Goal: Task Accomplishment & Management: Manage account settings

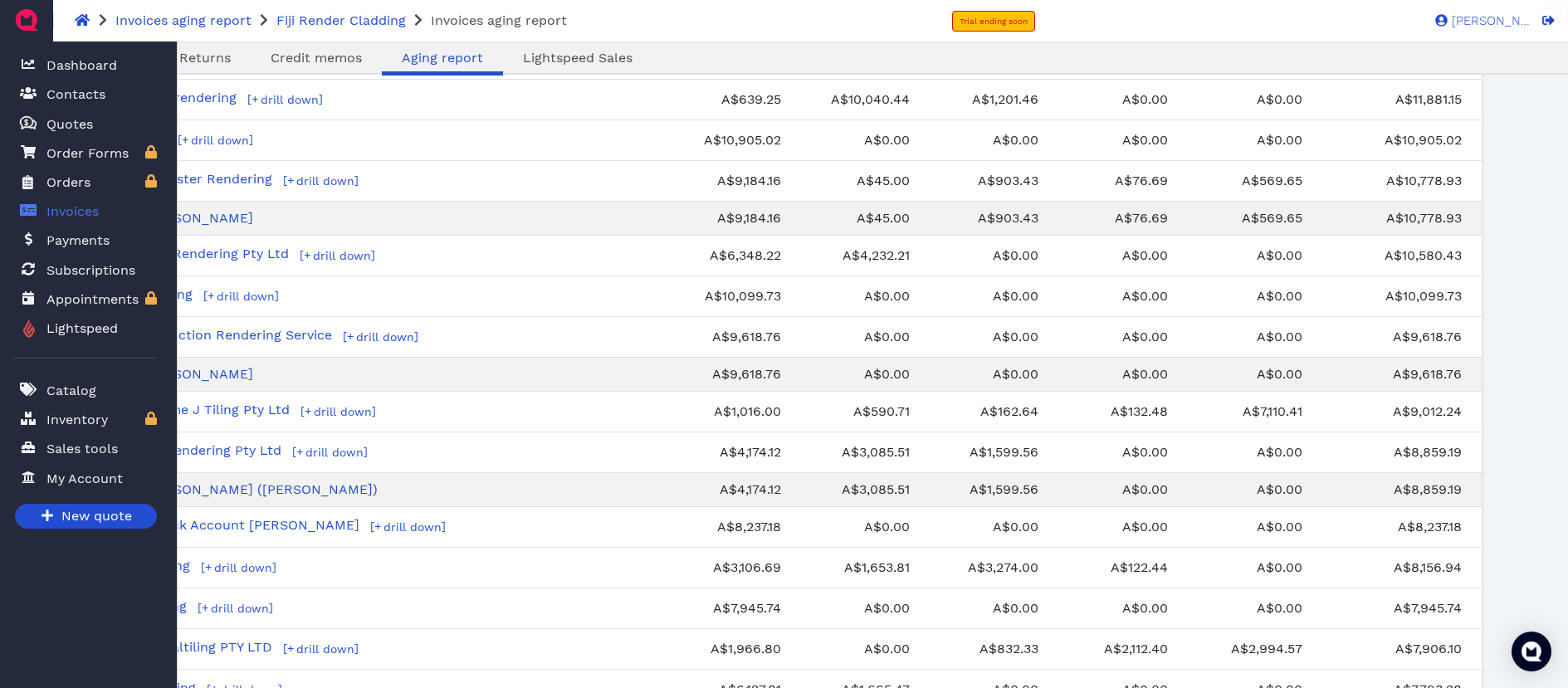
click at [95, 210] on span "Invoices" at bounding box center [73, 212] width 53 height 20
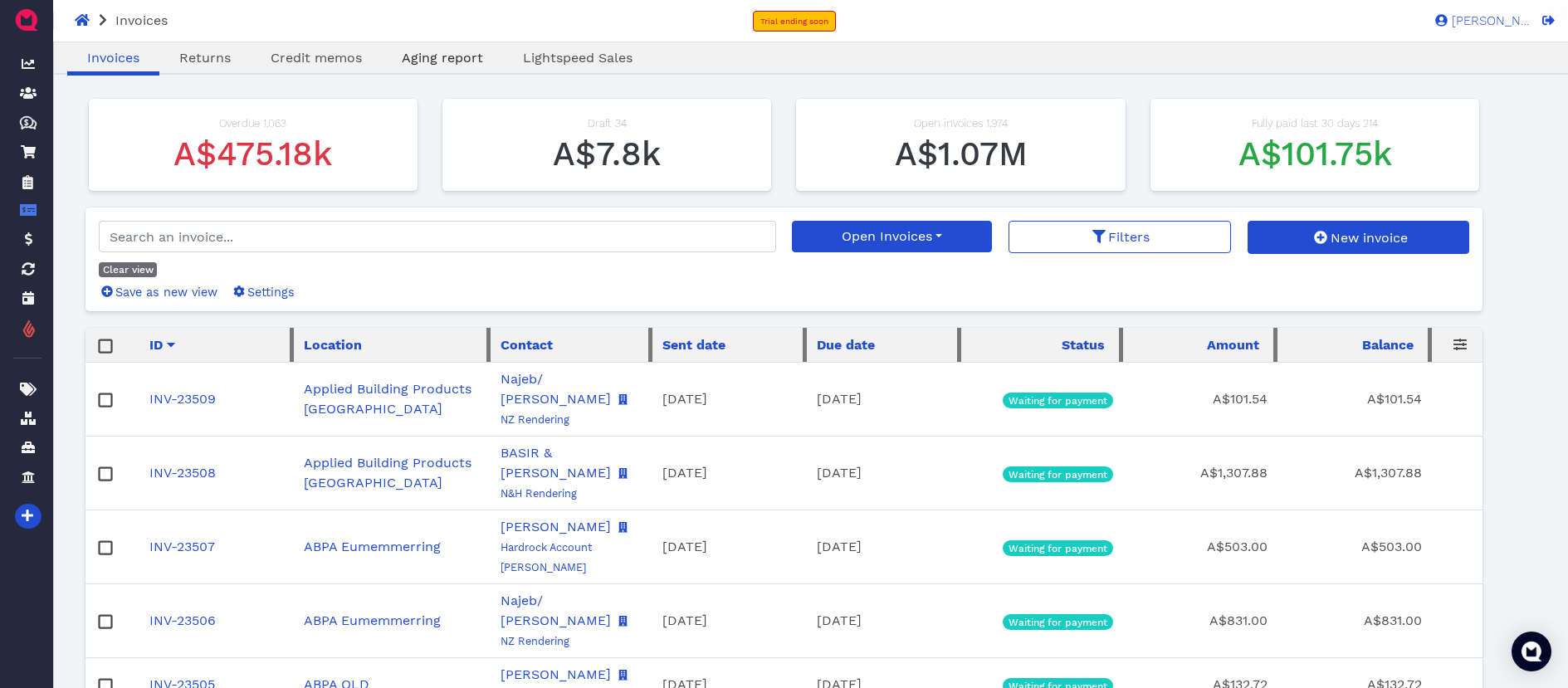
click at [432, 58] on span "Aging report" at bounding box center [442, 58] width 81 height 16
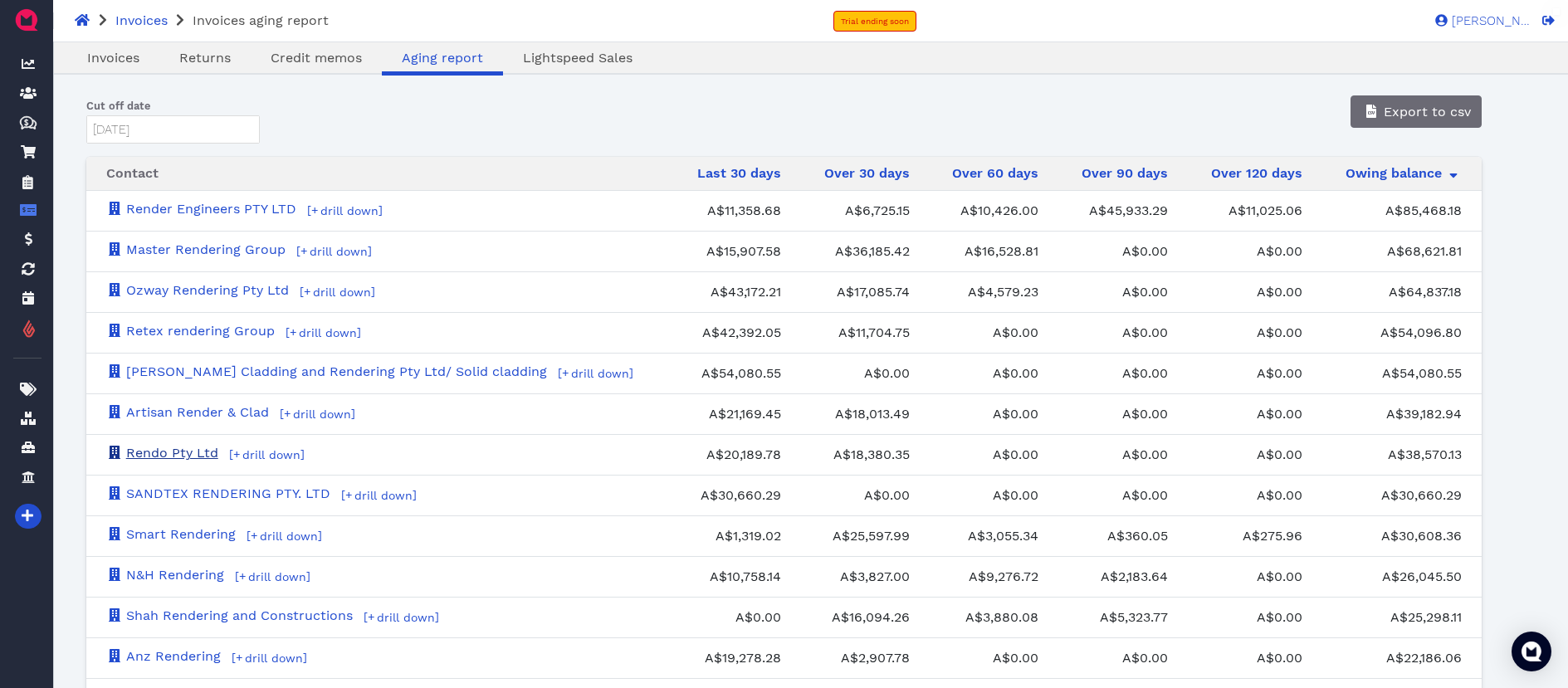
click at [196, 459] on link "Rendo Pty Ltd" at bounding box center [162, 453] width 112 height 16
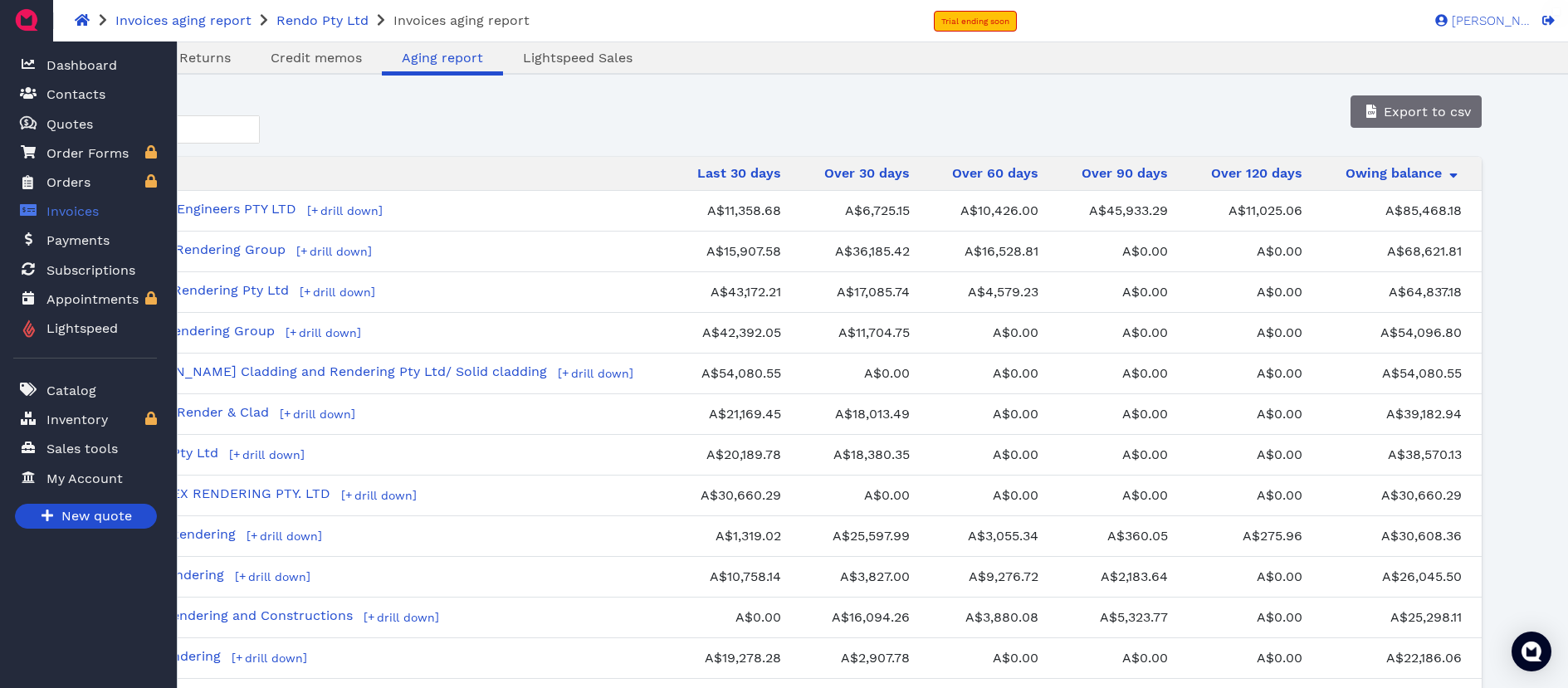
click at [93, 209] on span "Invoices" at bounding box center [73, 212] width 53 height 20
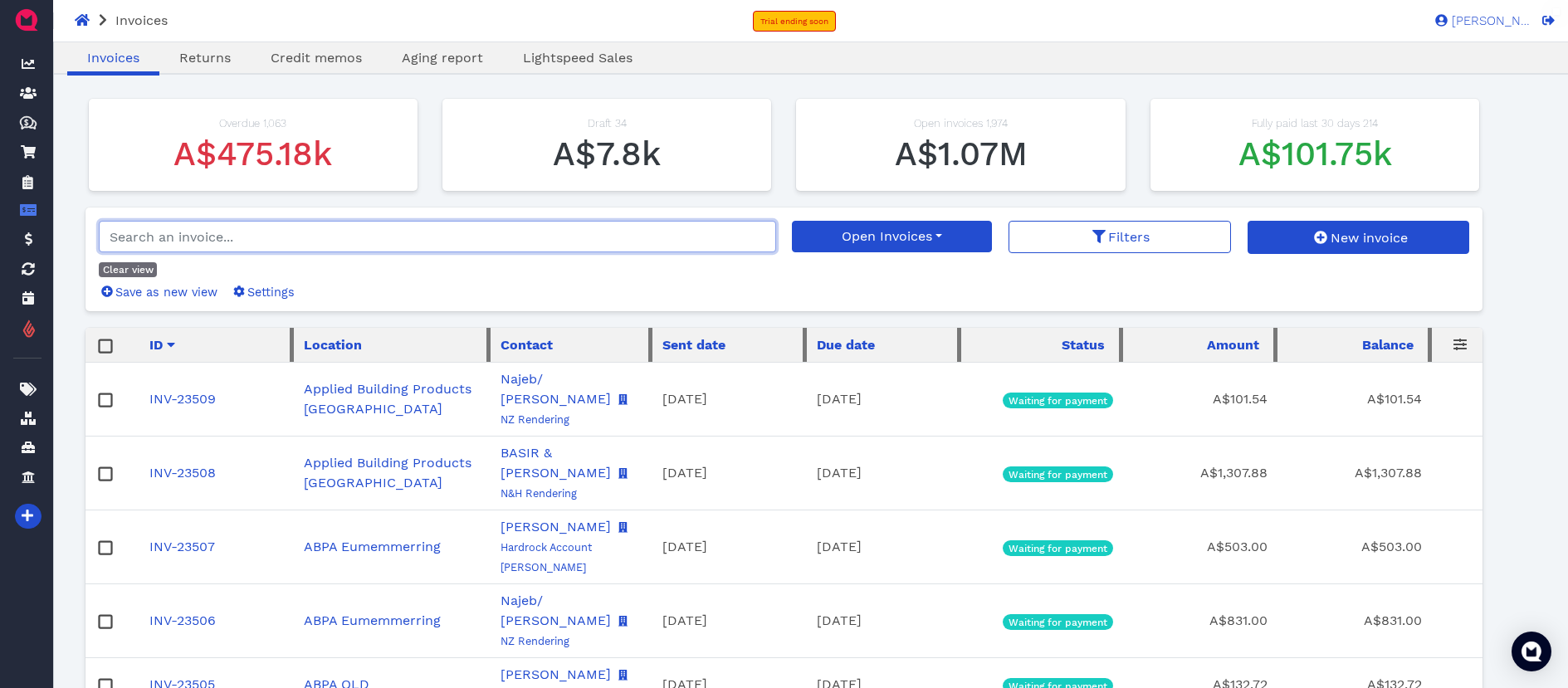
click at [193, 233] on input "search" at bounding box center [438, 237] width 678 height 32
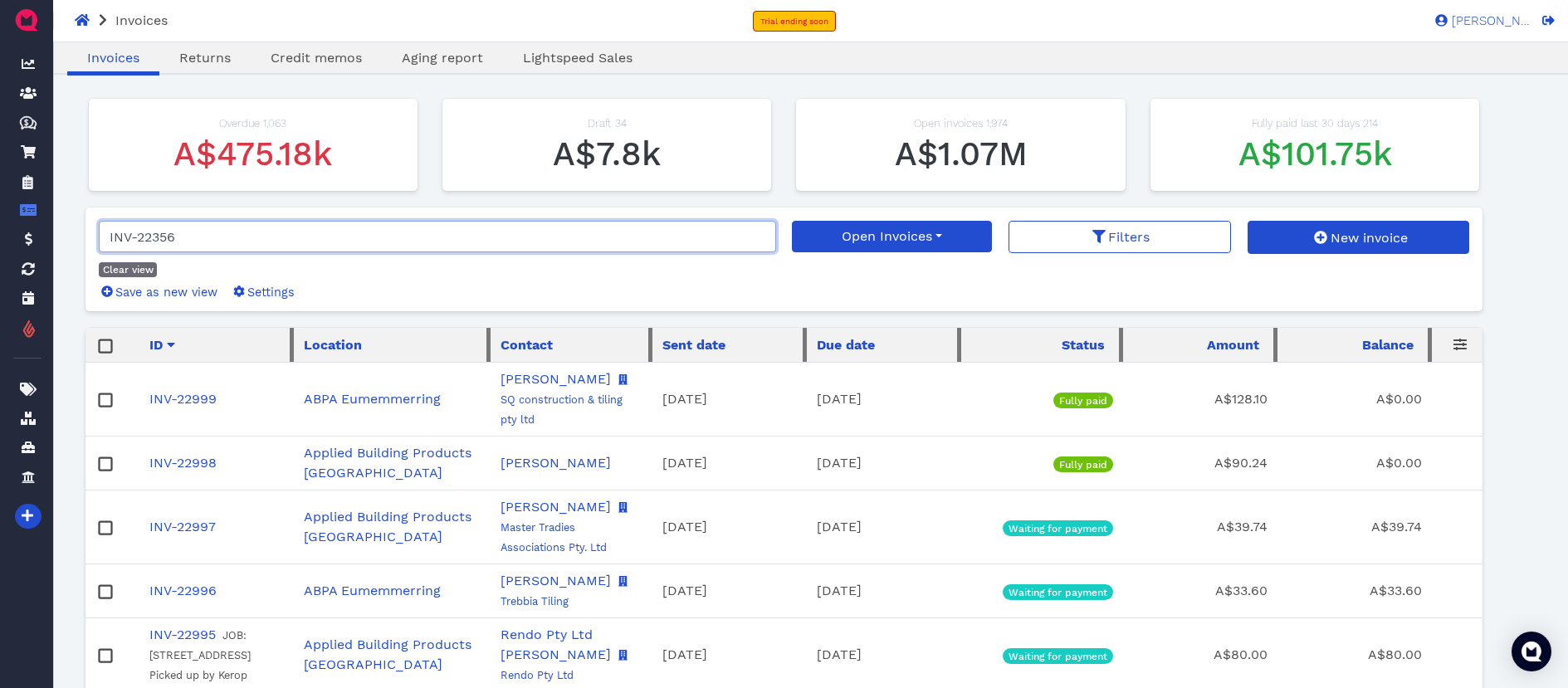
type input "INV-22356"
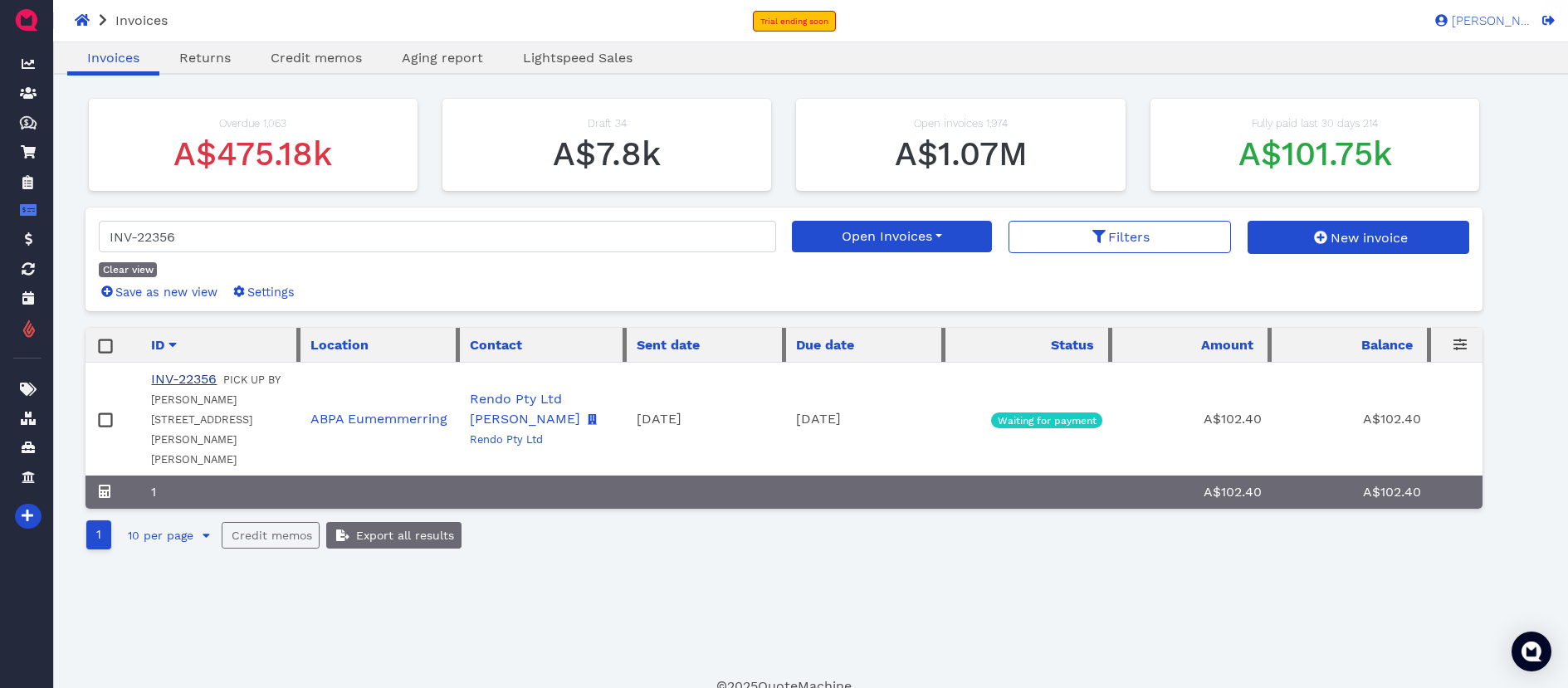
click at [201, 377] on link "INV-22356" at bounding box center [184, 378] width 65 height 16
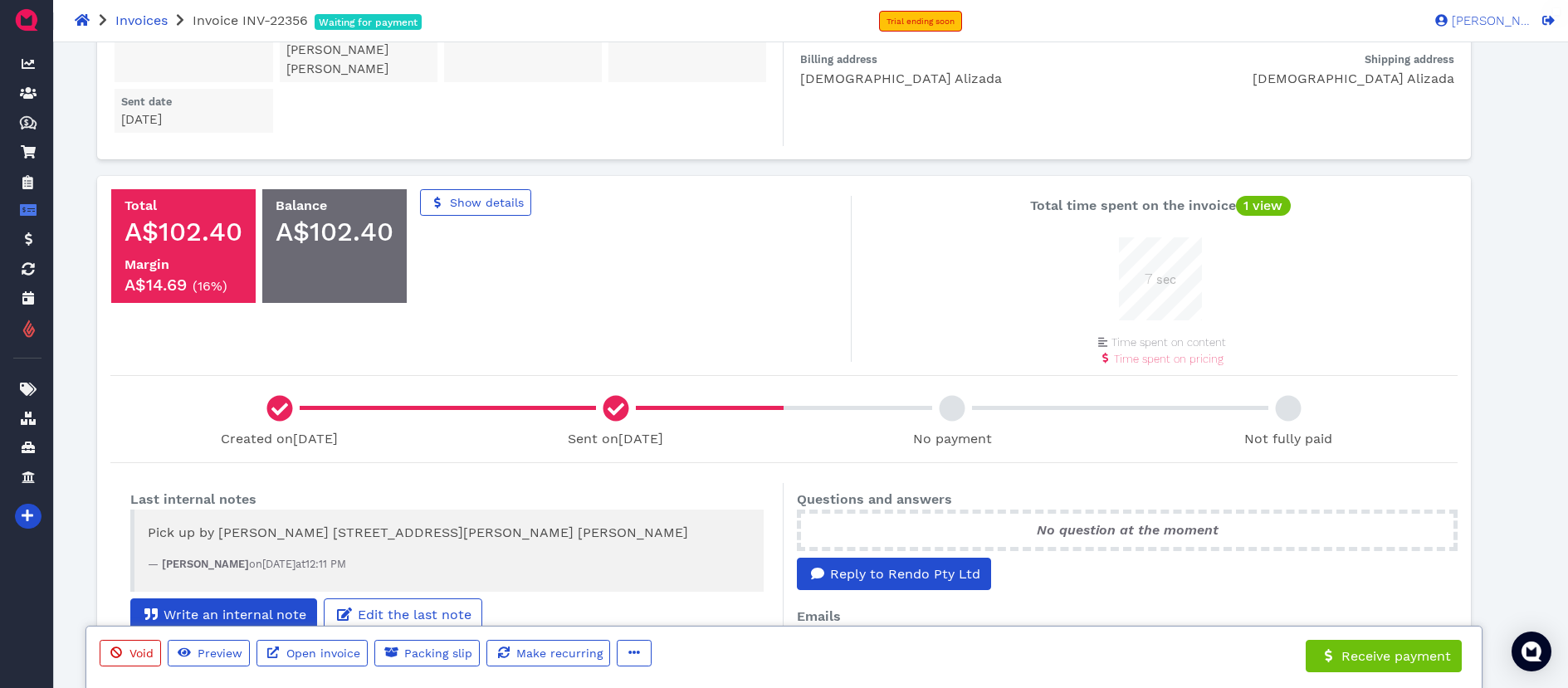
scroll to position [332, 0]
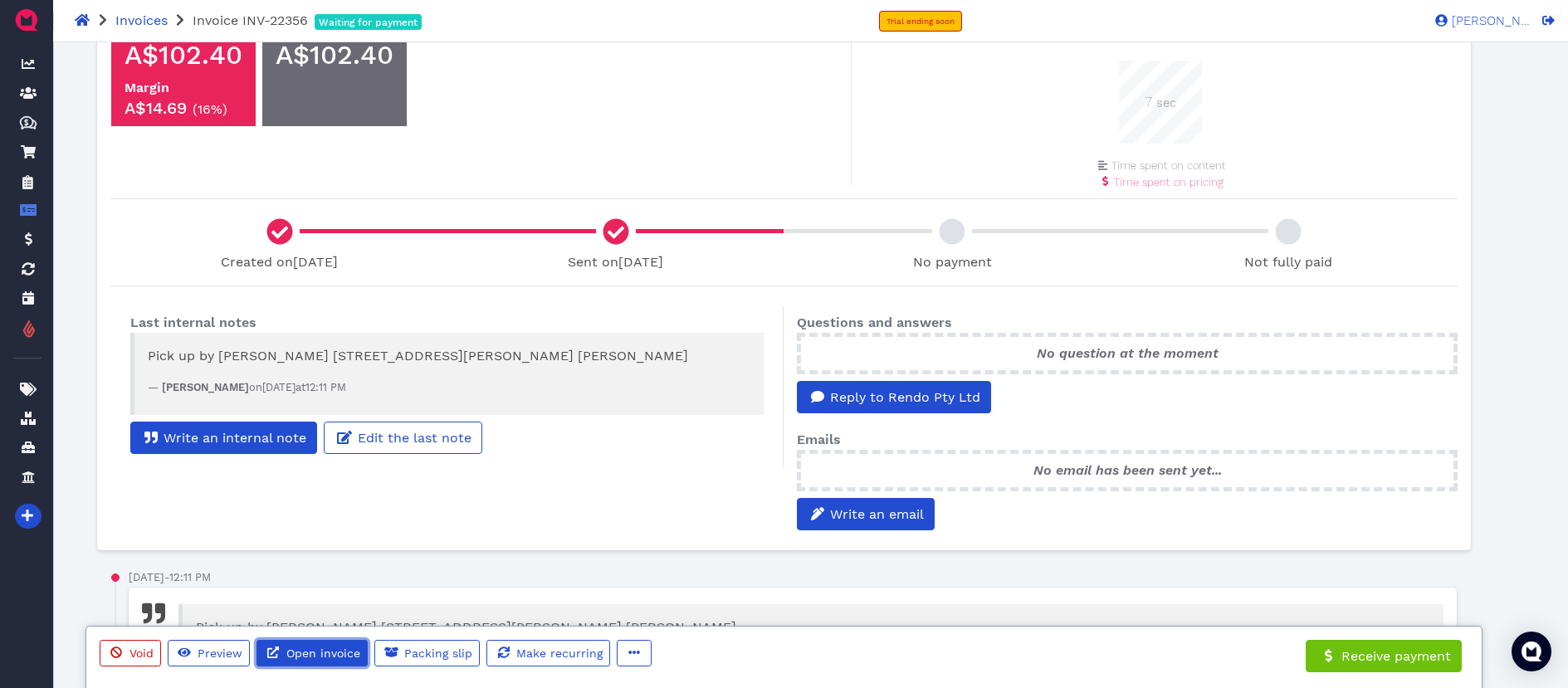
click at [325, 657] on span "Open invoice" at bounding box center [321, 654] width 76 height 13
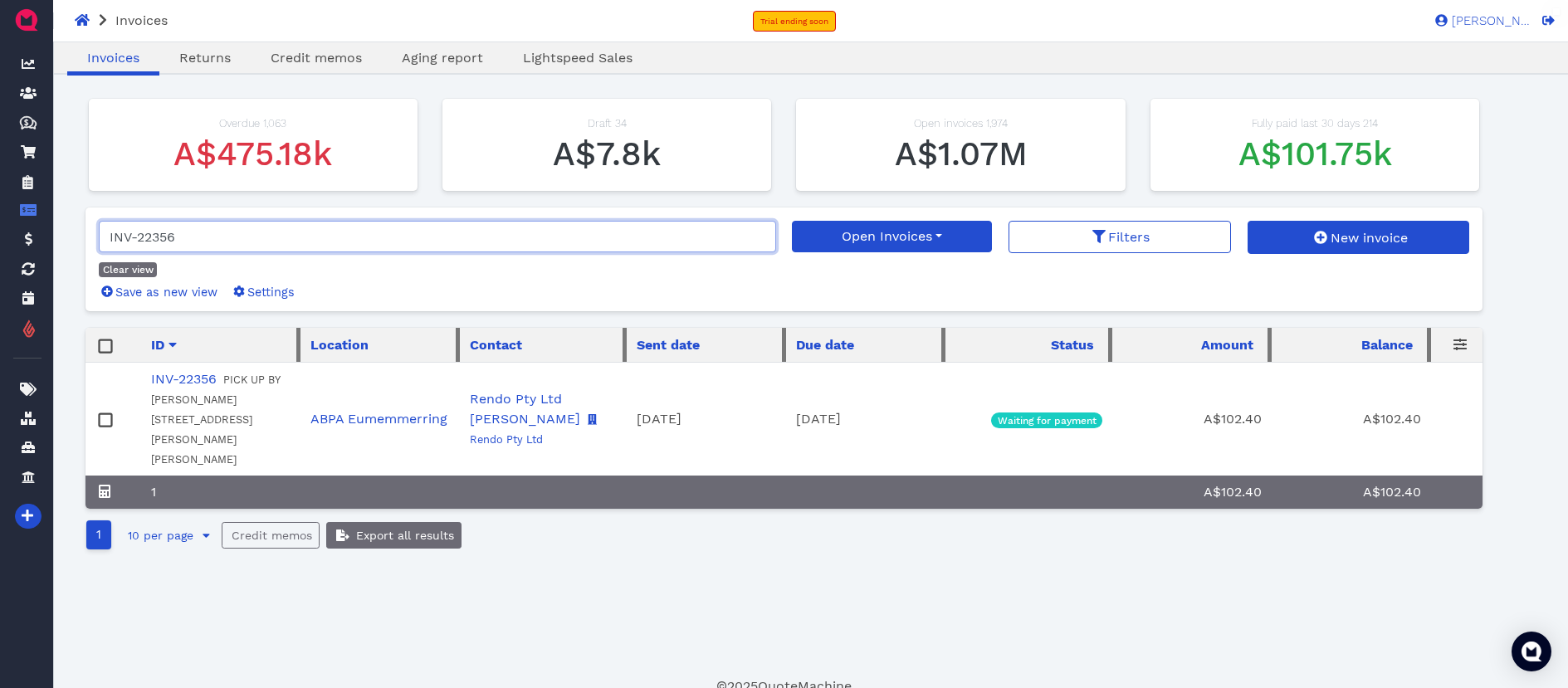
click at [222, 238] on input "INV-22356" at bounding box center [438, 237] width 678 height 32
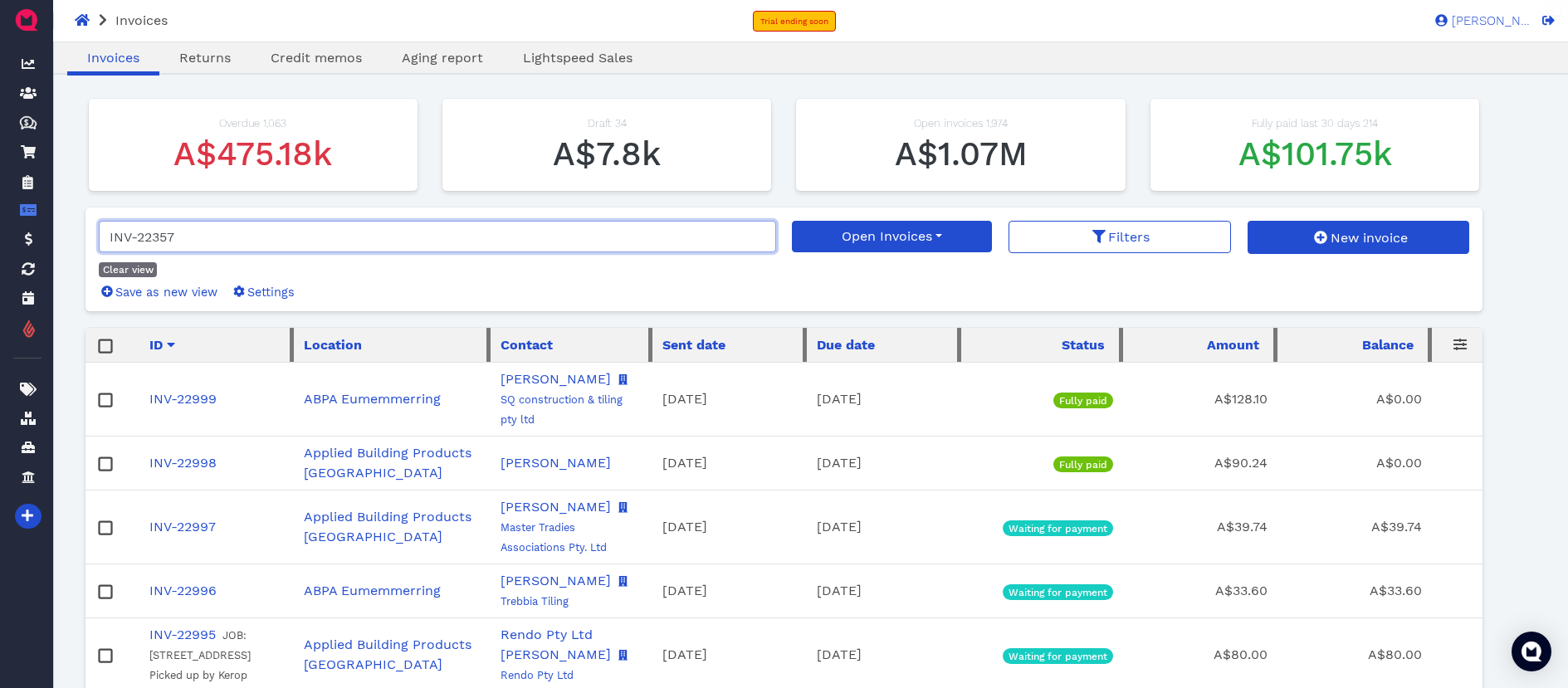
type input "INV-22357"
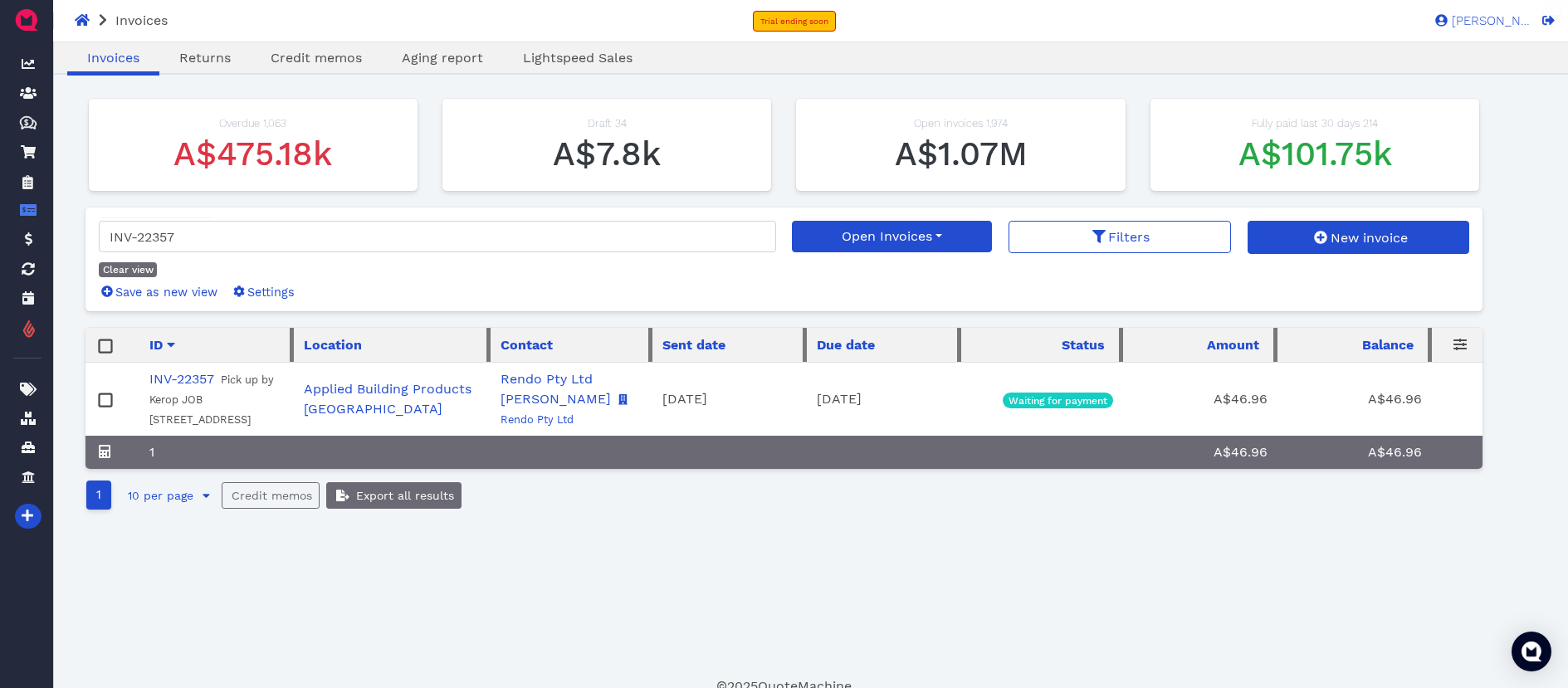
click at [110, 399] on rect at bounding box center [105, 400] width 13 height 13
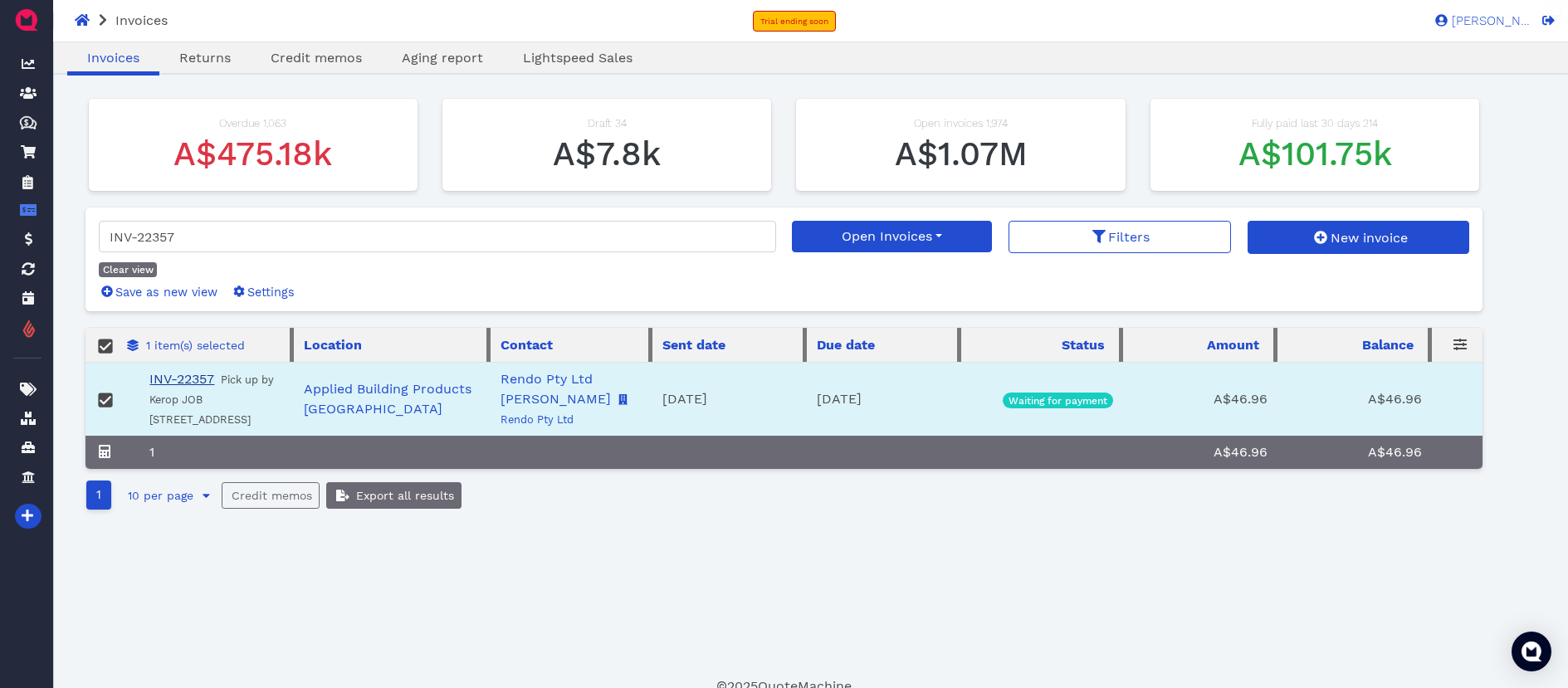
click at [187, 380] on link "INV-22357" at bounding box center [182, 378] width 64 height 16
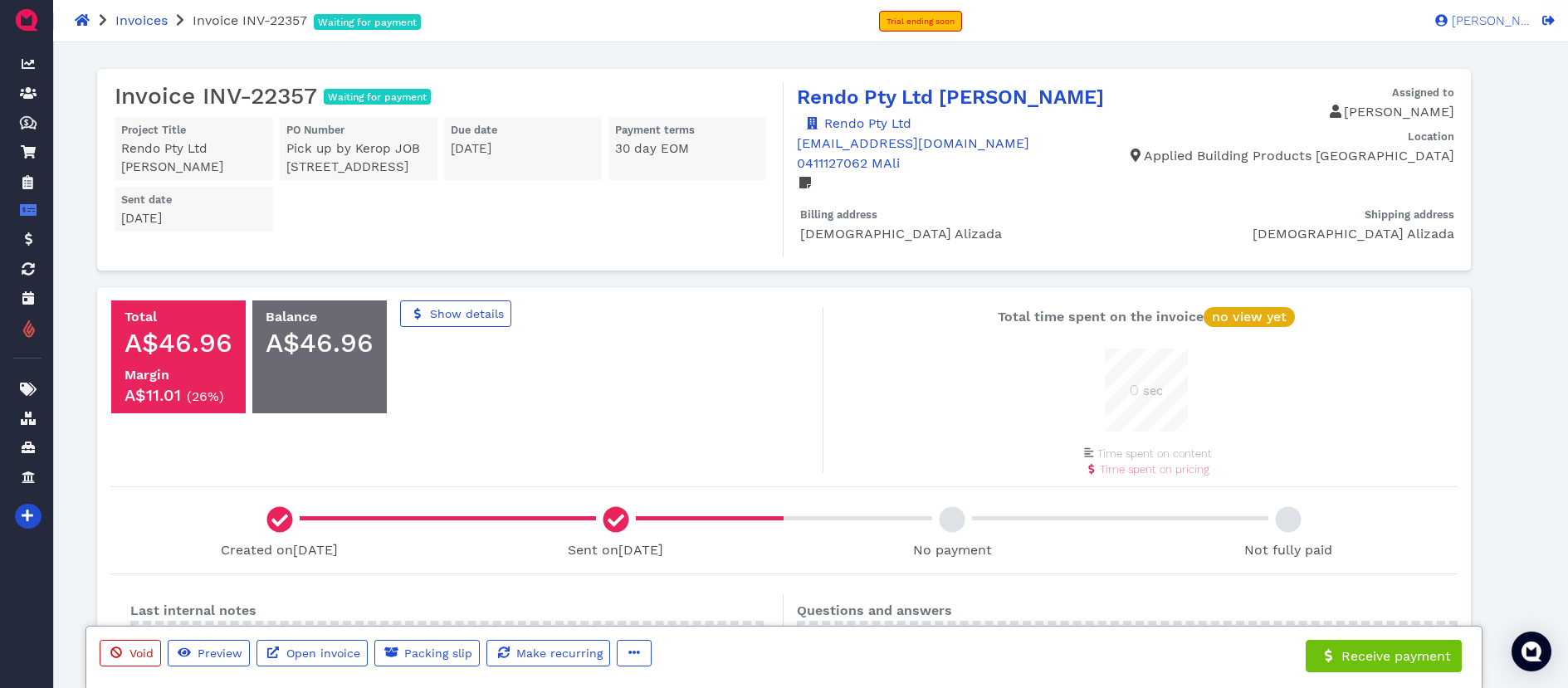
scroll to position [83, 83]
click at [346, 646] on link "Open invoice" at bounding box center [312, 654] width 111 height 27
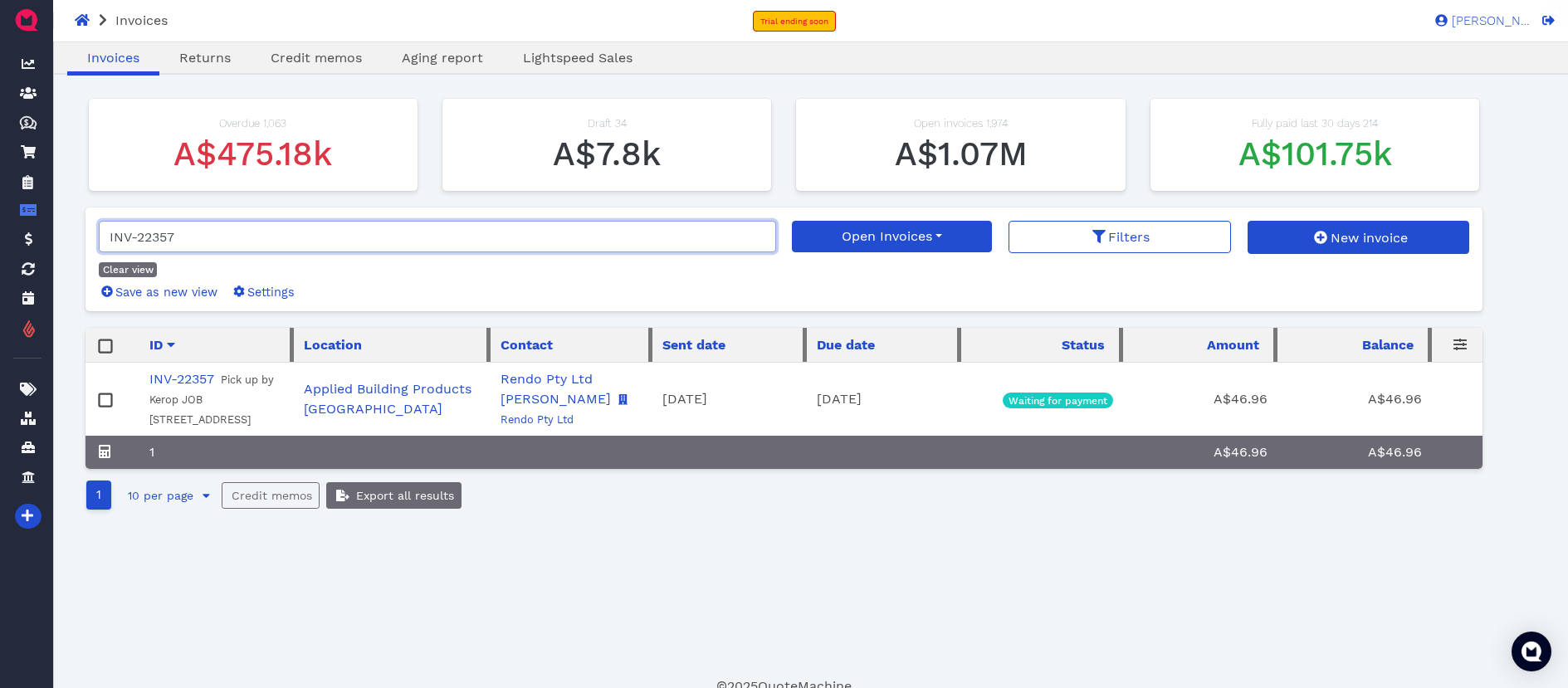
click at [218, 242] on input "INV-22357" at bounding box center [438, 237] width 678 height 32
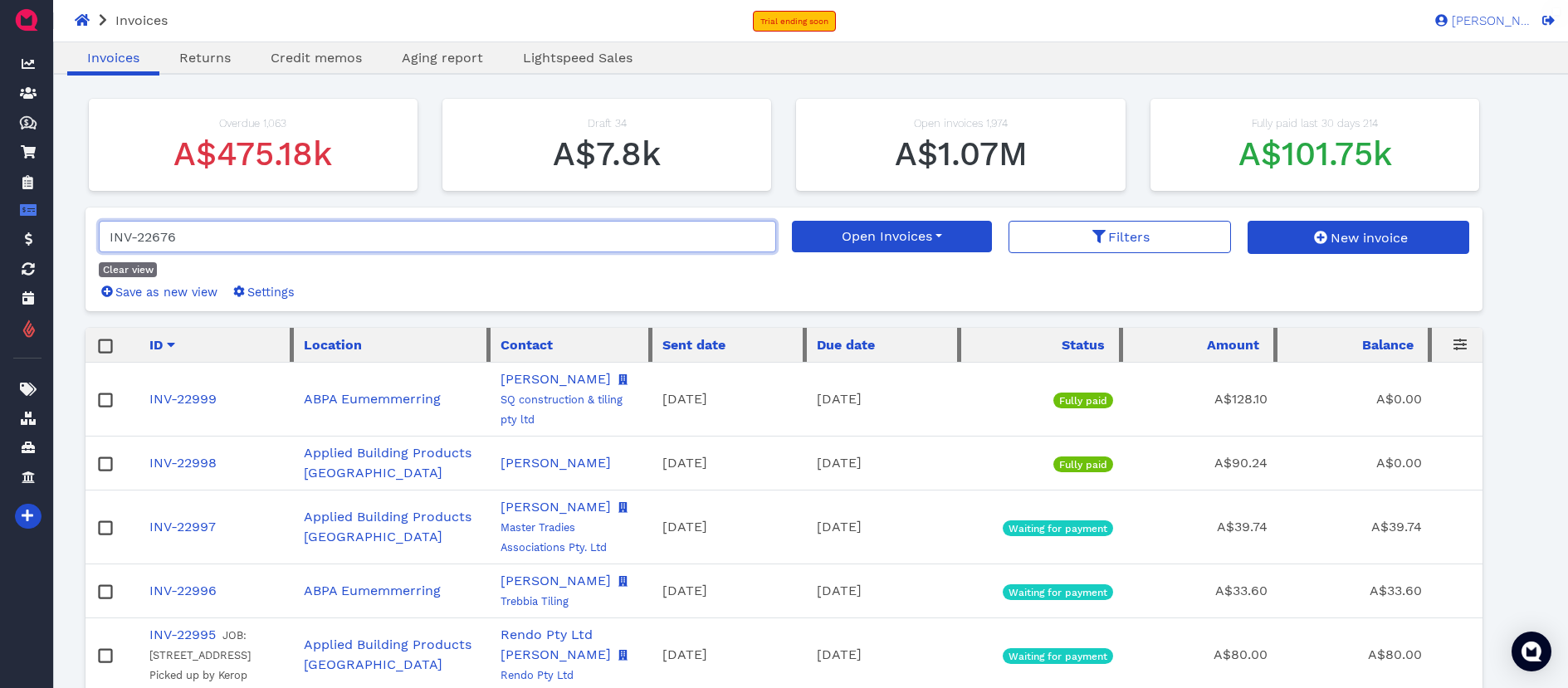
type input "INV-22676"
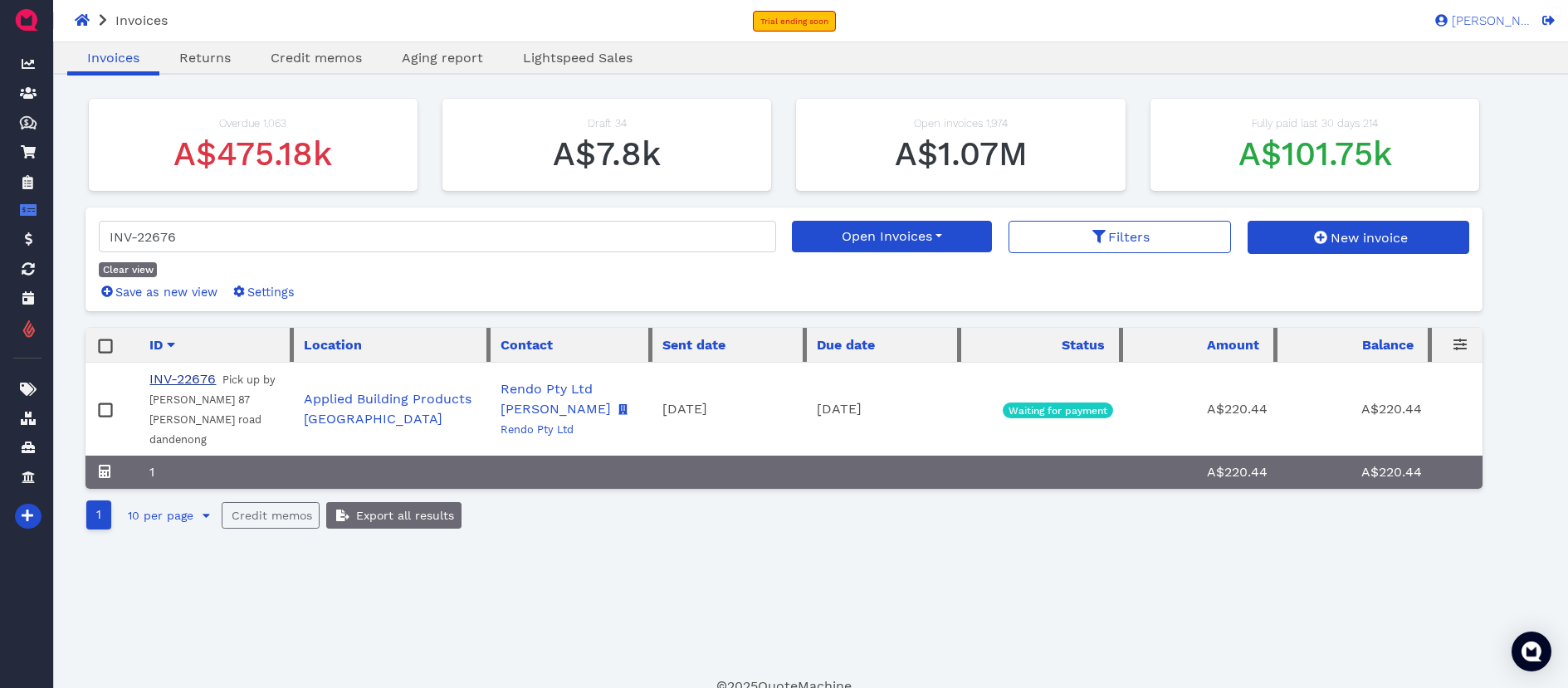
click at [199, 374] on link "INV-22676" at bounding box center [182, 378] width 66 height 16
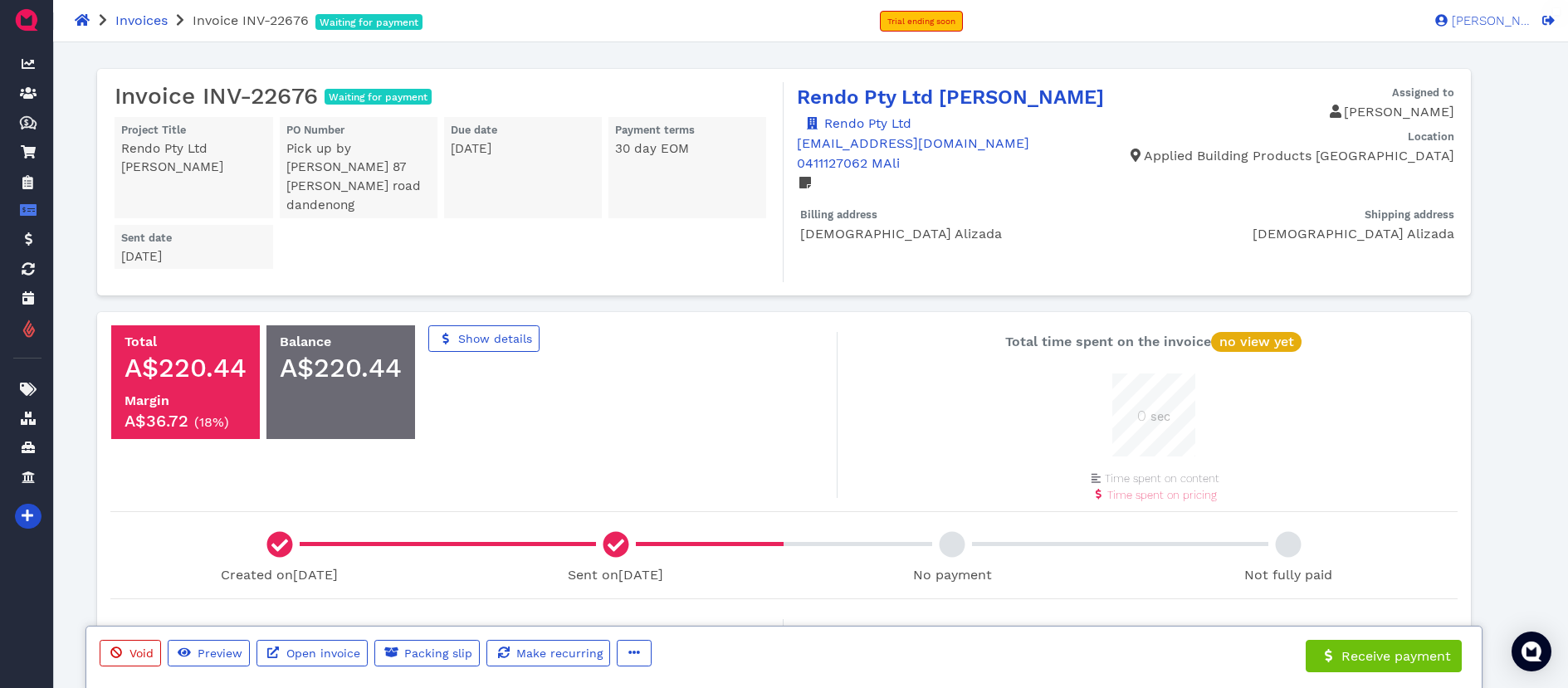
scroll to position [83, 83]
click at [322, 645] on link "Open invoice" at bounding box center [312, 654] width 111 height 27
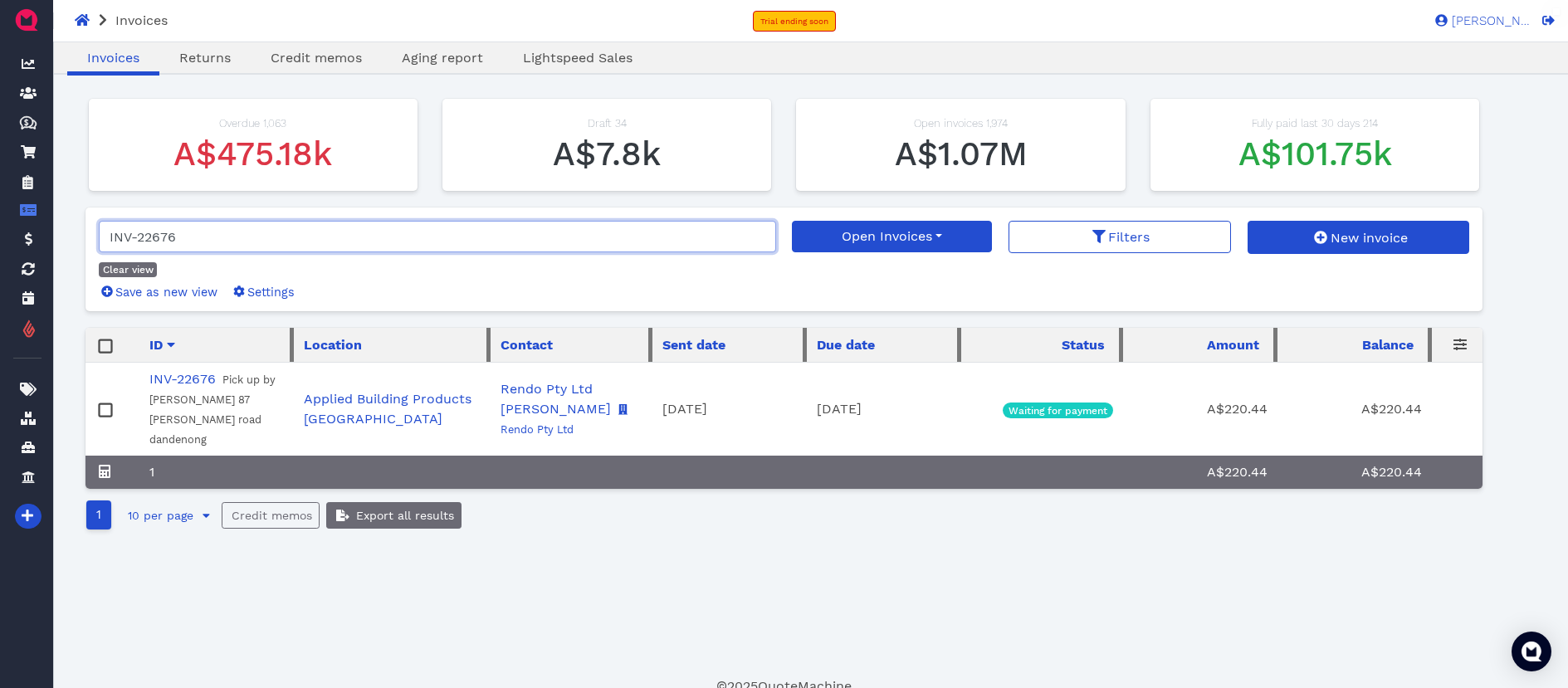
click at [194, 231] on input "INV-22676" at bounding box center [438, 237] width 678 height 32
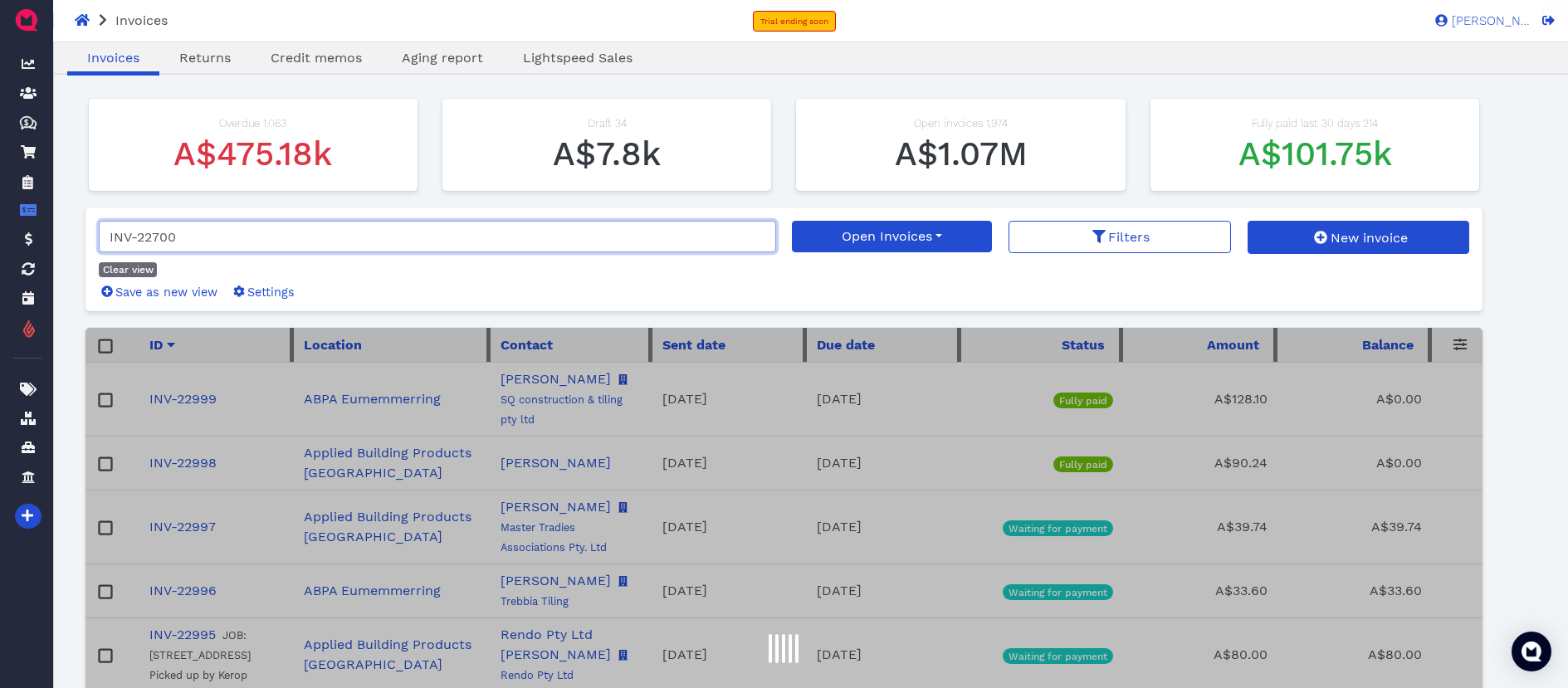
type input "INV-22700"
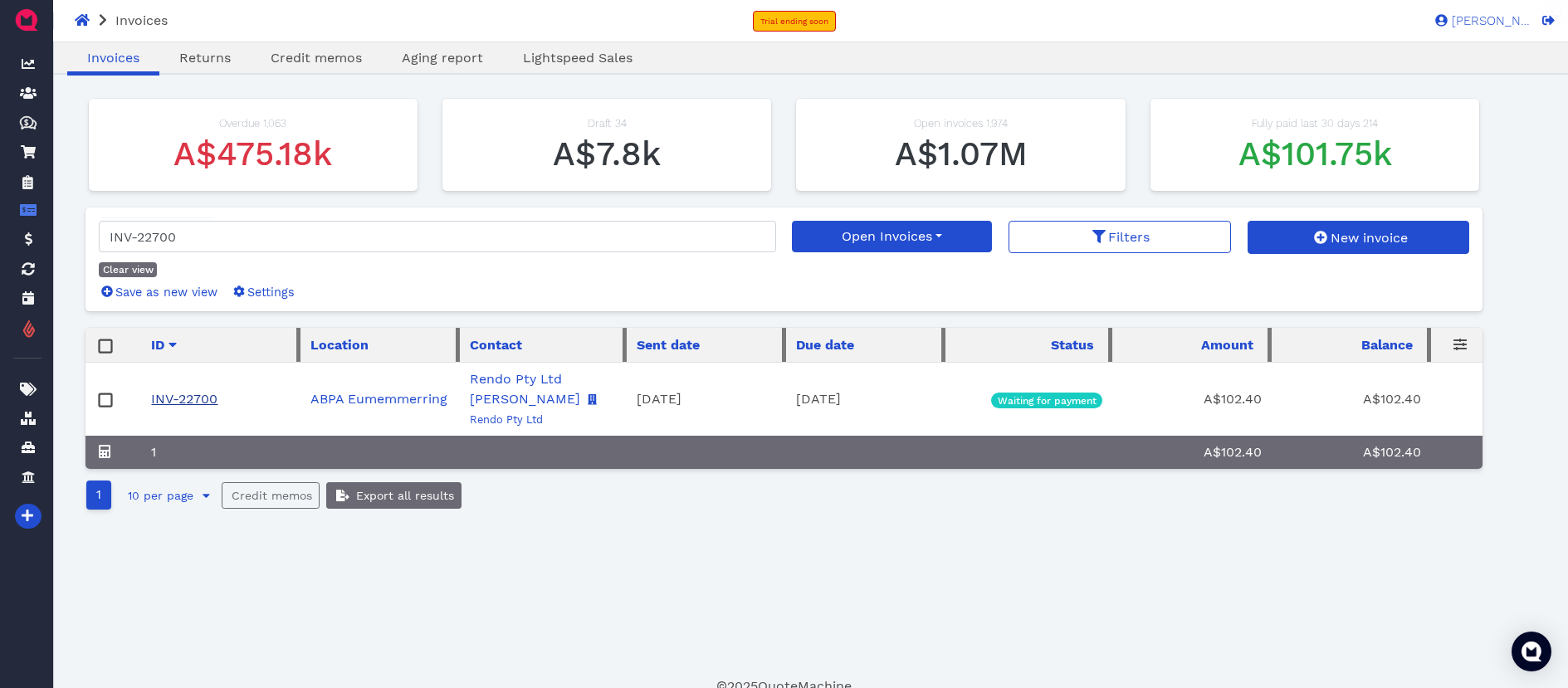
click at [201, 398] on link "INV-22700" at bounding box center [184, 398] width 66 height 16
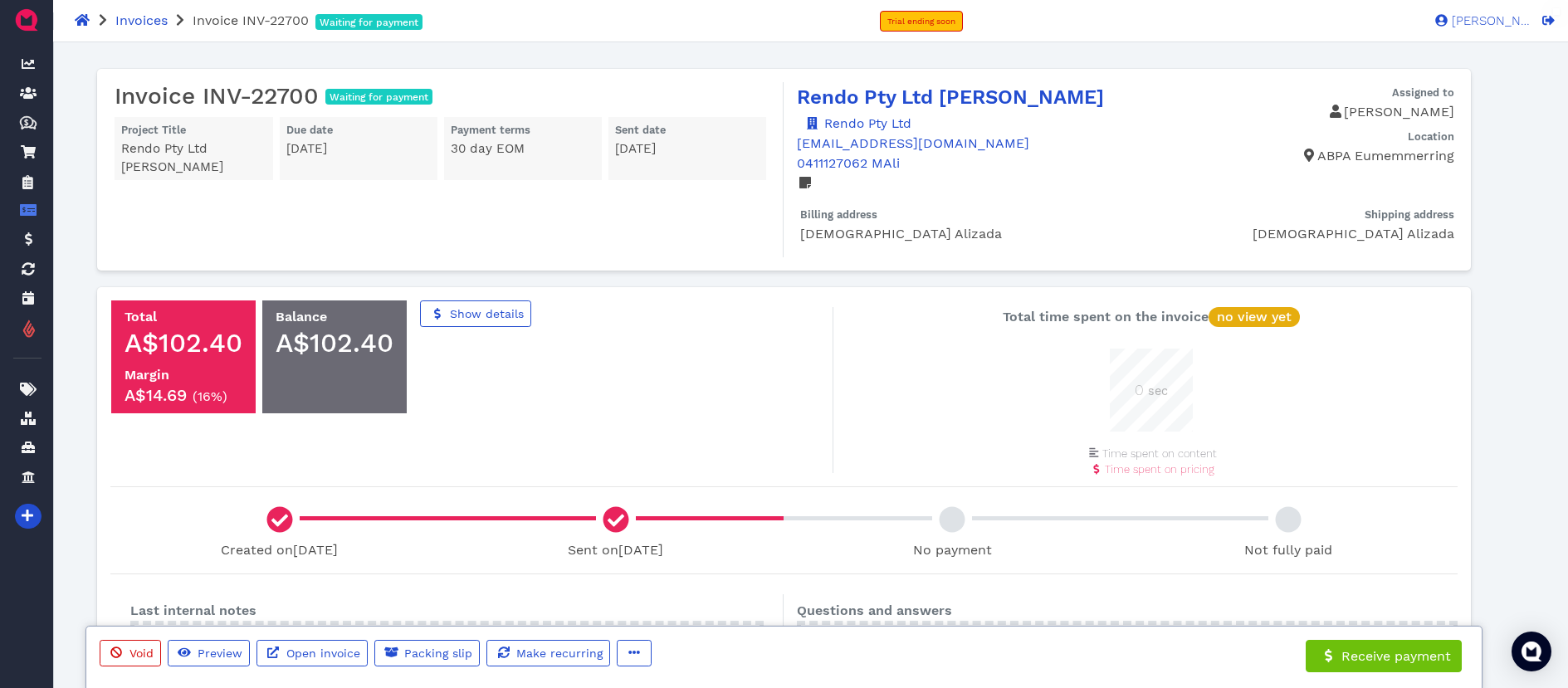
scroll to position [83, 83]
click at [339, 649] on span "Open invoice" at bounding box center [321, 654] width 76 height 13
click at [637, 655] on button "button" at bounding box center [634, 654] width 35 height 27
click at [668, 567] on span "Edit" at bounding box center [666, 566] width 26 height 16
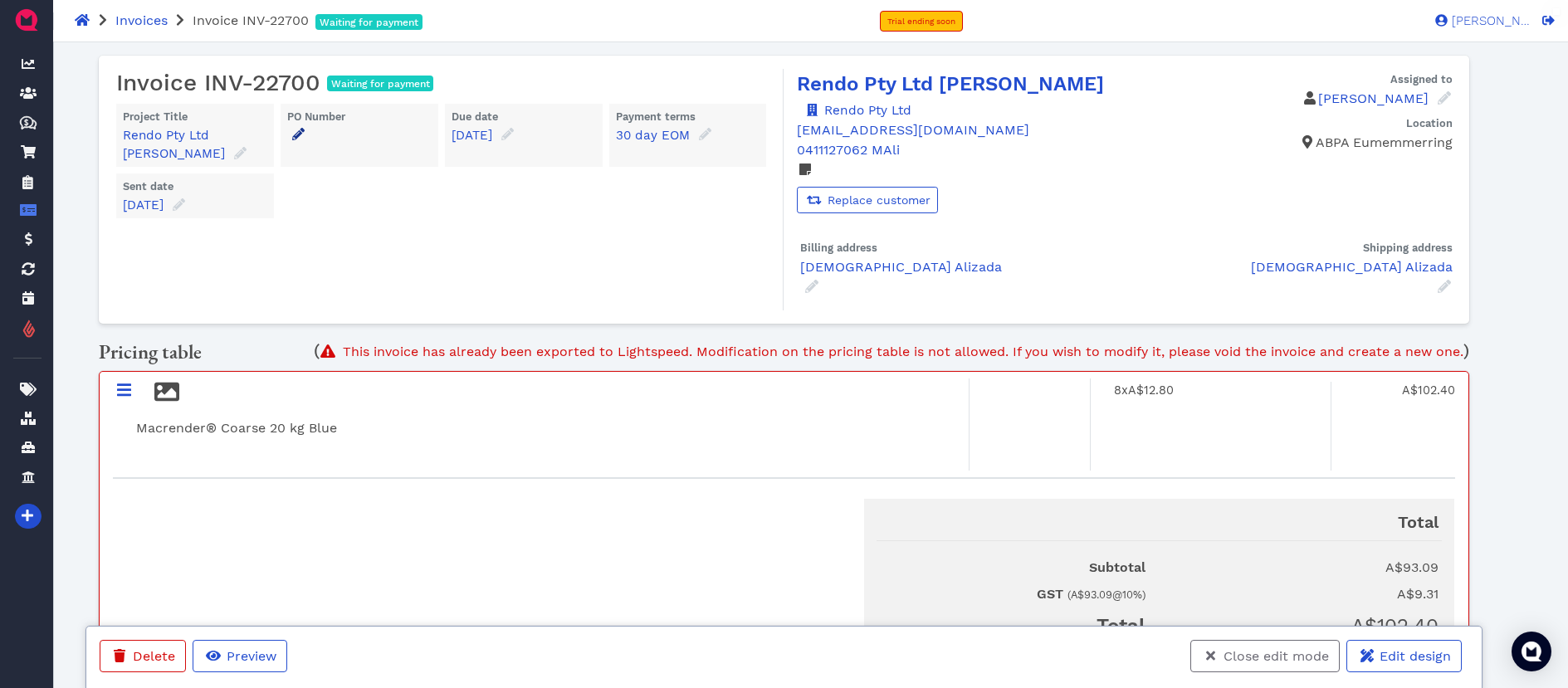
click at [295, 134] on icon at bounding box center [298, 134] width 13 height 13
click at [388, 200] on input "text" at bounding box center [423, 205] width 249 height 32
type input "Pick up by [PERSON_NAME]"
click at [356, 237] on icon at bounding box center [353, 241] width 10 height 10
click at [1238, 660] on span "Close edit mode" at bounding box center [1274, 656] width 108 height 16
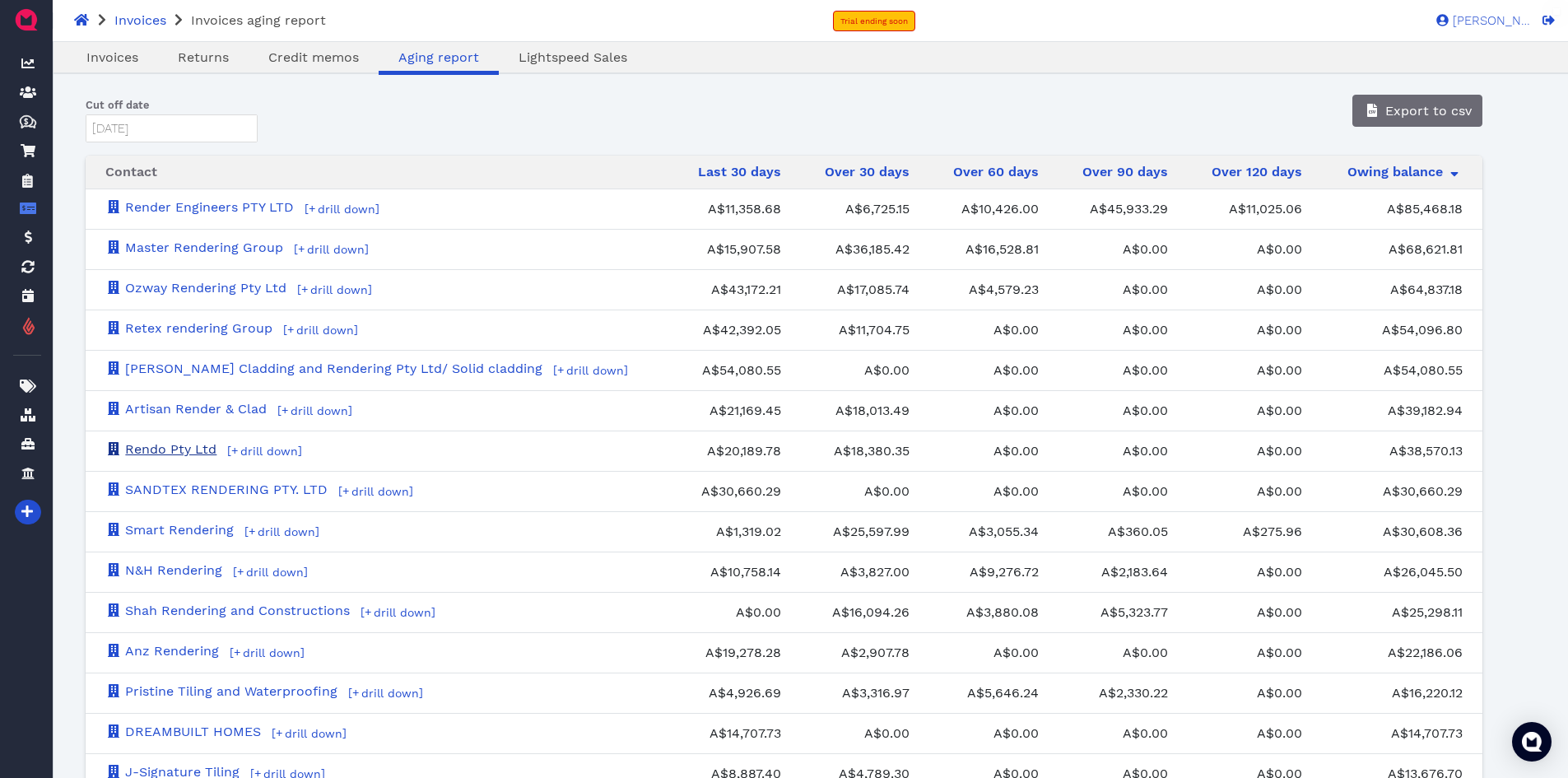
click at [197, 447] on link "Rendo Pty Ltd" at bounding box center [161, 449] width 111 height 16
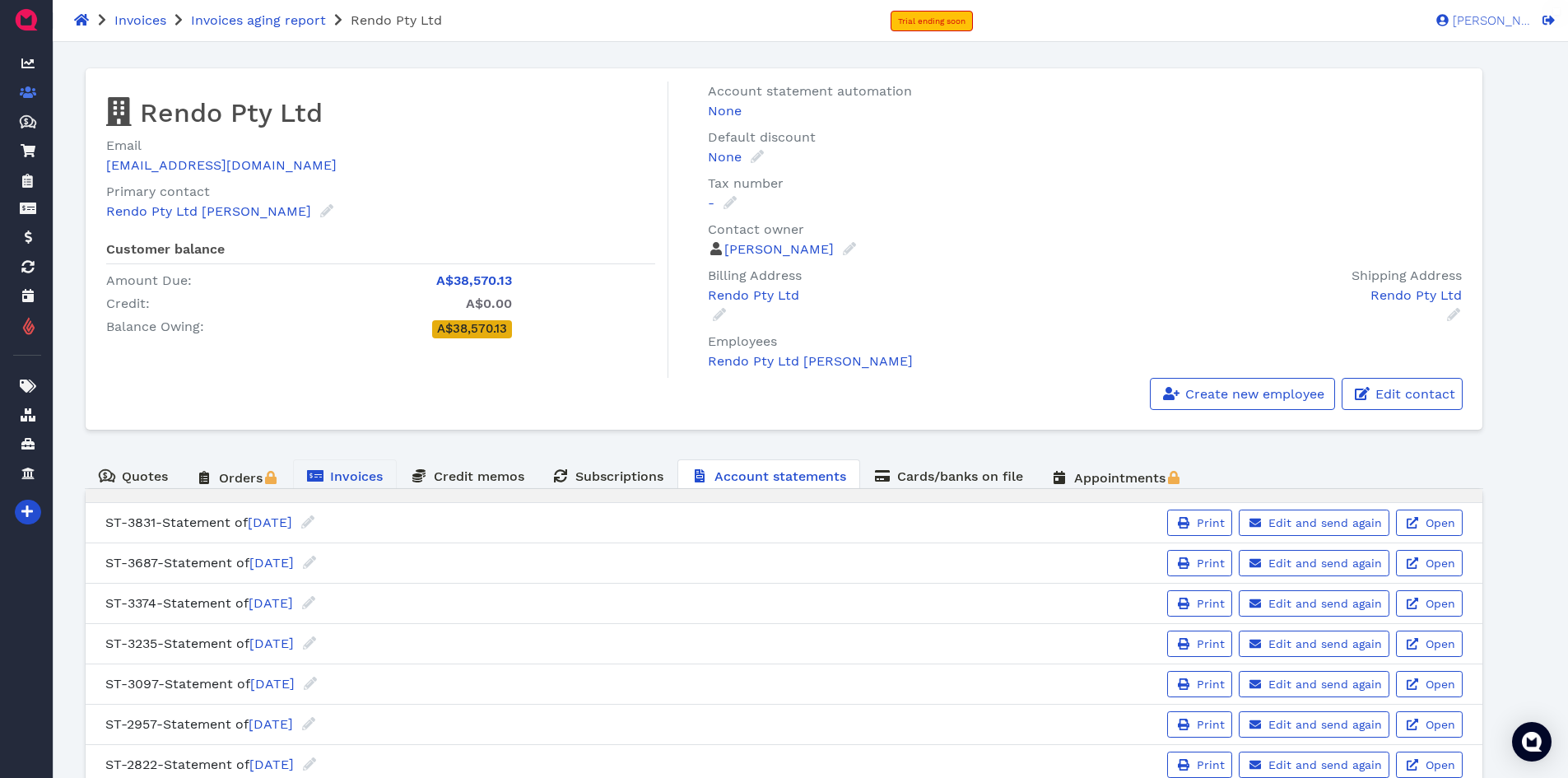
click at [359, 471] on span "Invoices" at bounding box center [356, 476] width 52 height 16
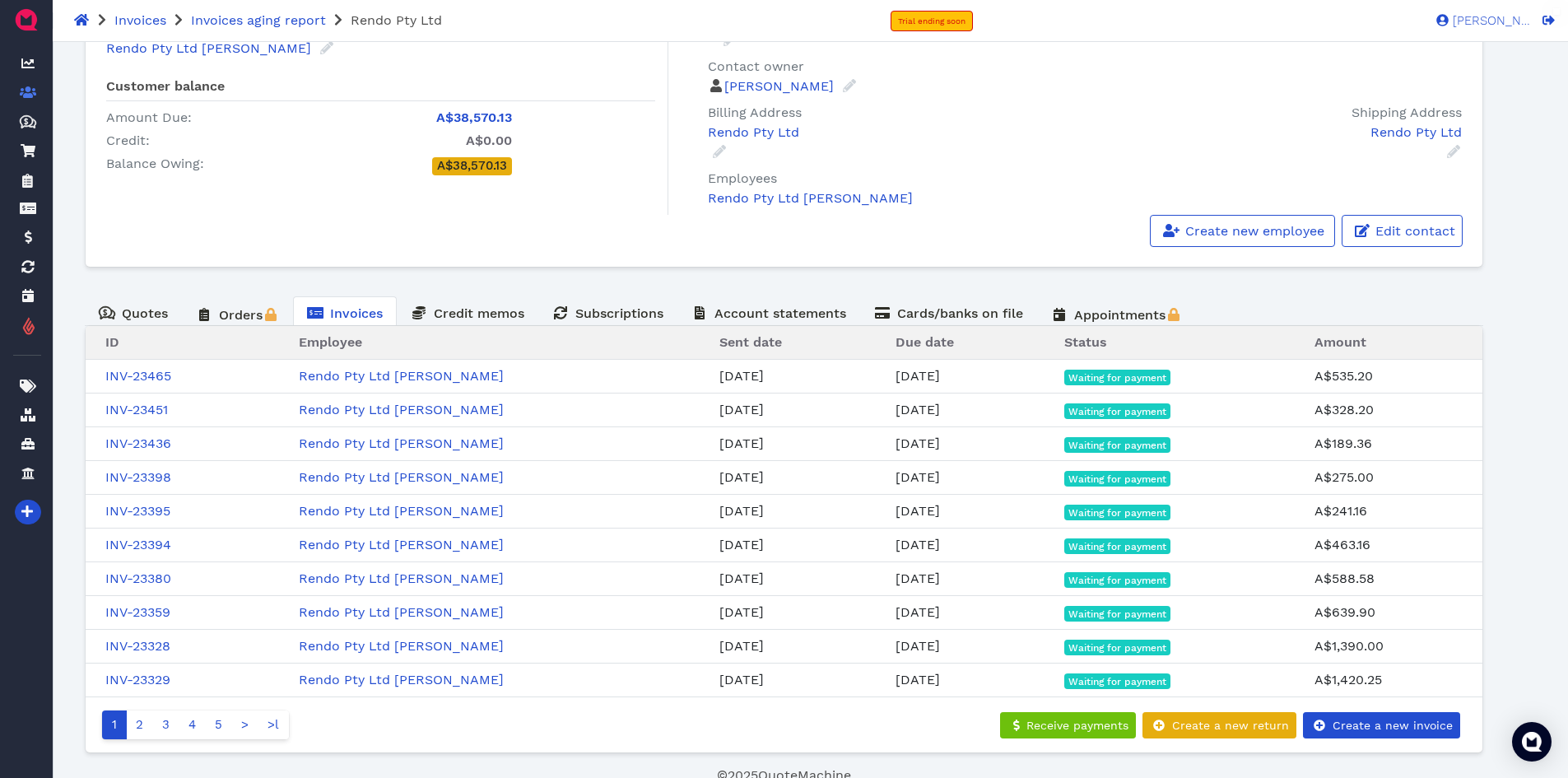
scroll to position [170, 0]
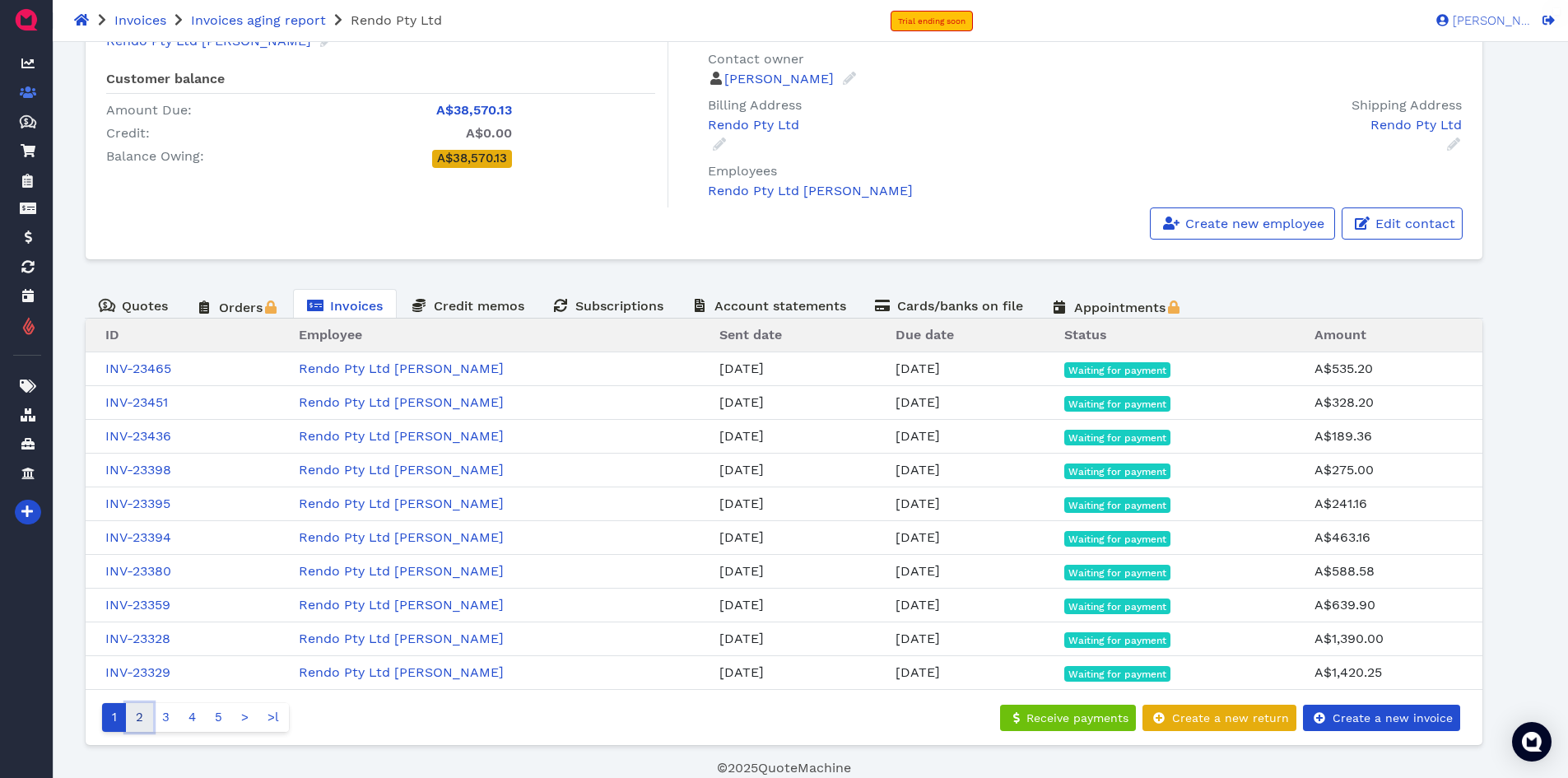
click at [141, 681] on link "2" at bounding box center [139, 717] width 27 height 29
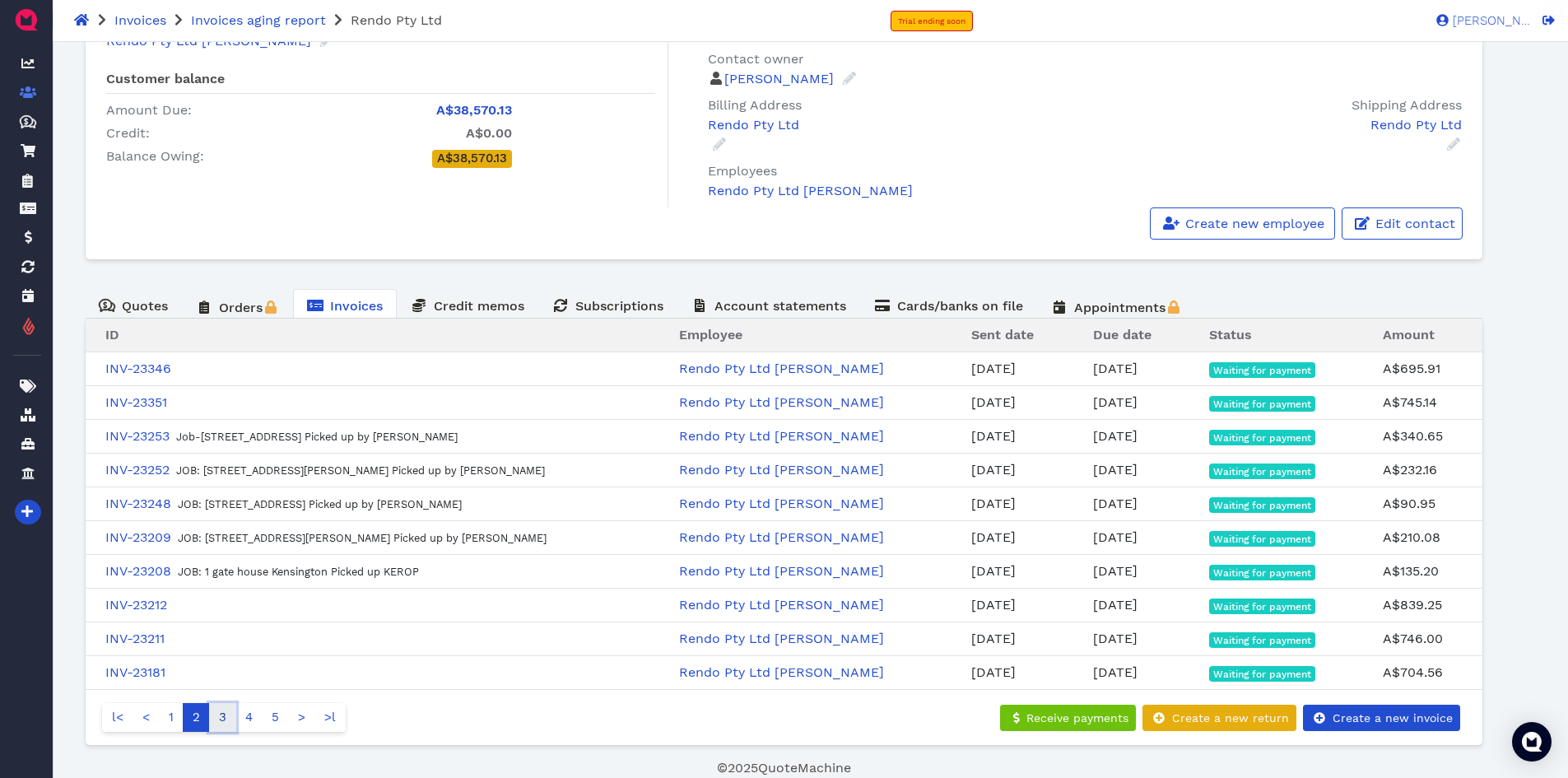
click at [221, 681] on link "3" at bounding box center [222, 717] width 27 height 29
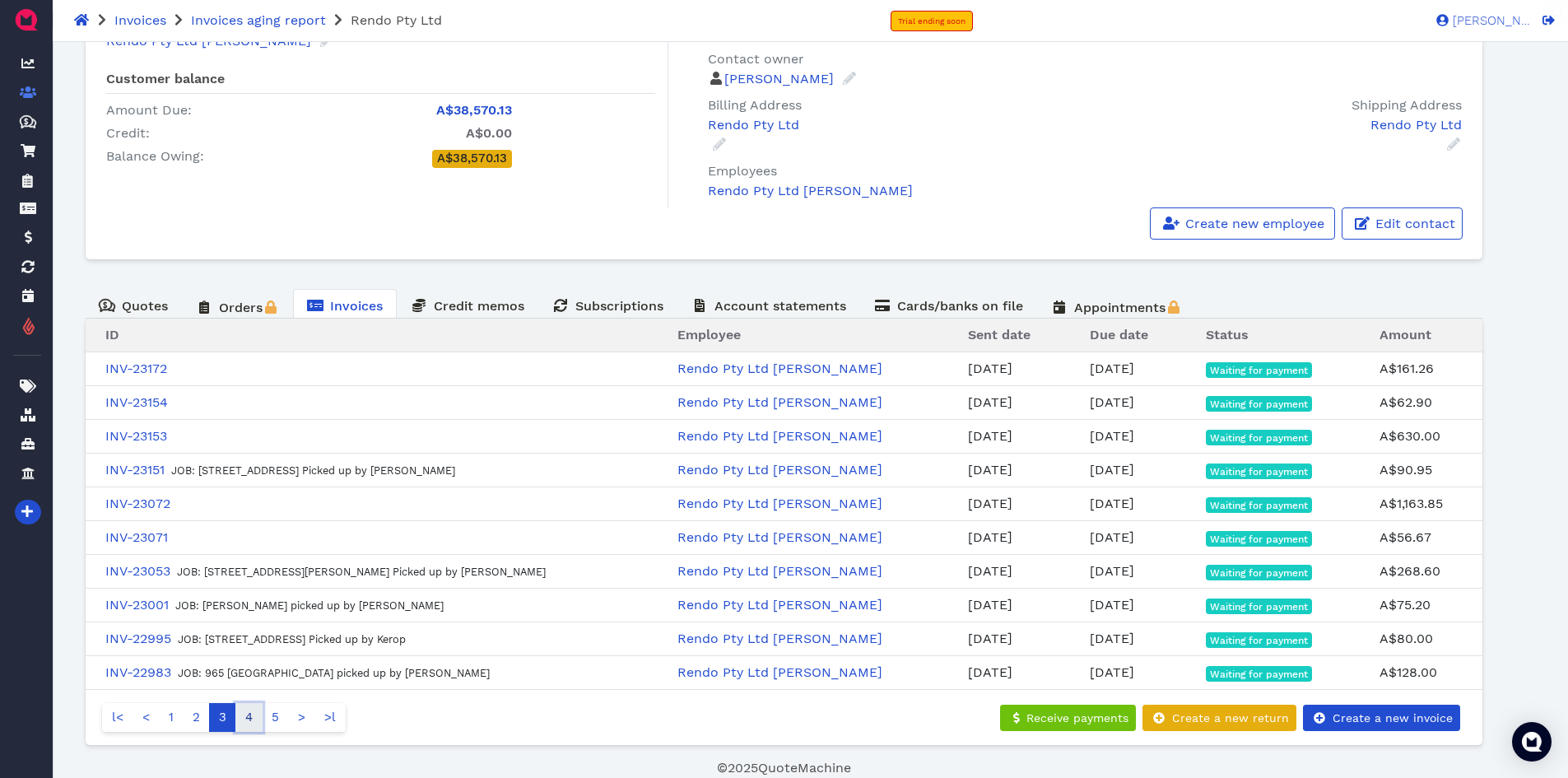
click at [251, 681] on link "4" at bounding box center [249, 717] width 27 height 29
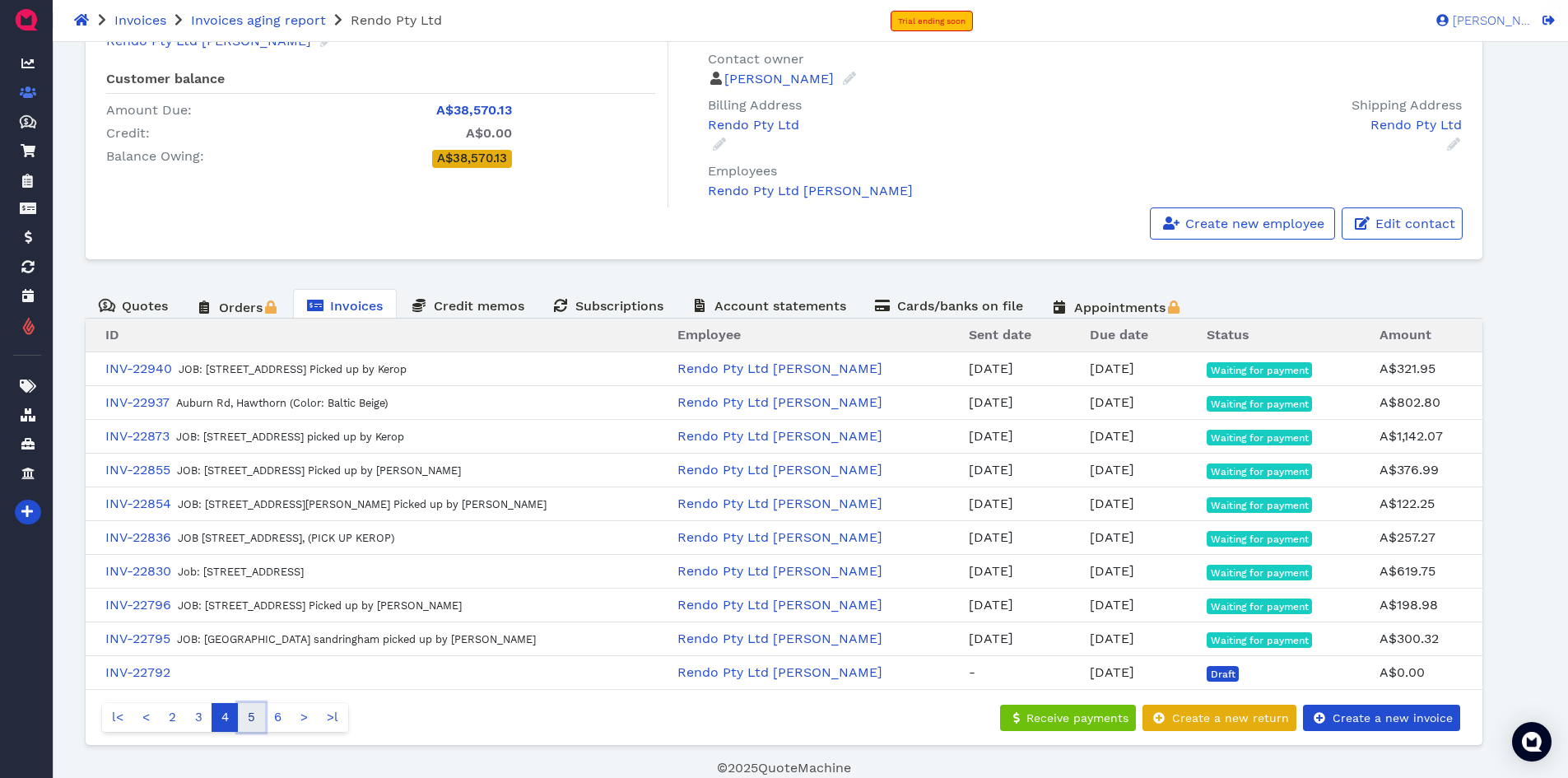
click at [253, 681] on link "5" at bounding box center [251, 717] width 27 height 29
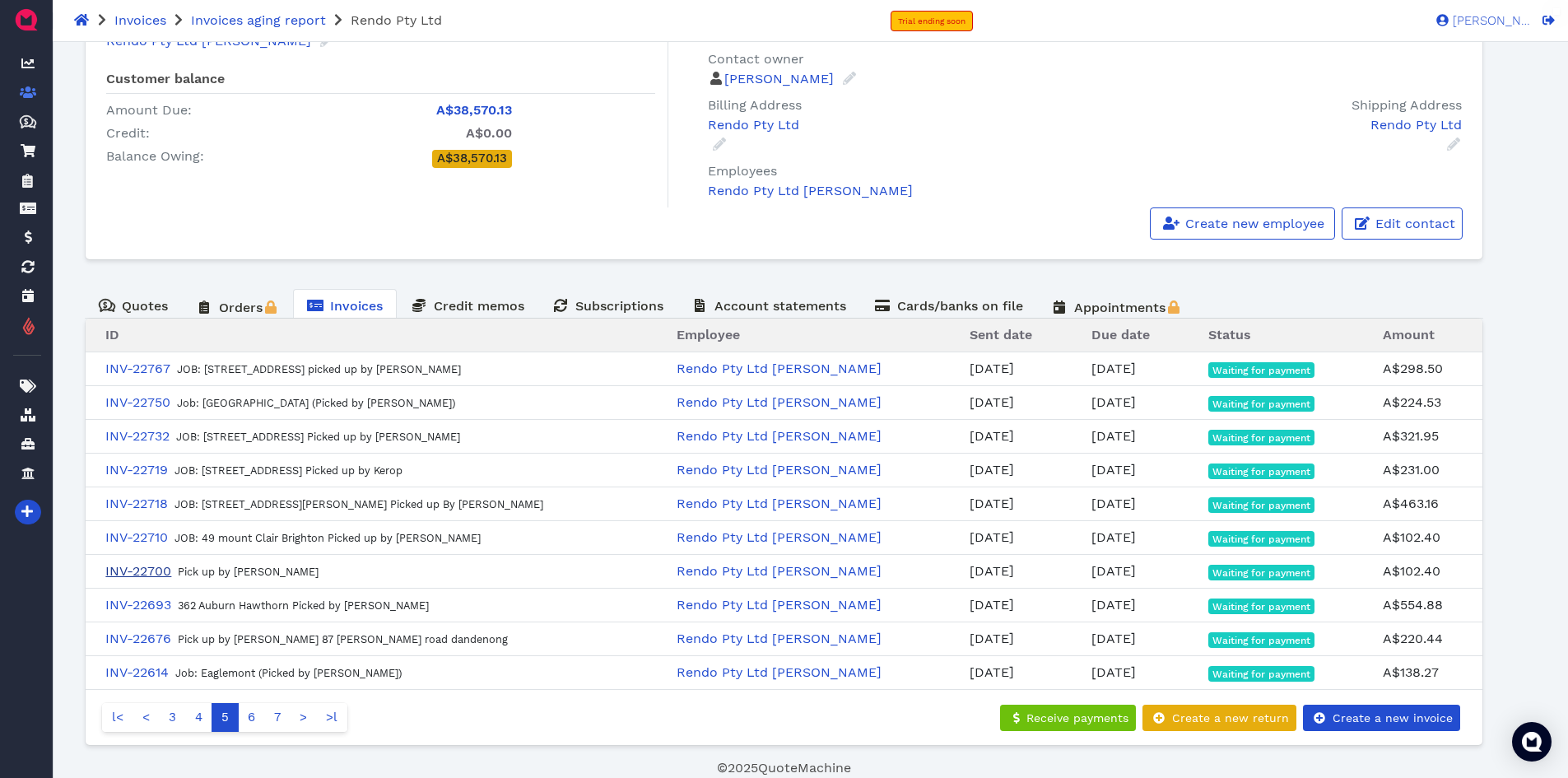
click at [154, 571] on link "INV-22700" at bounding box center [138, 571] width 66 height 16
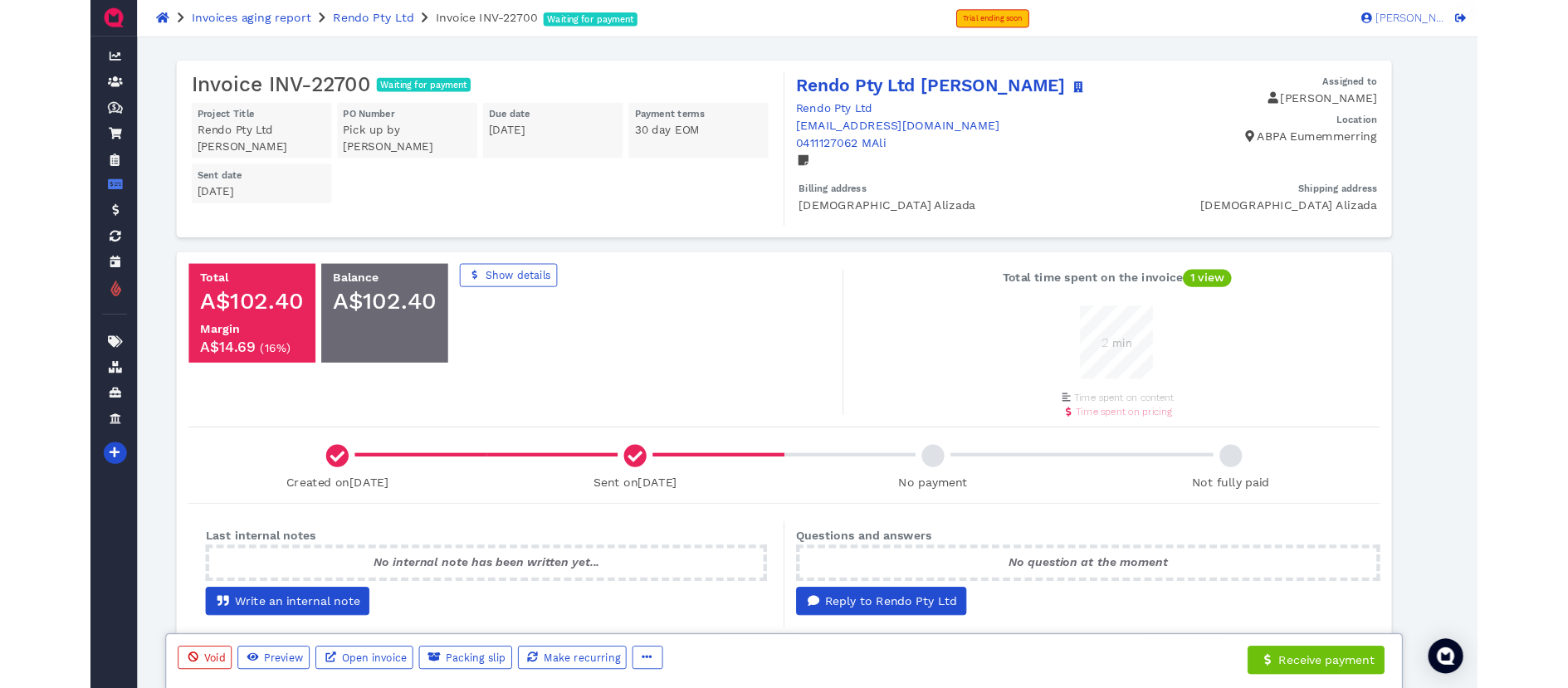
scroll to position [83, 83]
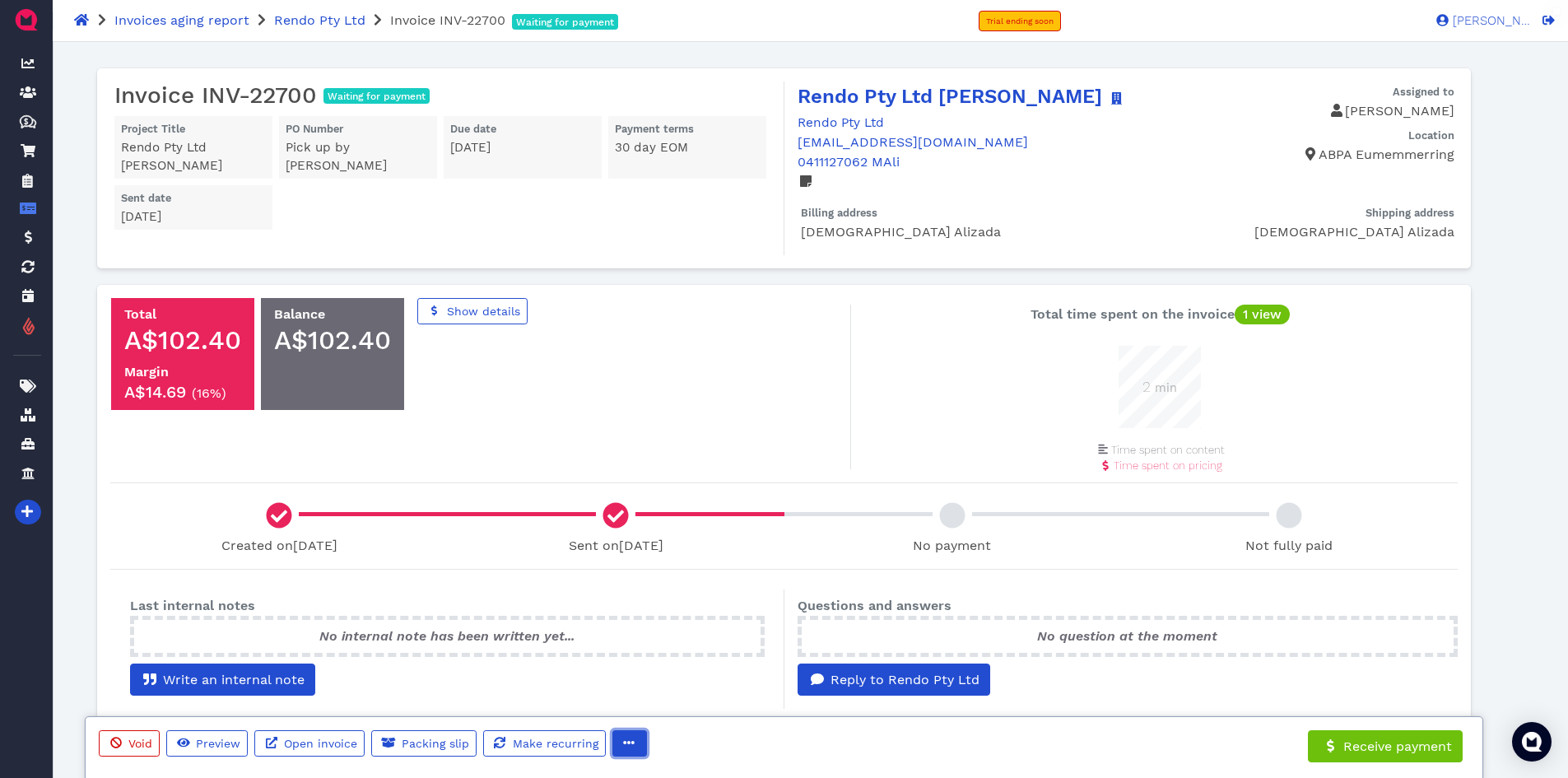
click at [628, 681] on icon "button" at bounding box center [629, 742] width 12 height 12
click at [665, 681] on span "Delete" at bounding box center [669, 683] width 42 height 16
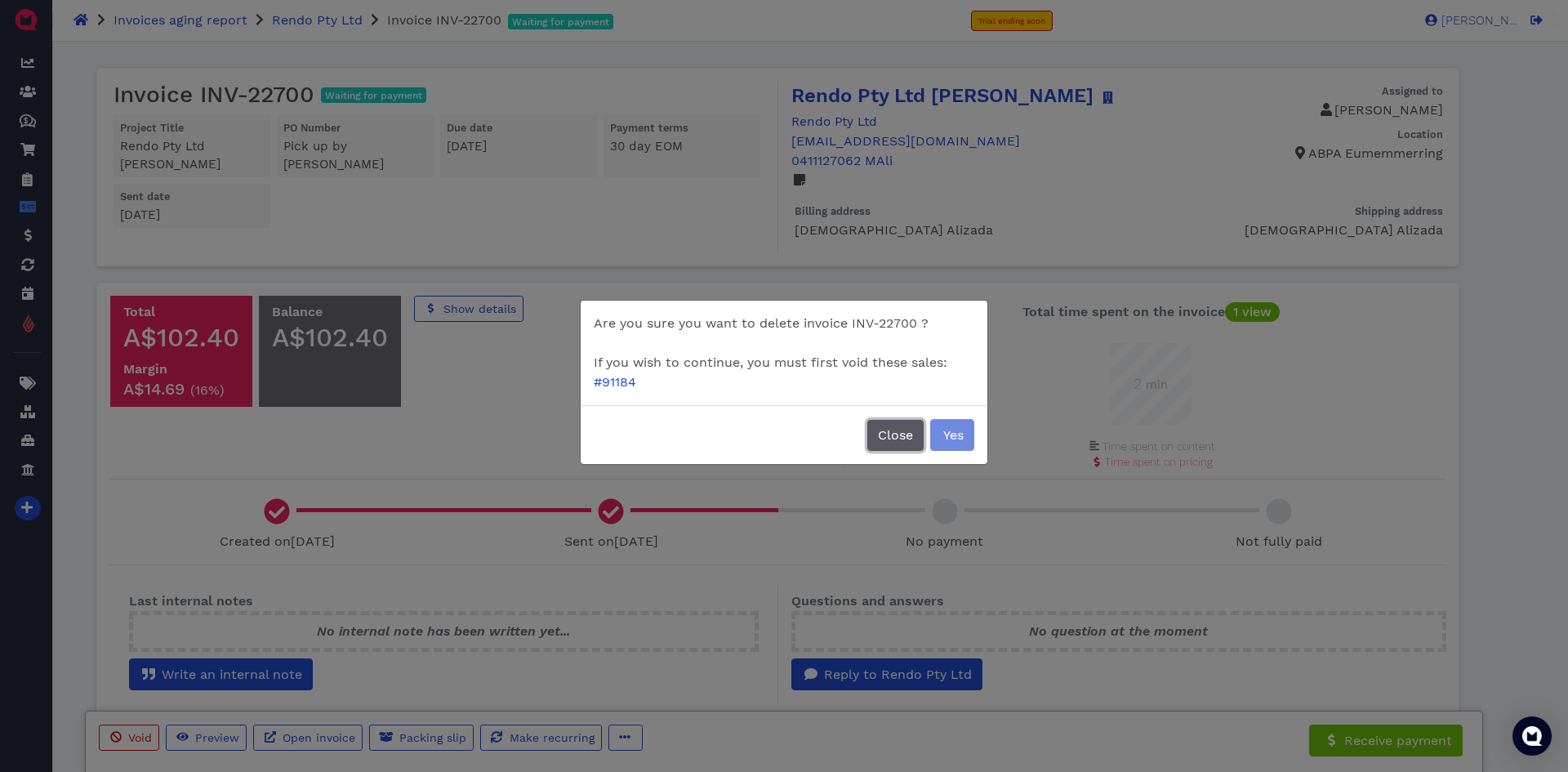
click at [900, 434] on button "Close" at bounding box center [896, 435] width 56 height 31
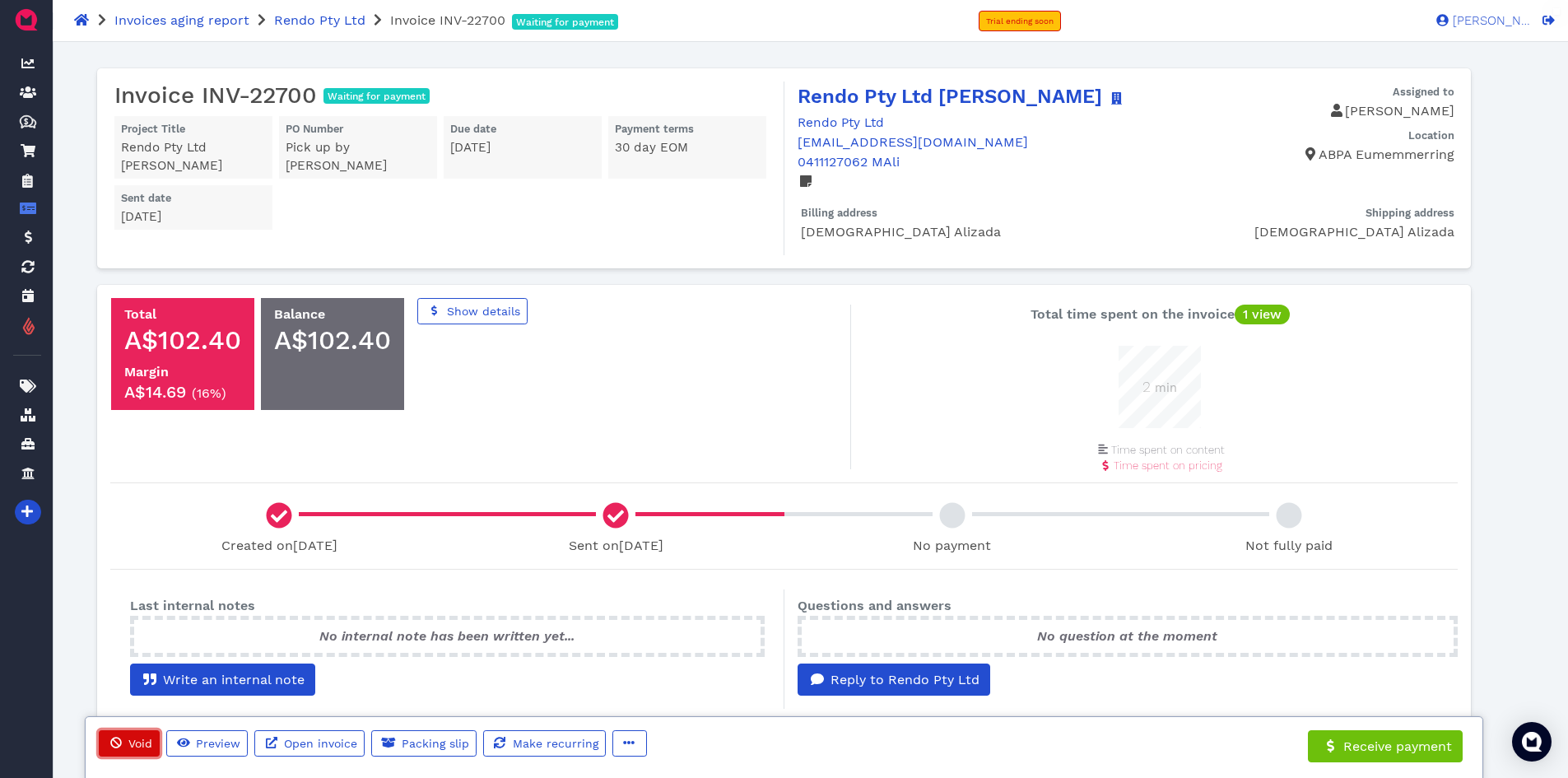
click at [142, 681] on span "Void" at bounding box center [139, 743] width 27 height 13
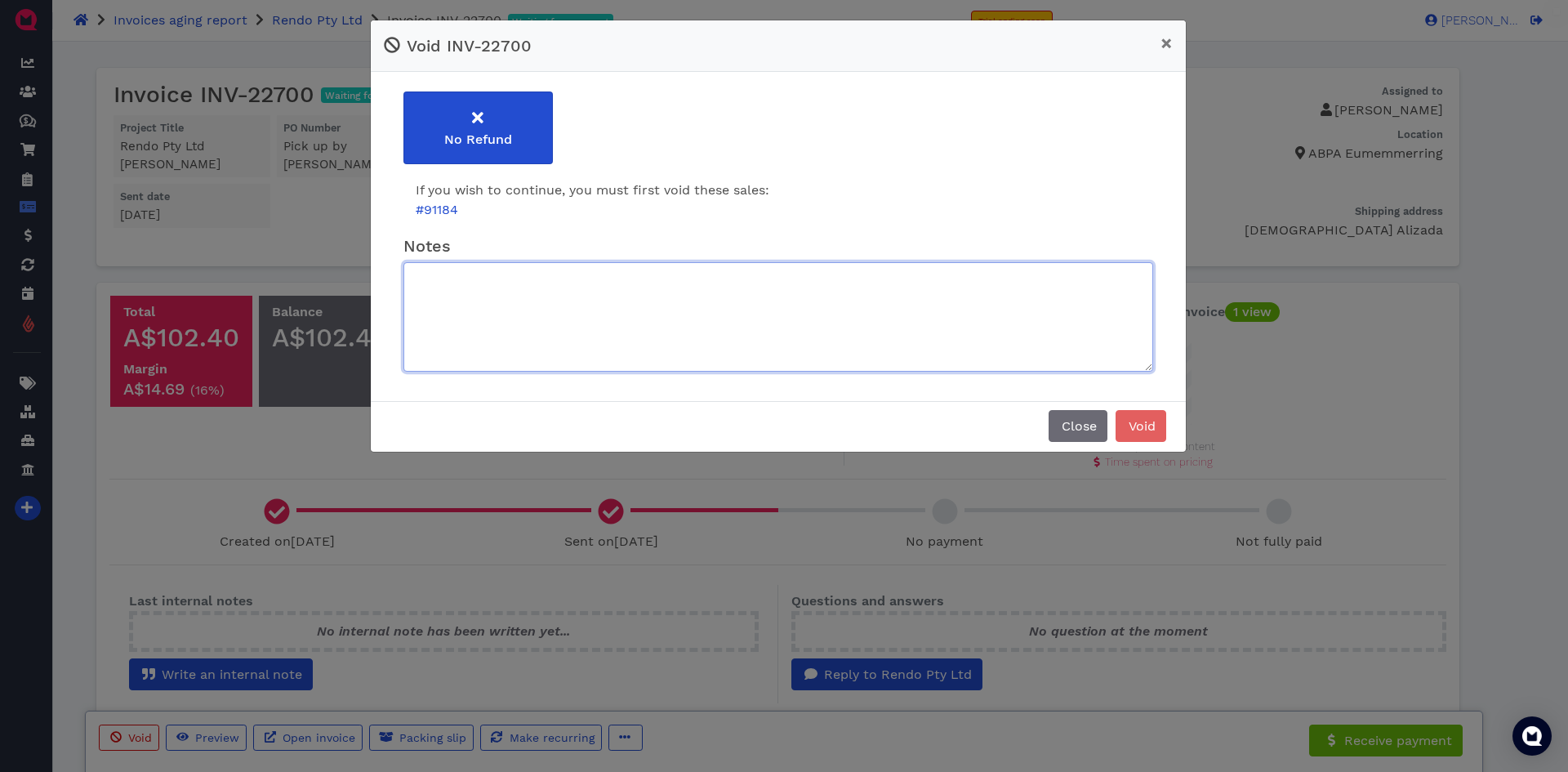
click at [584, 307] on textarea at bounding box center [778, 316] width 750 height 109
type textarea "T"
click at [751, 315] on textarea "Boys made a mistake sale happen twice" at bounding box center [778, 316] width 750 height 109
type textarea "Boys made a mistake sale happen twice"
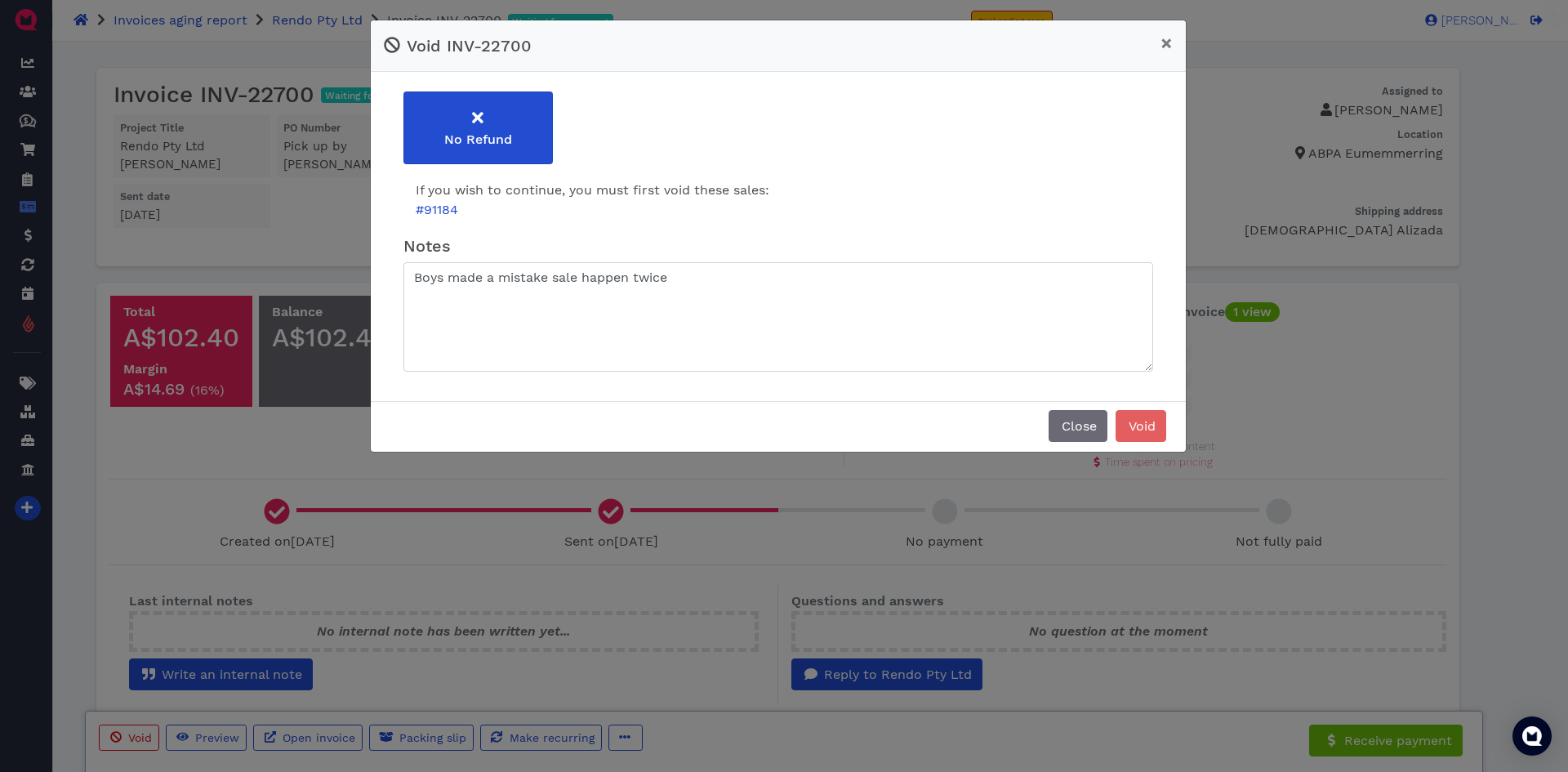
click at [910, 412] on div "Close Void" at bounding box center [778, 426] width 776 height 32
click at [1020, 168] on div "No Refund If you wish to continue, you must first void these sales: # 91184 Not…" at bounding box center [778, 230] width 750 height 283
click at [852, 170] on div "No Refund If you wish to continue, you must first void these sales: # 91184 Not…" at bounding box center [778, 230] width 750 height 283
click at [1068, 430] on span "Close" at bounding box center [1078, 426] width 38 height 16
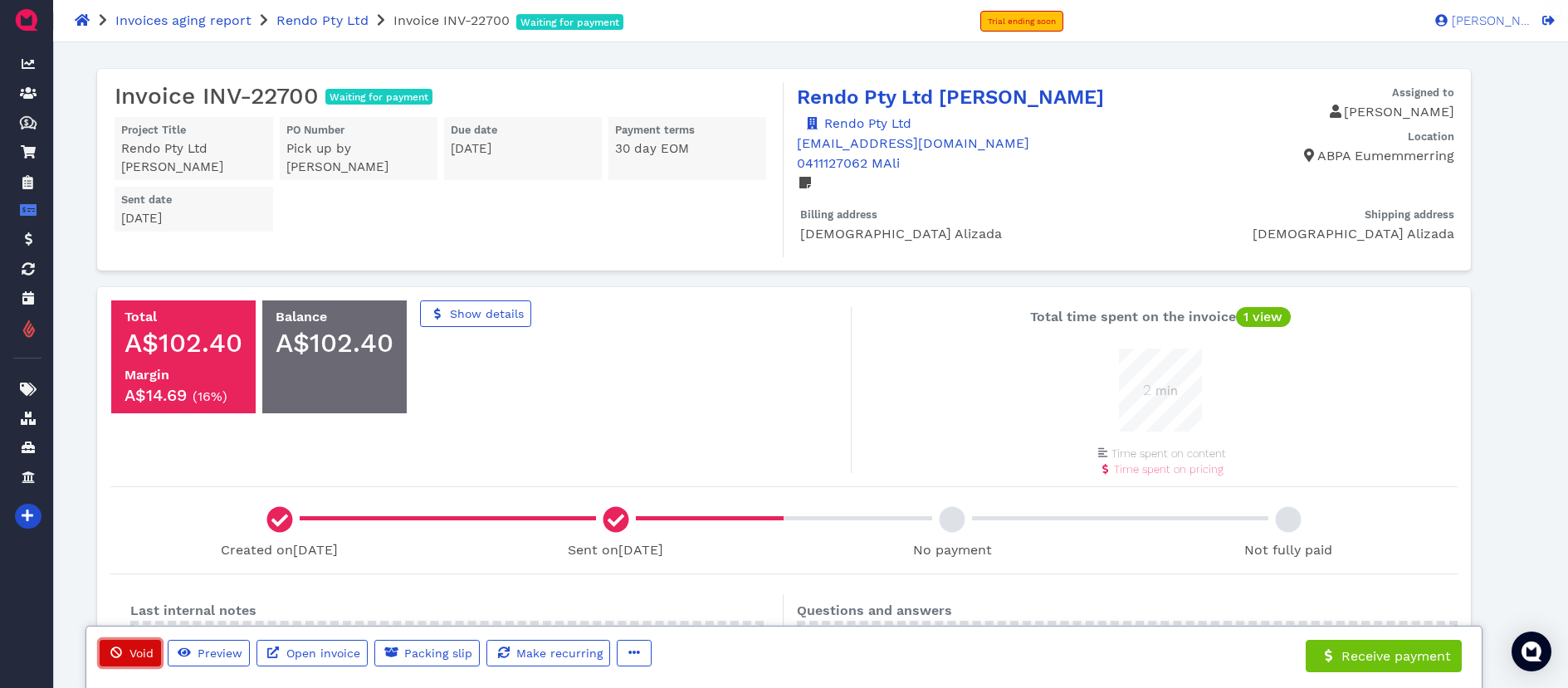
click at [133, 653] on span "Void" at bounding box center [141, 654] width 27 height 13
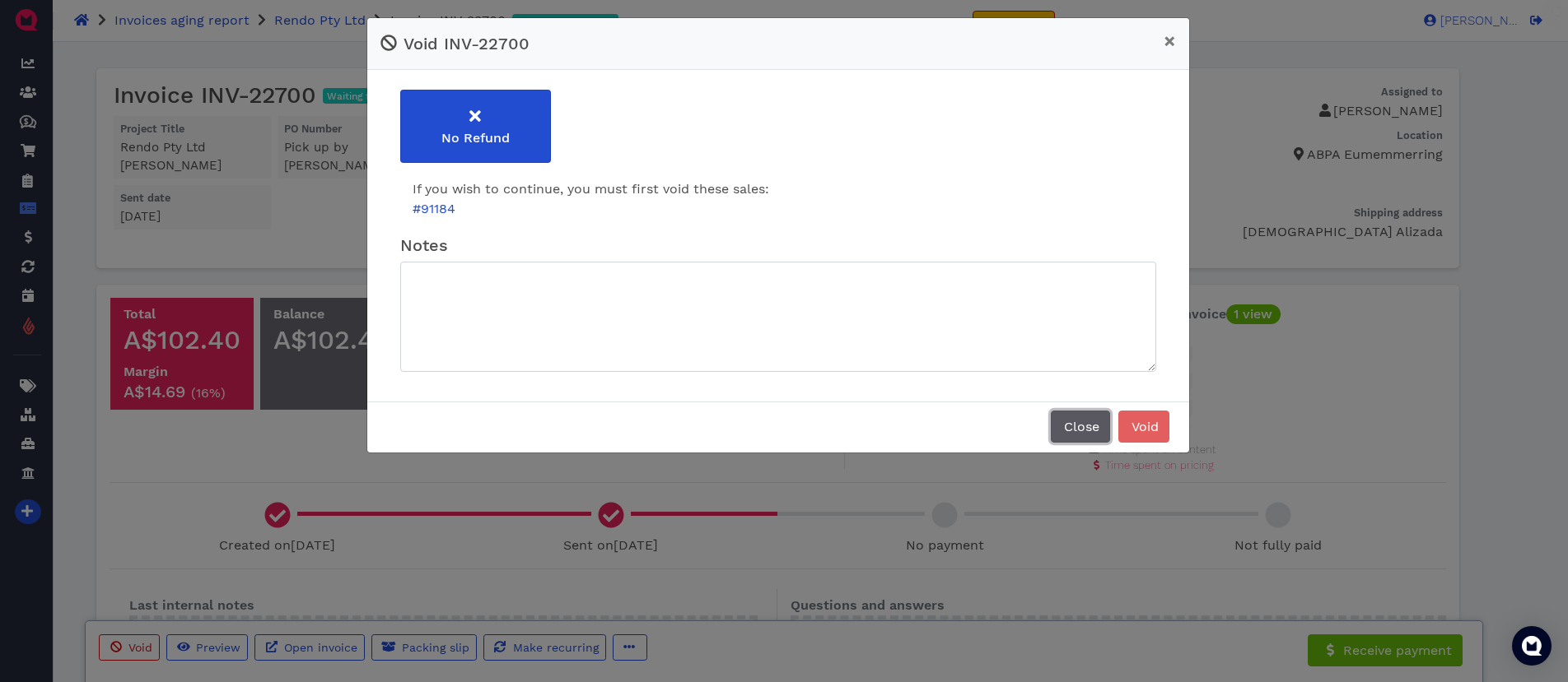
drag, startPoint x: 1075, startPoint y: 423, endPoint x: 1067, endPoint y: 424, distance: 8.1
click at [1075, 424] on span "Close" at bounding box center [1081, 426] width 38 height 16
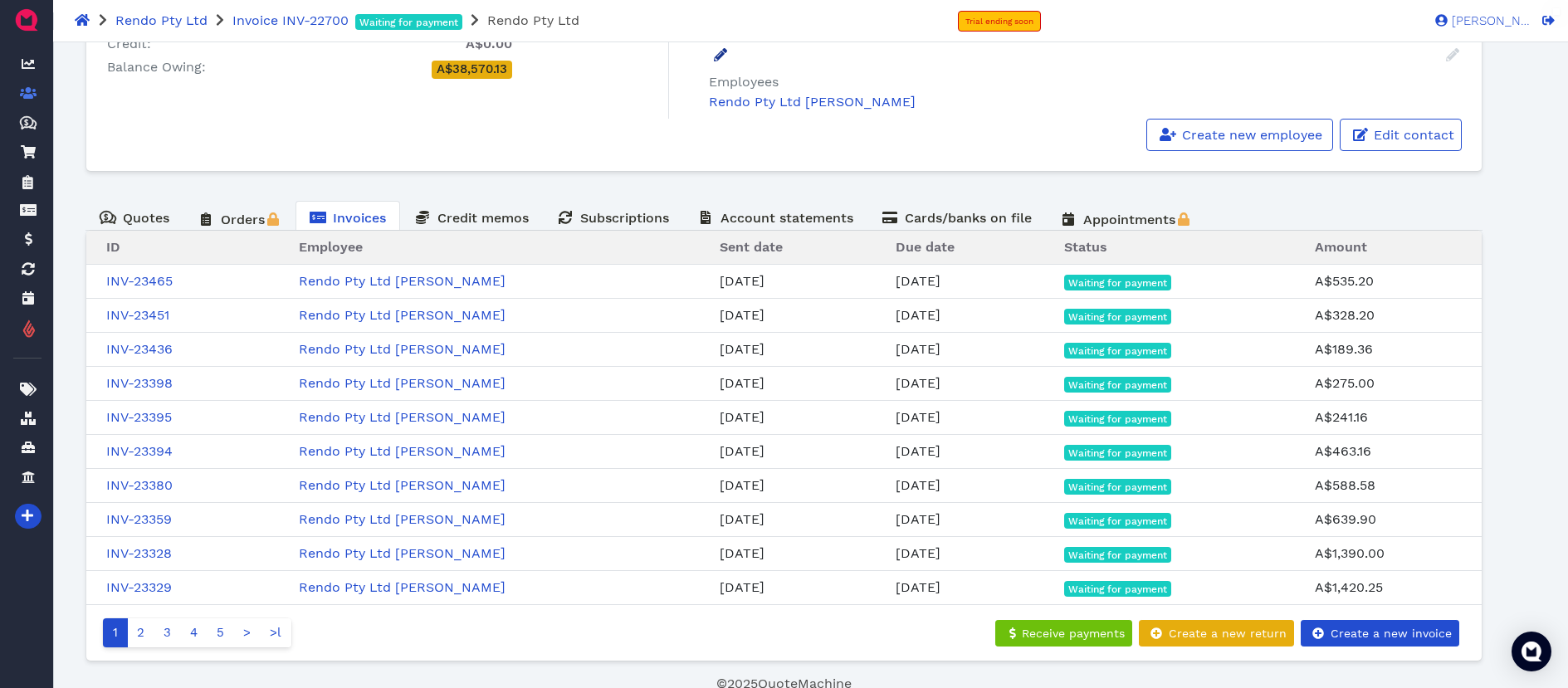
scroll to position [268, 0]
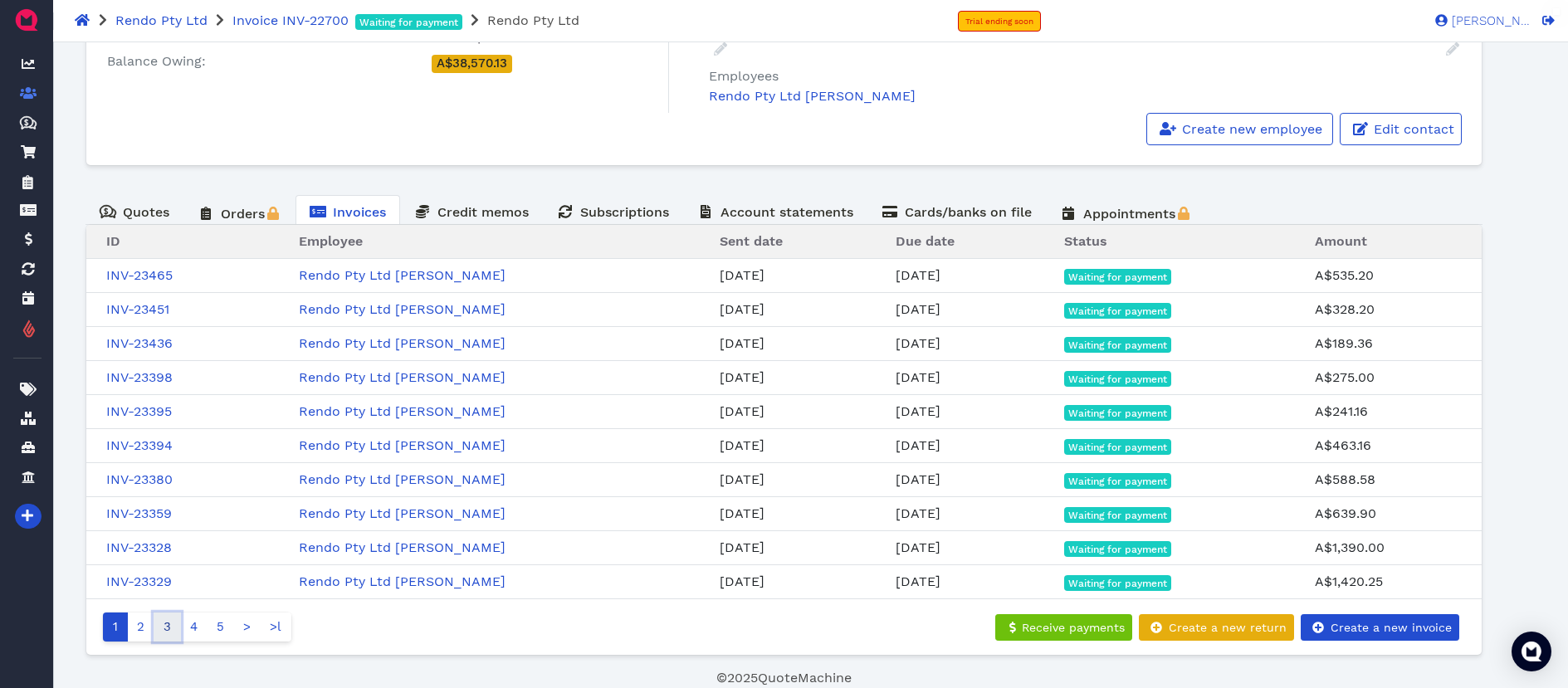
click at [162, 628] on link "3" at bounding box center [167, 627] width 28 height 29
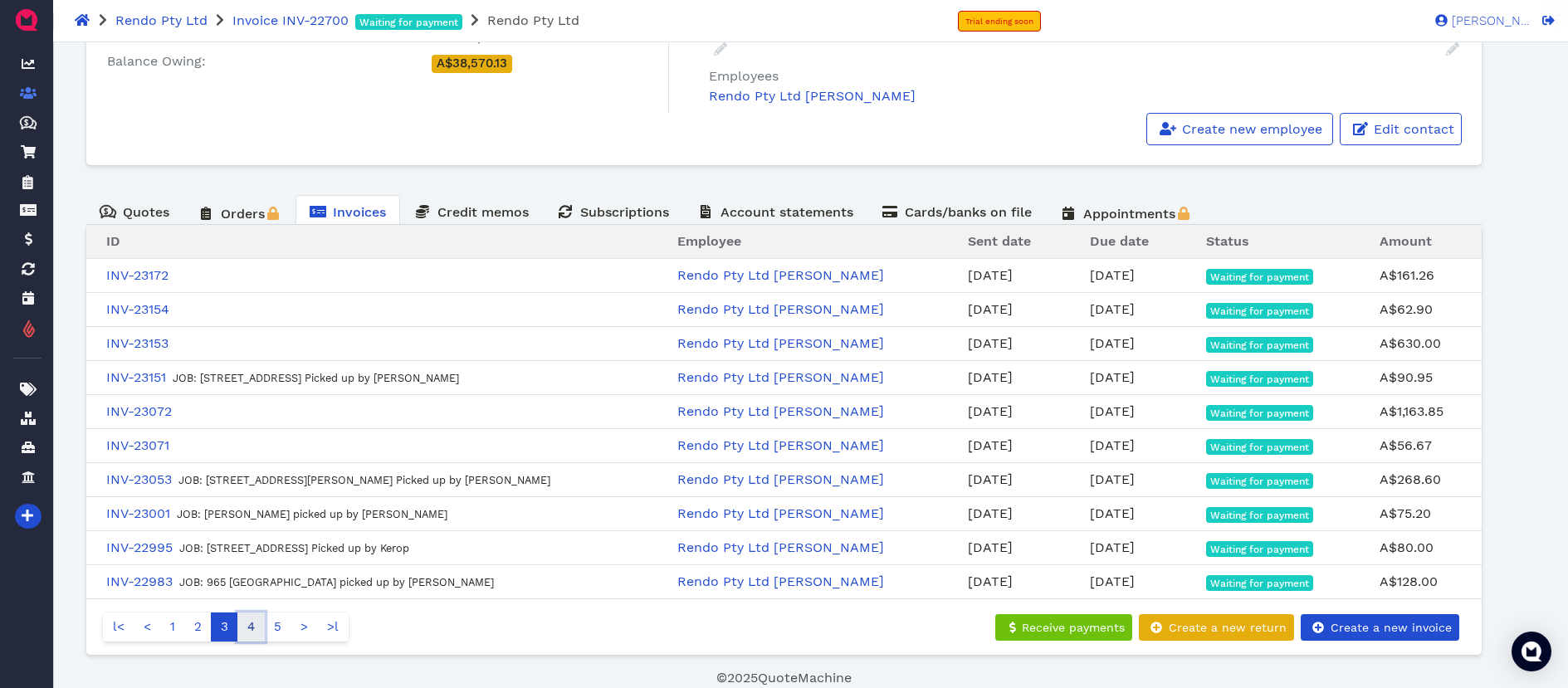
click at [247, 630] on link "4" at bounding box center [251, 627] width 28 height 29
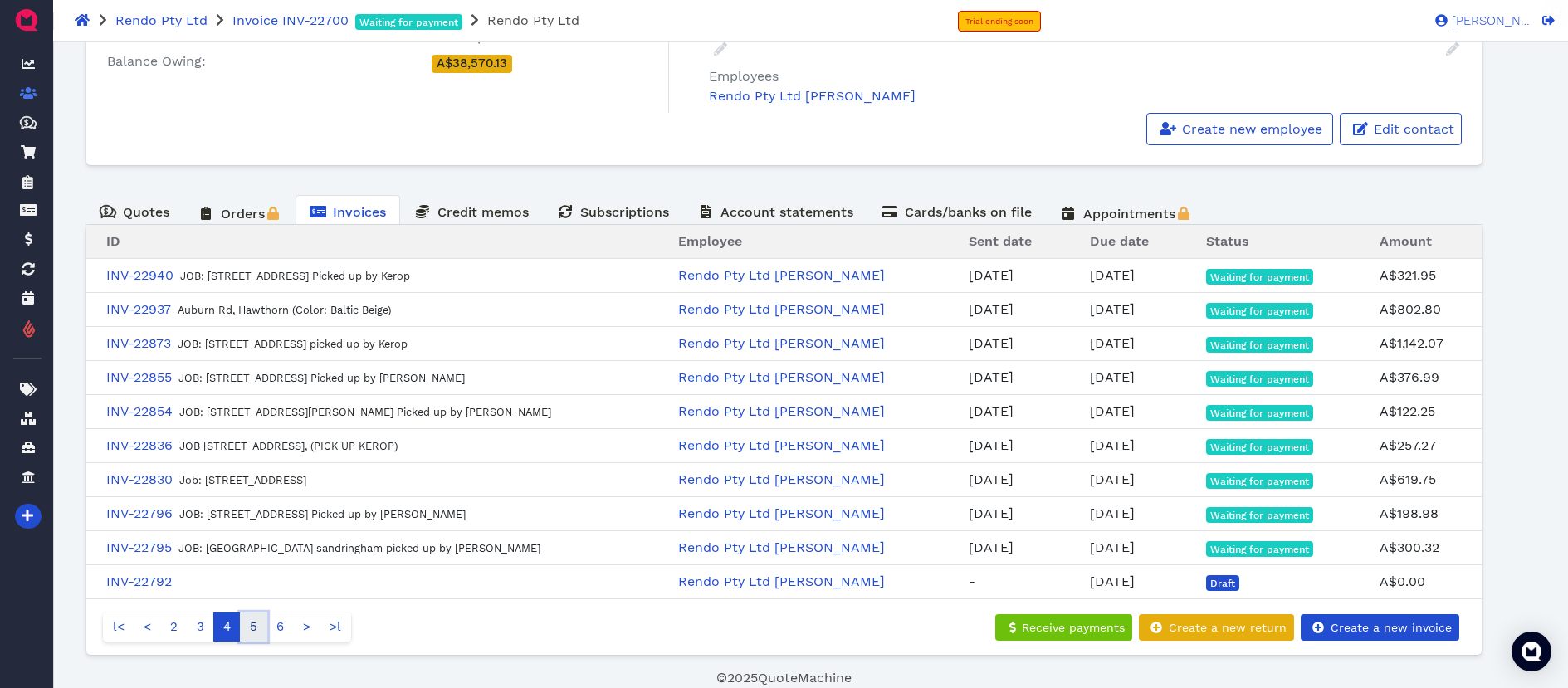
click at [252, 629] on link "5" at bounding box center [254, 627] width 28 height 29
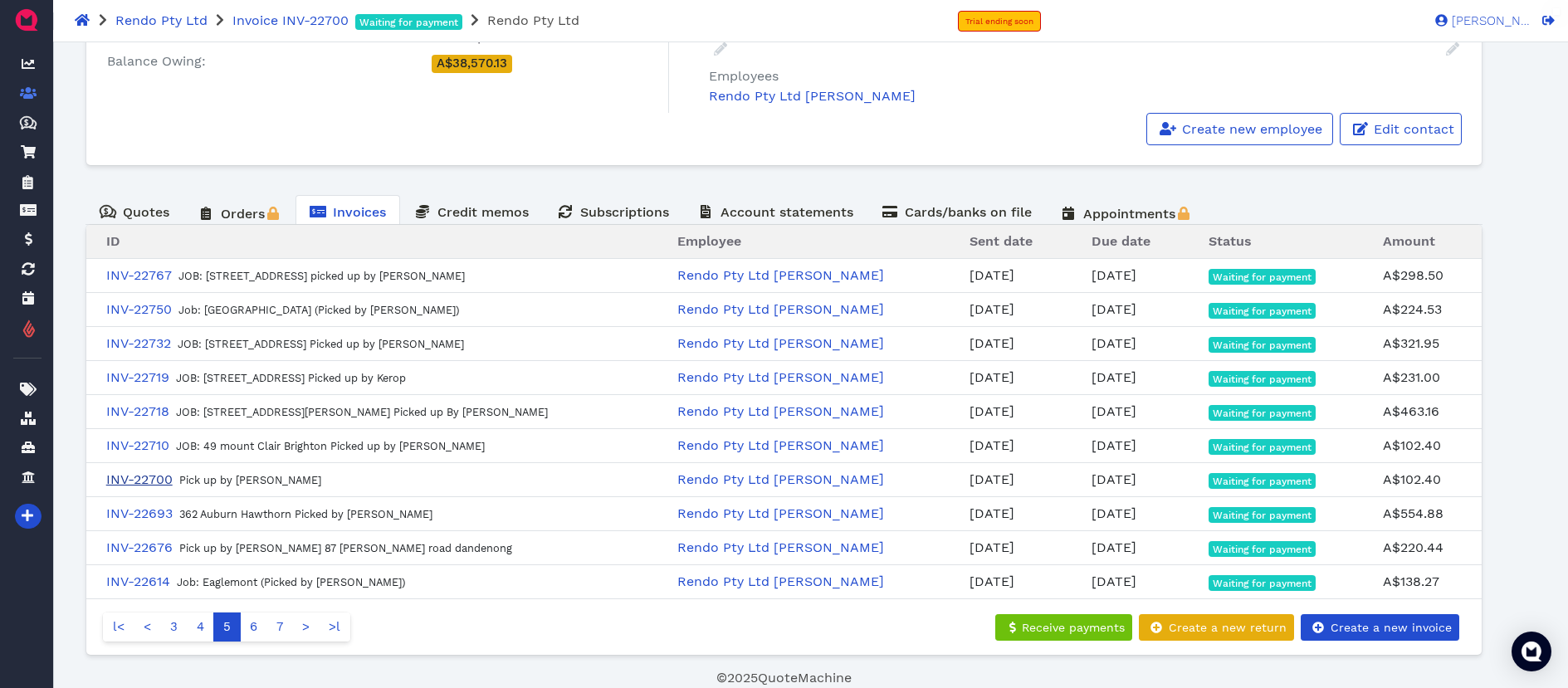
click at [158, 476] on link "INV-22700" at bounding box center [139, 480] width 66 height 16
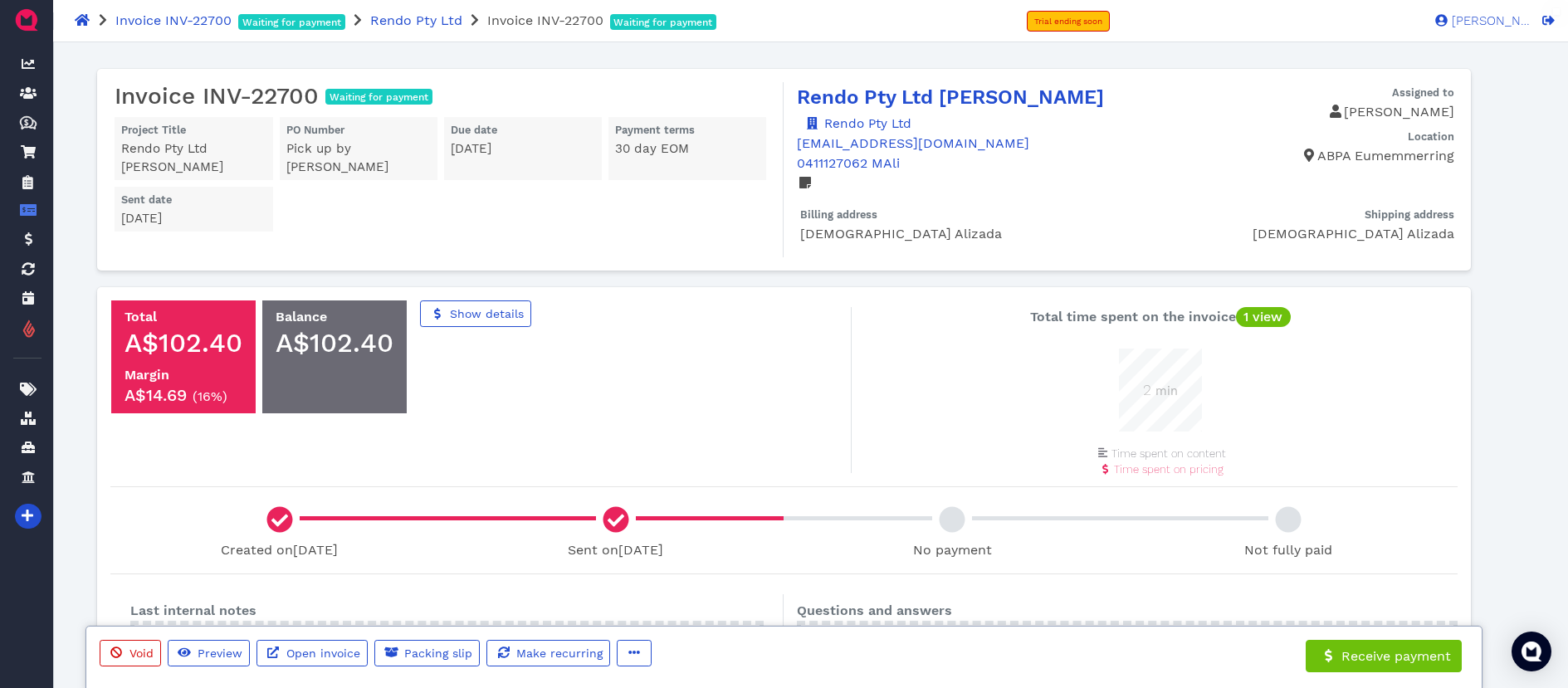
scroll to position [83, 83]
click at [139, 652] on span "Void" at bounding box center [141, 654] width 27 height 13
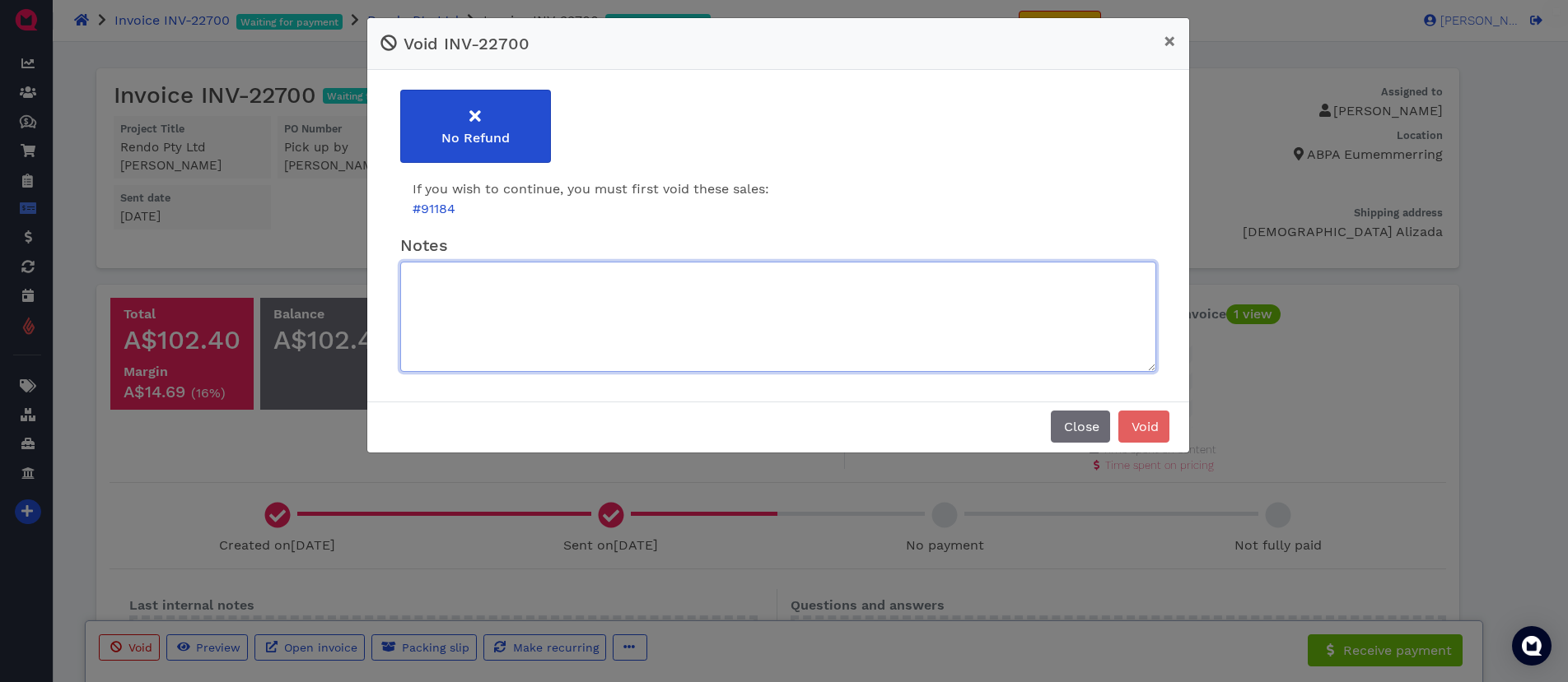
click at [446, 287] on textarea at bounding box center [778, 316] width 756 height 110
click at [799, 403] on div "Close Void" at bounding box center [778, 427] width 822 height 51
click at [751, 300] on textarea "Boys made mistake sale happen twice" at bounding box center [778, 316] width 756 height 110
type textarea "B"
click at [851, 306] on textarea "B" at bounding box center [778, 316] width 756 height 110
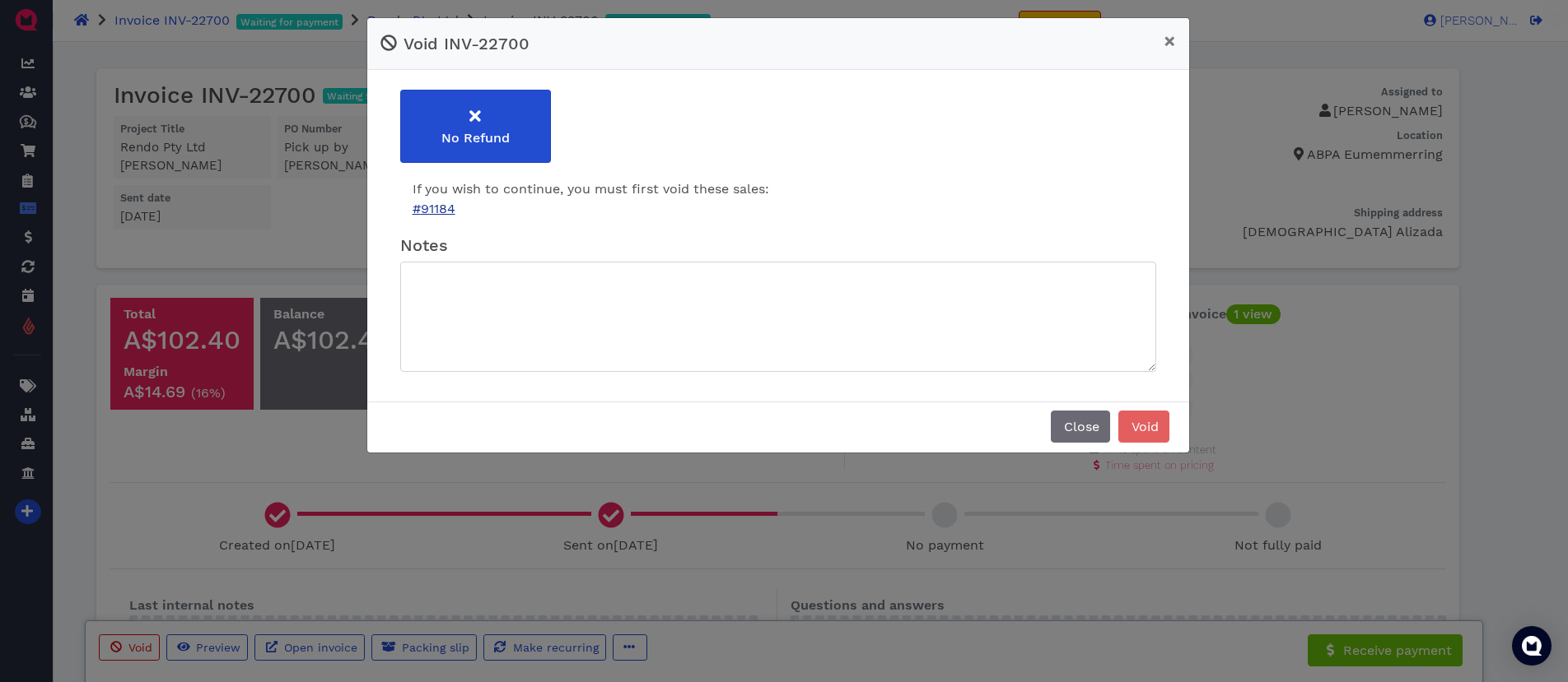
click at [443, 210] on link "# 91184" at bounding box center [434, 208] width 43 height 16
click at [1090, 432] on span "Close" at bounding box center [1081, 426] width 38 height 16
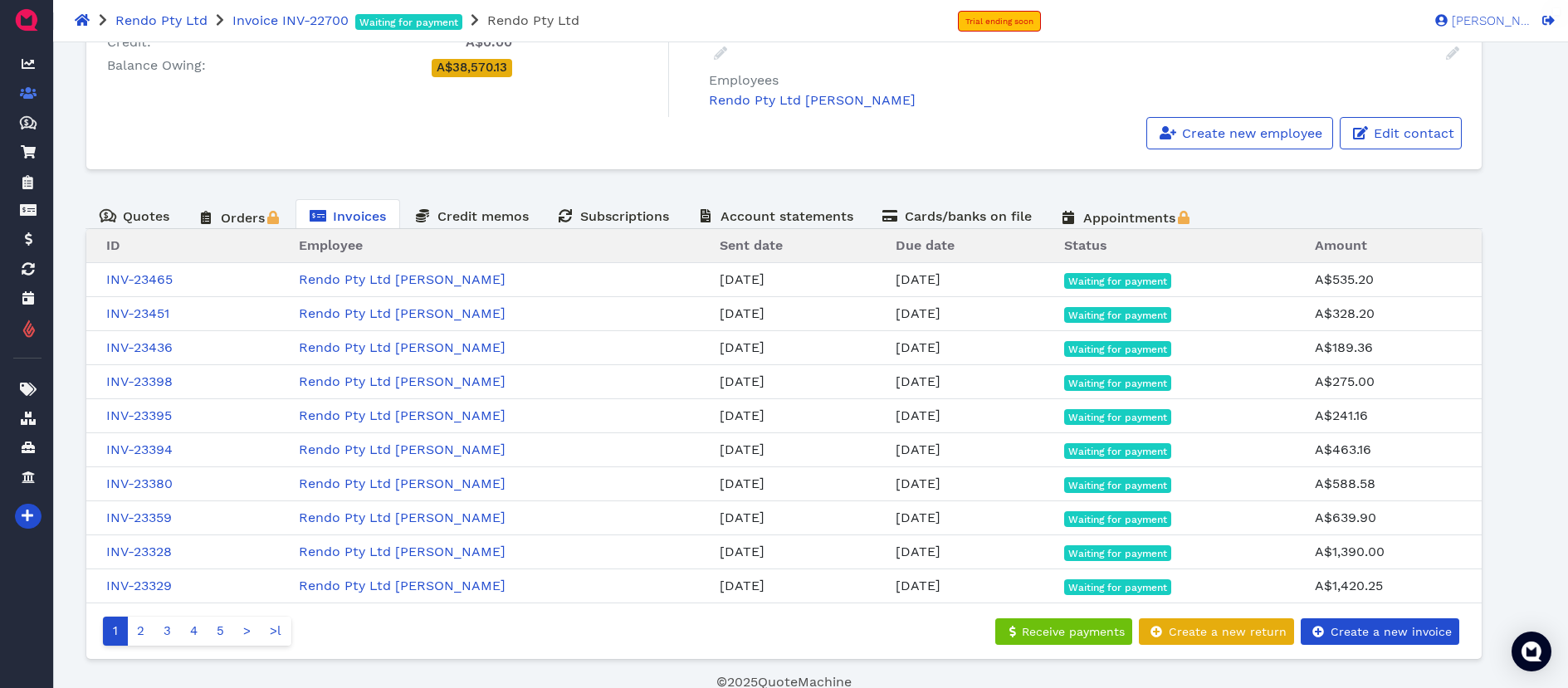
scroll to position [268, 0]
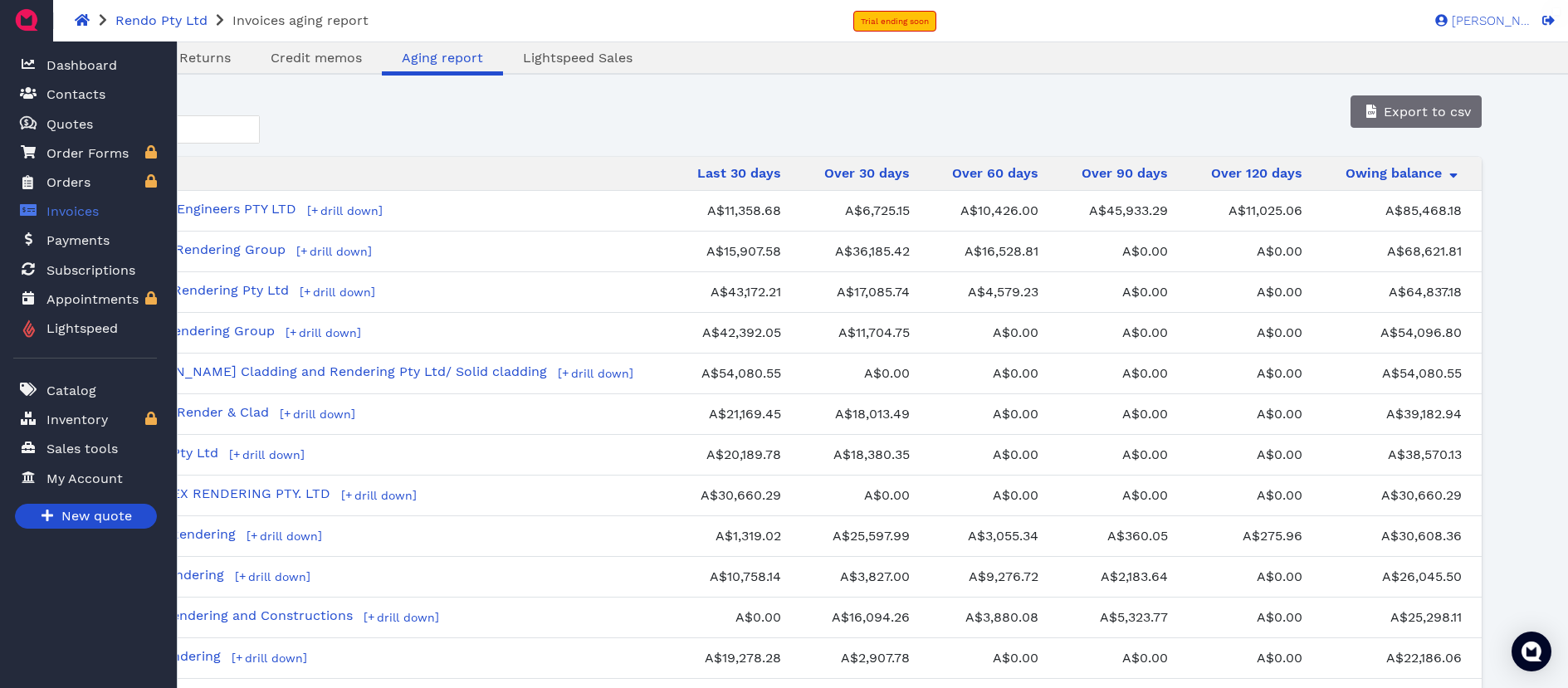
click at [59, 215] on span "Invoices" at bounding box center [73, 212] width 53 height 20
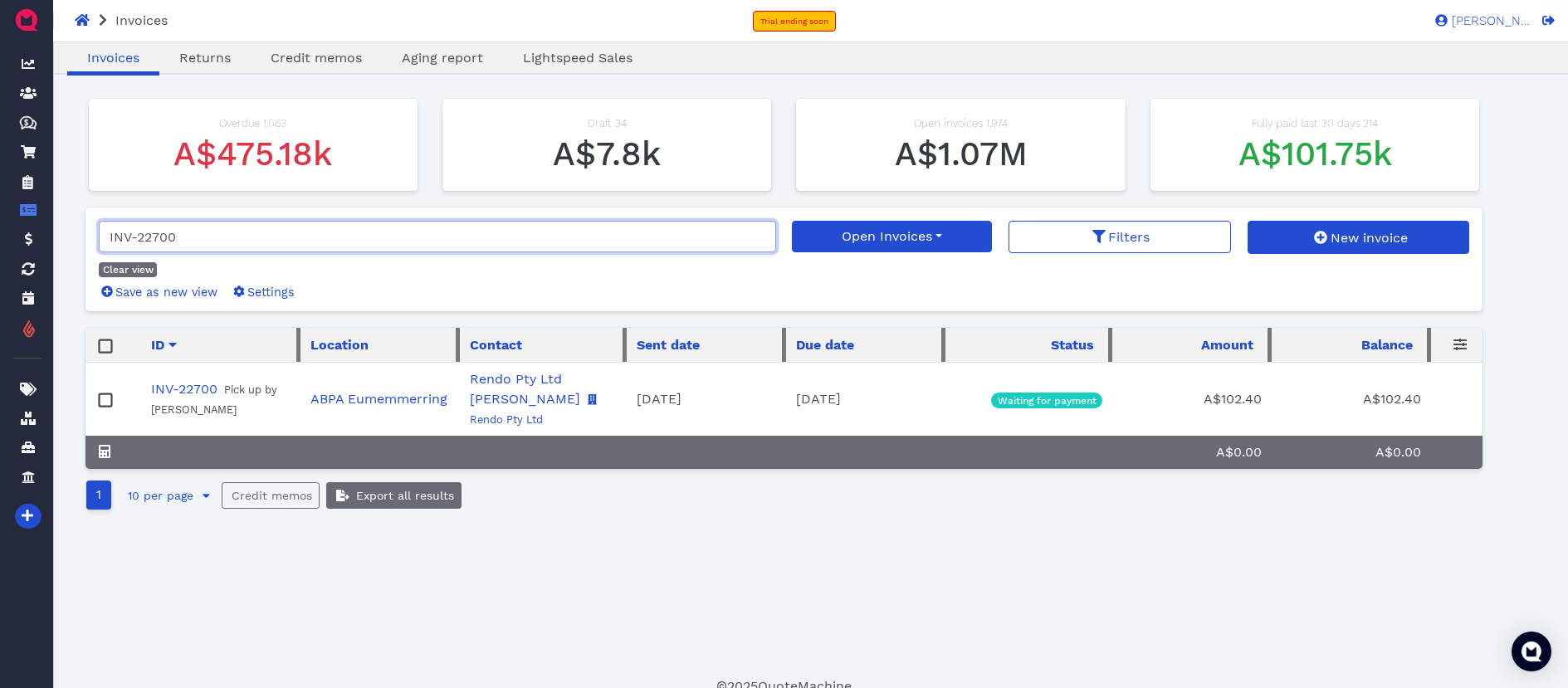
click at [231, 239] on input "INV-22700" at bounding box center [438, 237] width 678 height 32
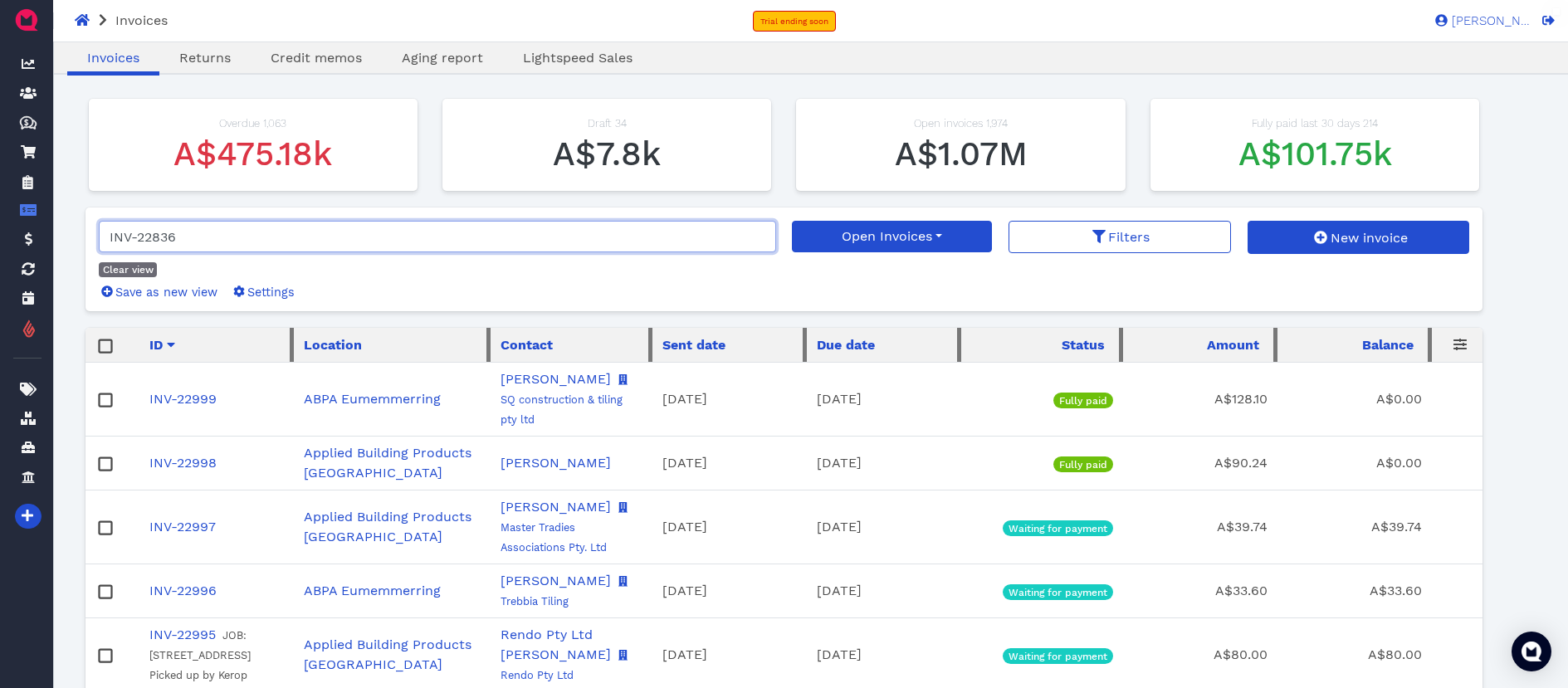
type input "INV-22836"
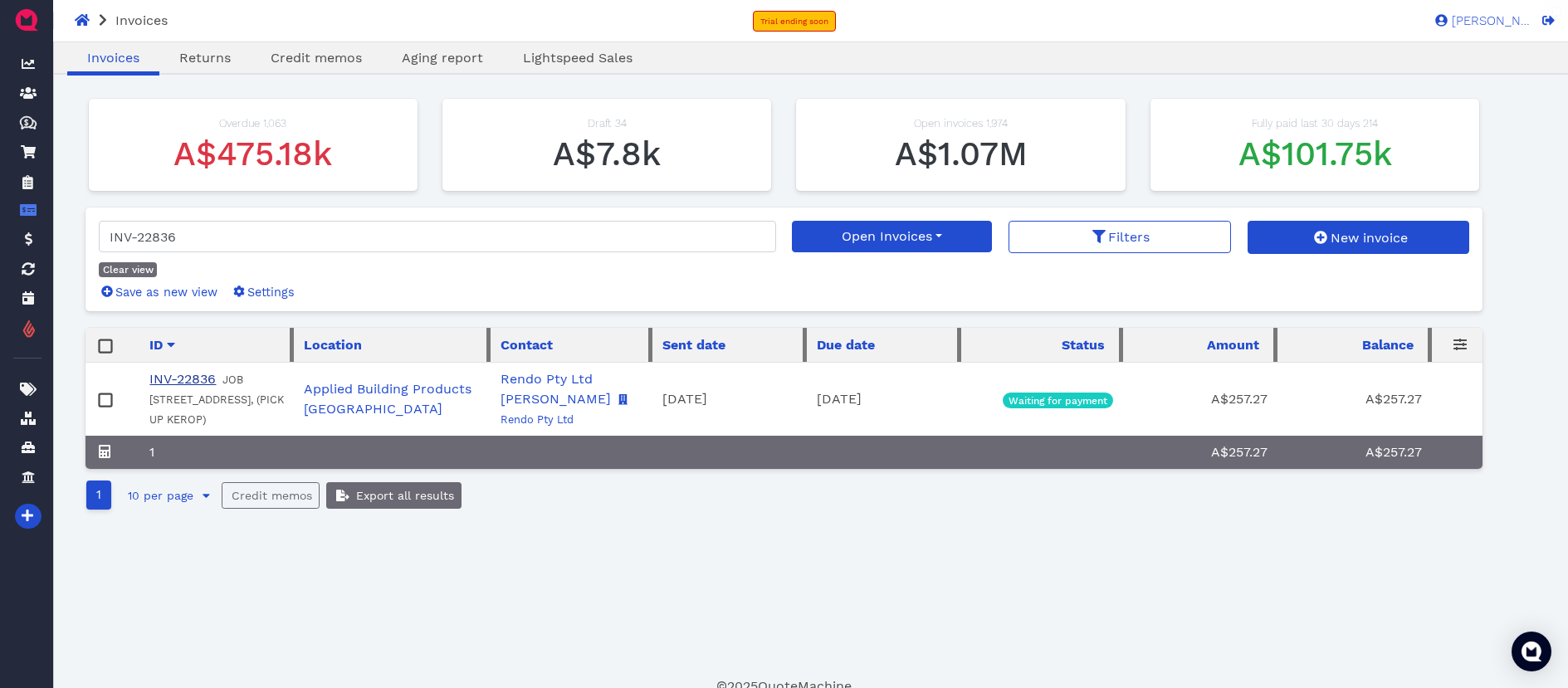
click at [192, 380] on link "INV-22836" at bounding box center [182, 378] width 66 height 16
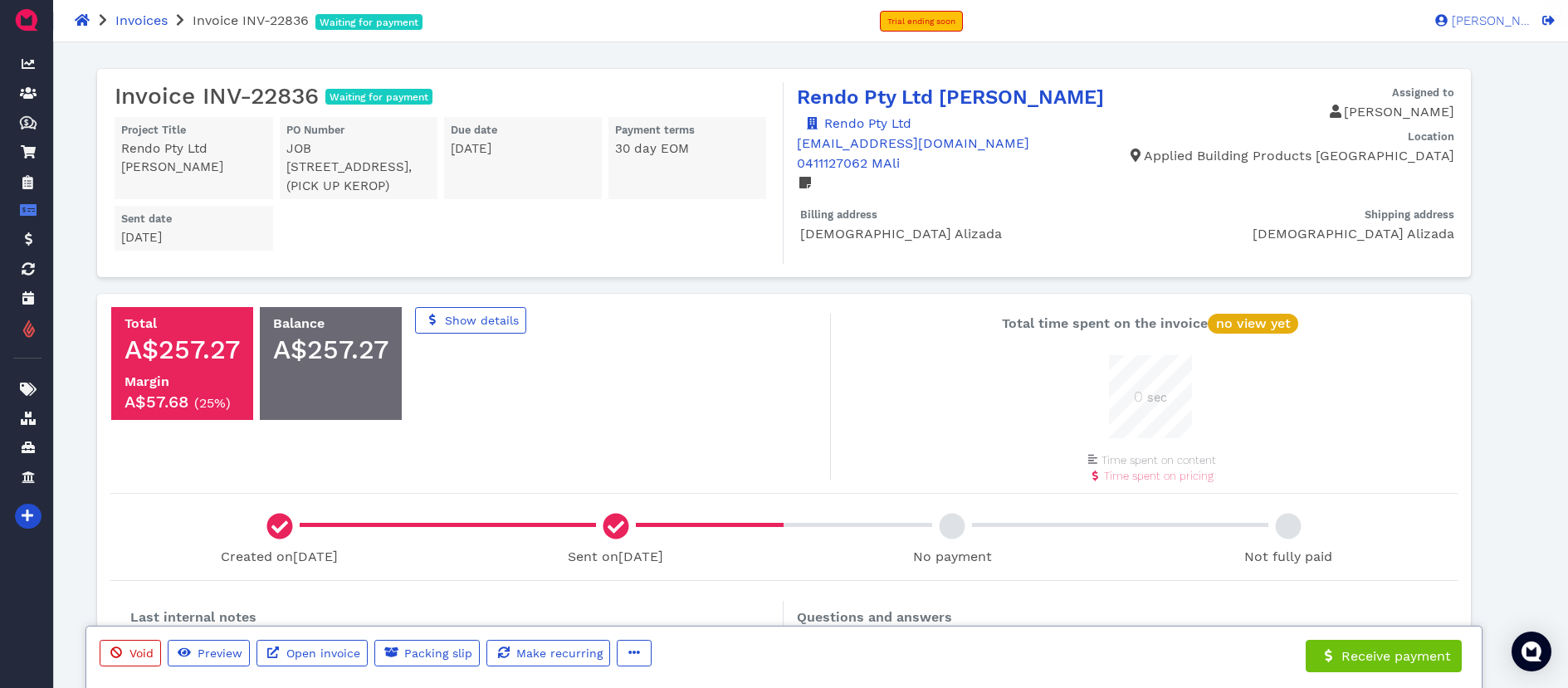
scroll to position [83, 83]
click at [335, 649] on span "Open invoice" at bounding box center [321, 654] width 76 height 13
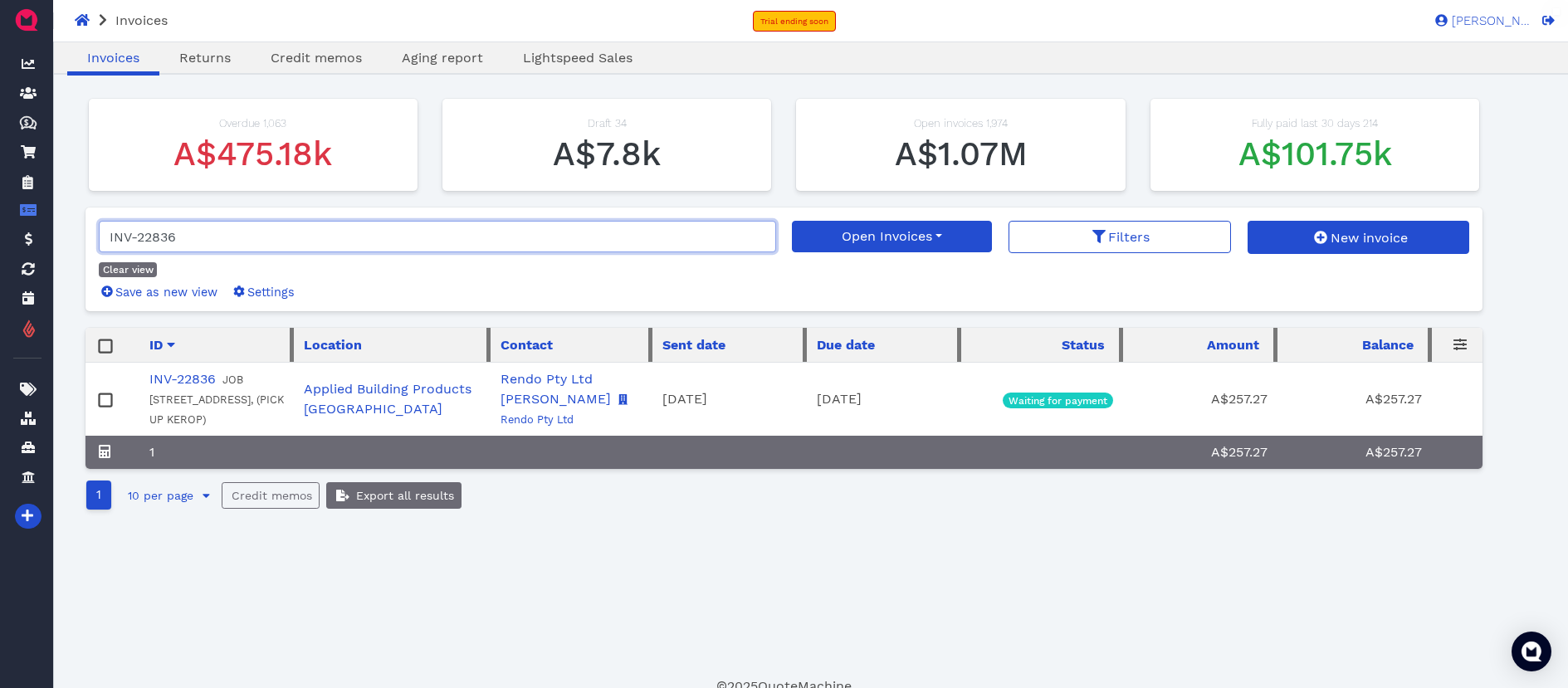
click at [205, 239] on input "INV-22836" at bounding box center [438, 237] width 678 height 32
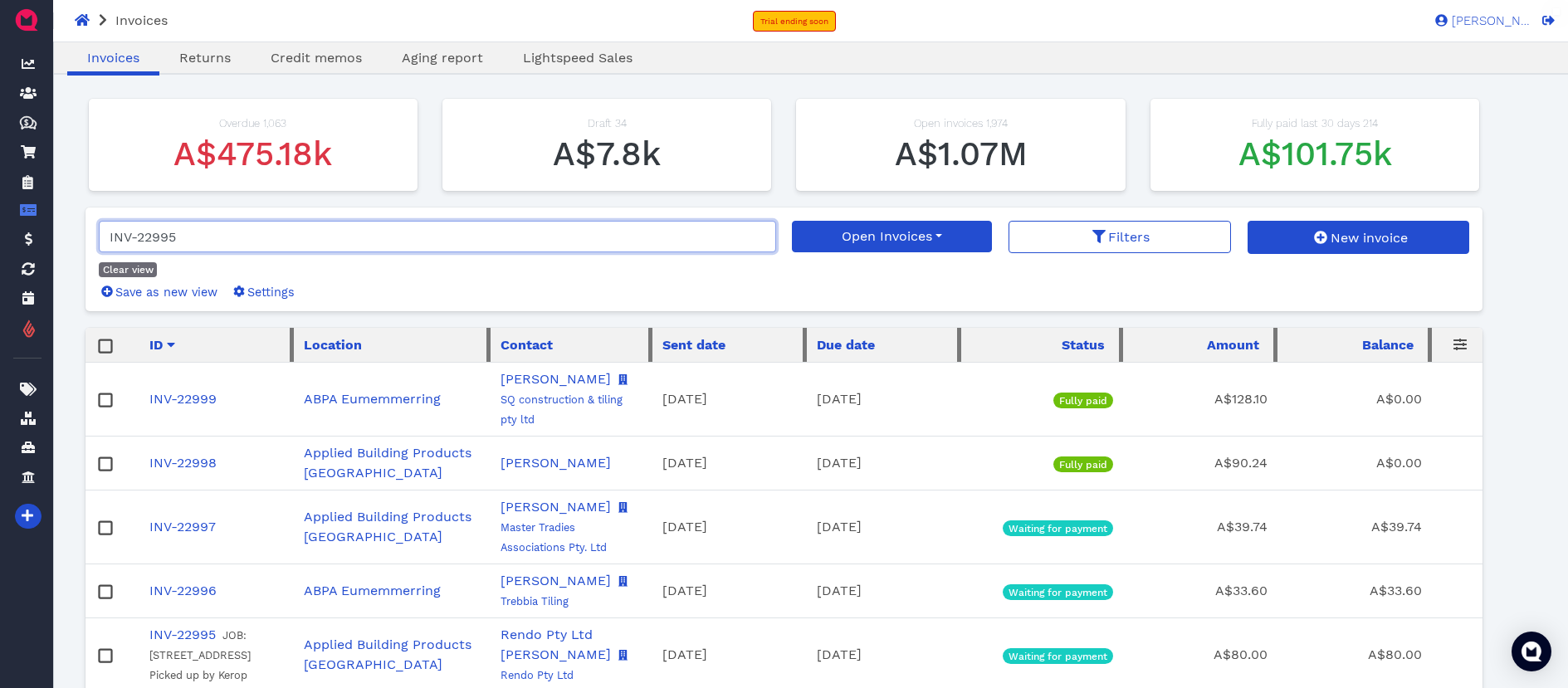
type input "INV-22995"
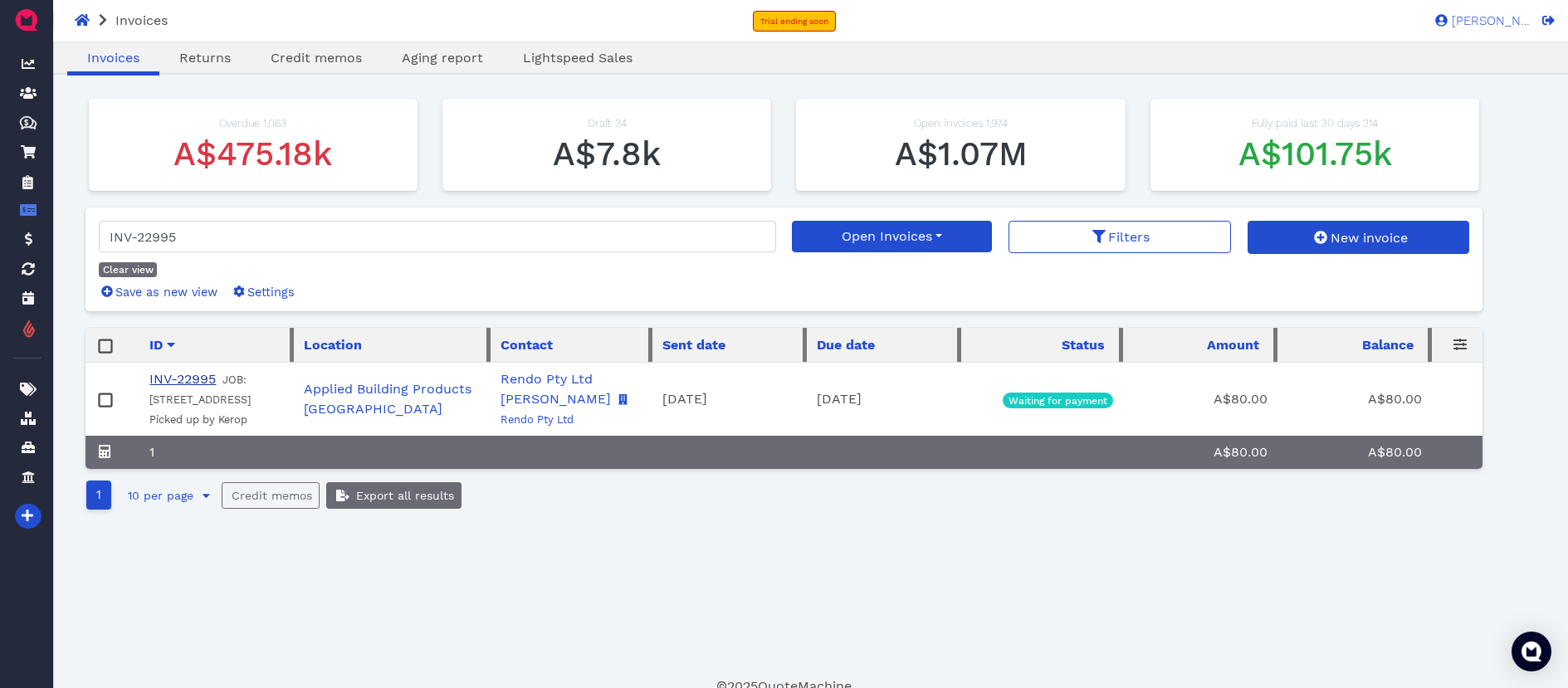
click at [200, 380] on link "INV-22995" at bounding box center [182, 378] width 66 height 16
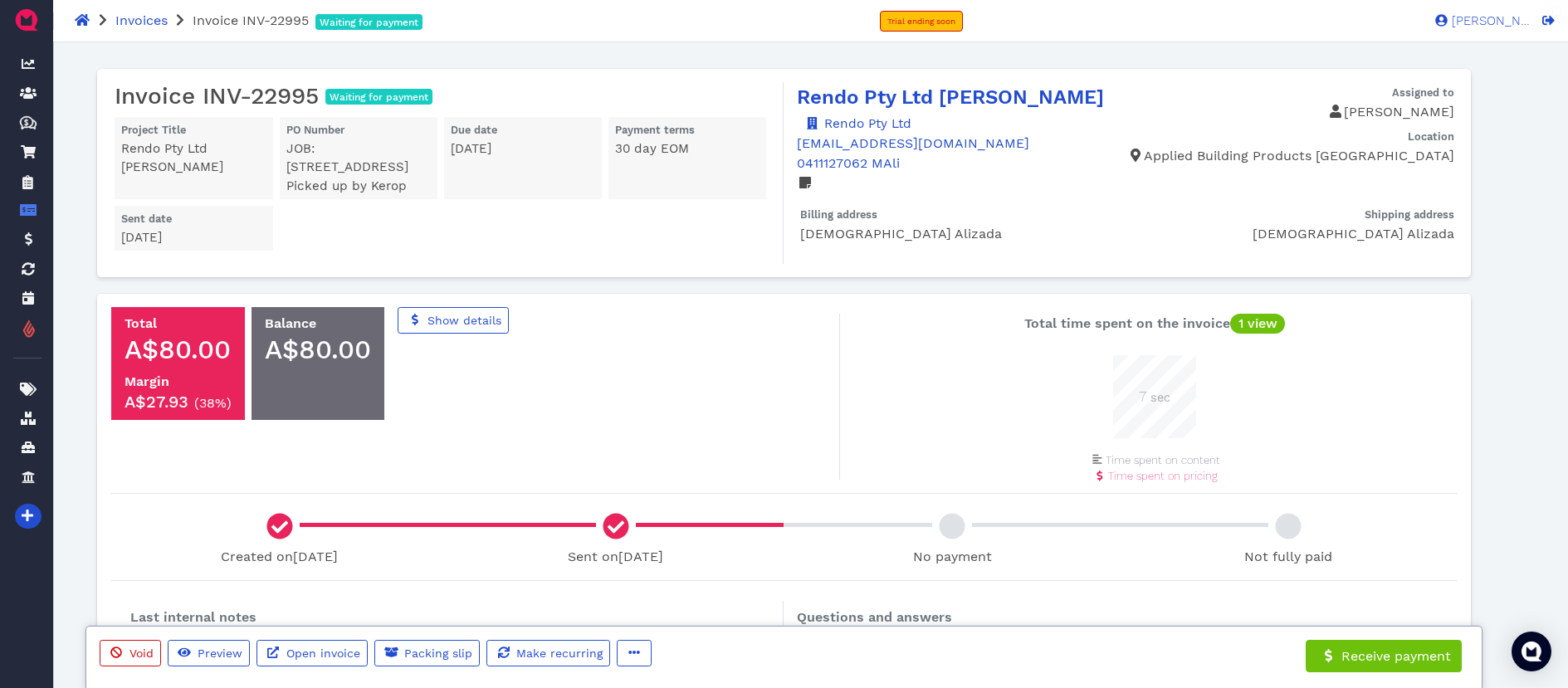
scroll to position [83, 83]
click at [337, 649] on span "Open invoice" at bounding box center [321, 654] width 76 height 13
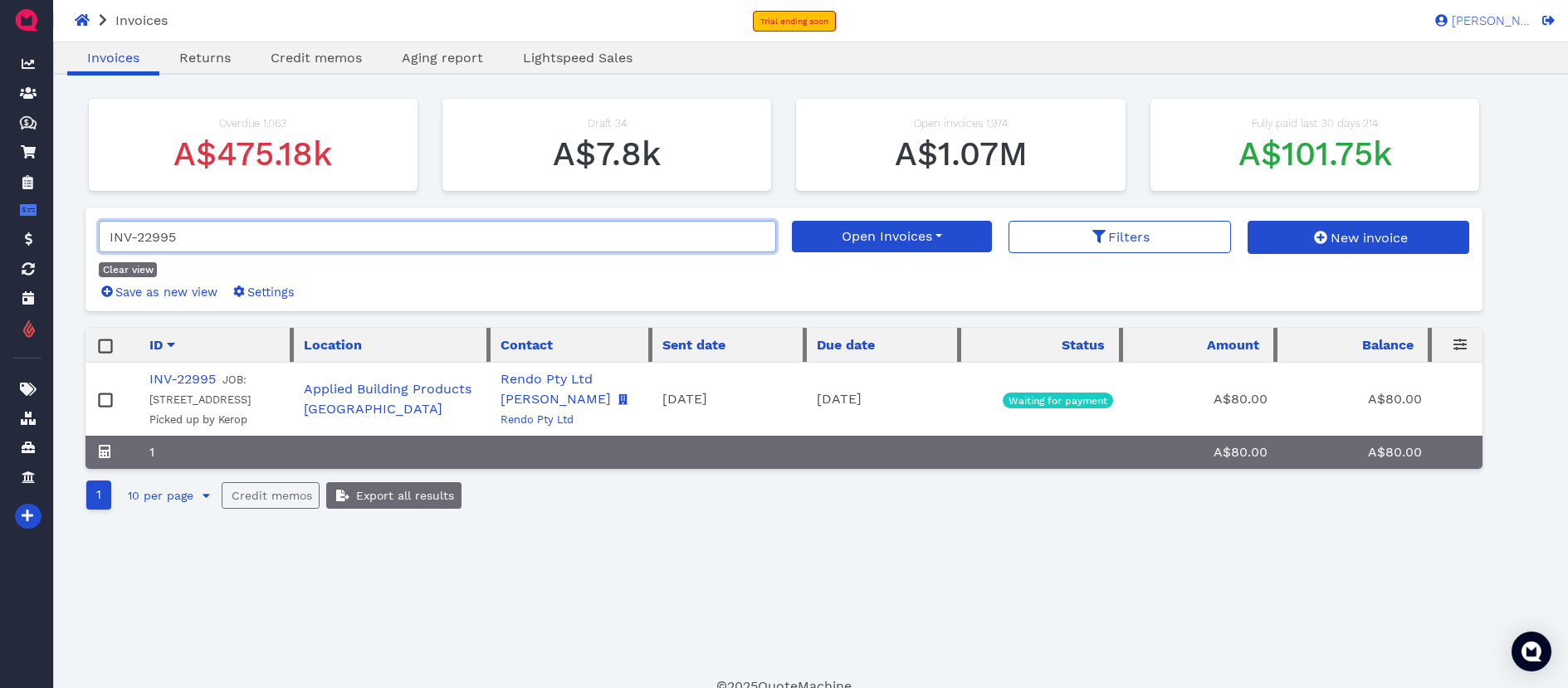
click at [233, 238] on input "INV-22995" at bounding box center [438, 237] width 678 height 32
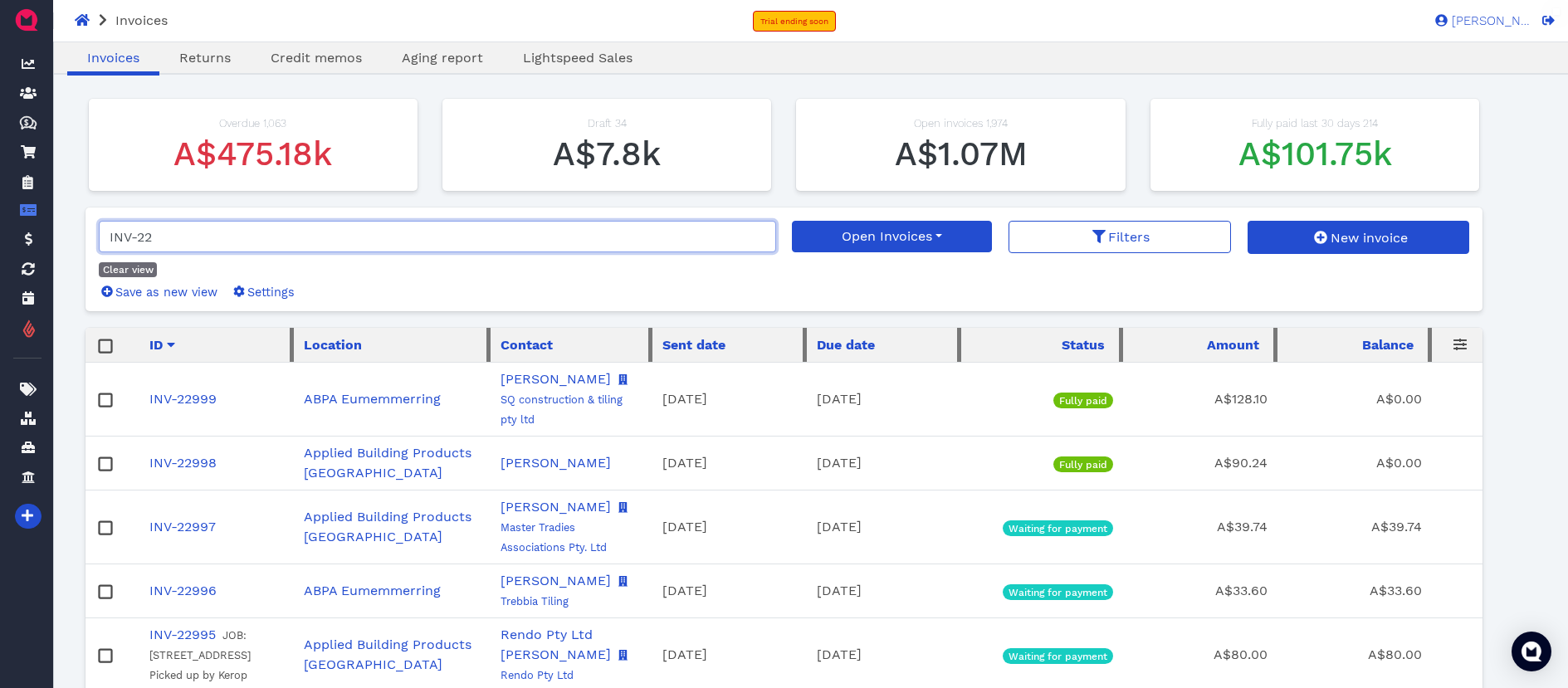
click at [232, 244] on input "INV-22" at bounding box center [438, 237] width 678 height 32
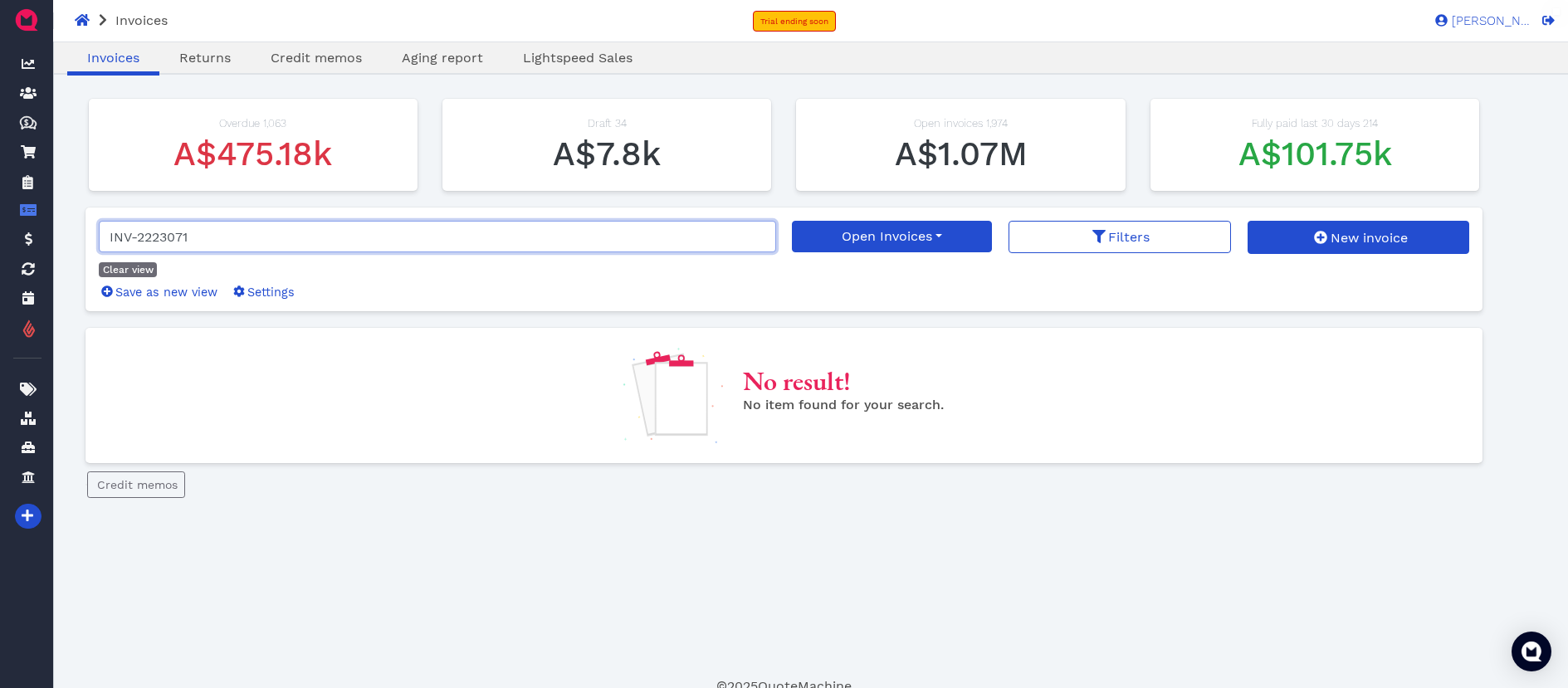
click at [151, 237] on input "INV-2223071" at bounding box center [438, 237] width 678 height 32
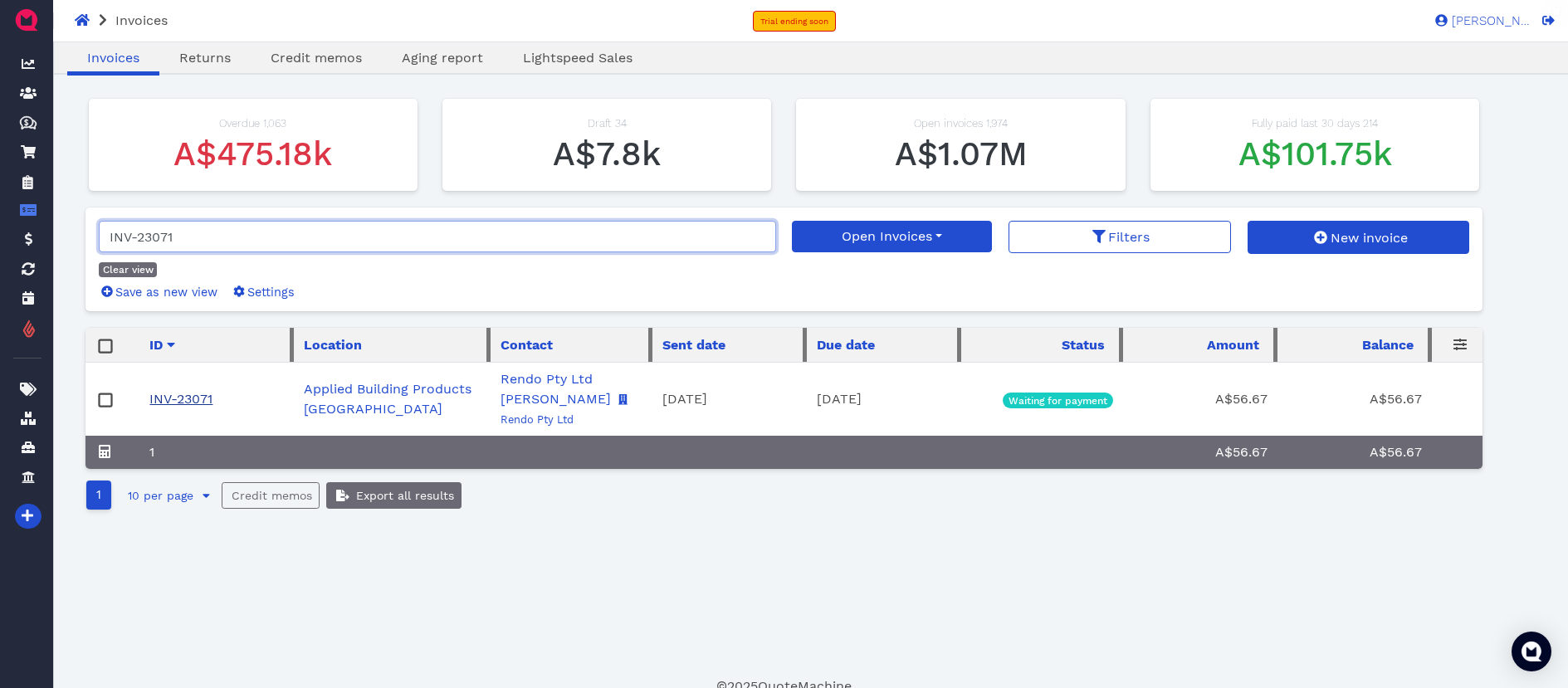
type input "INV-23071"
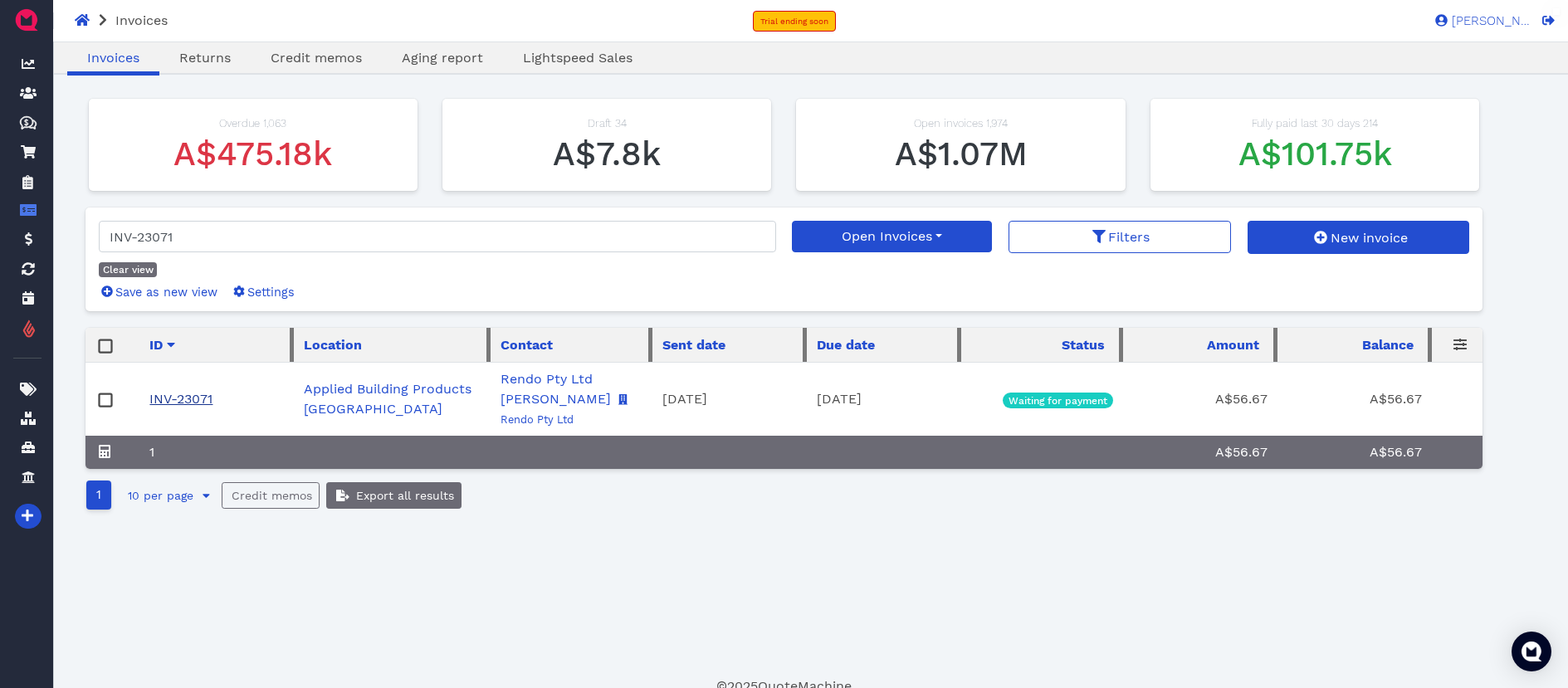
click at [199, 395] on link "INV-23071" at bounding box center [181, 398] width 63 height 16
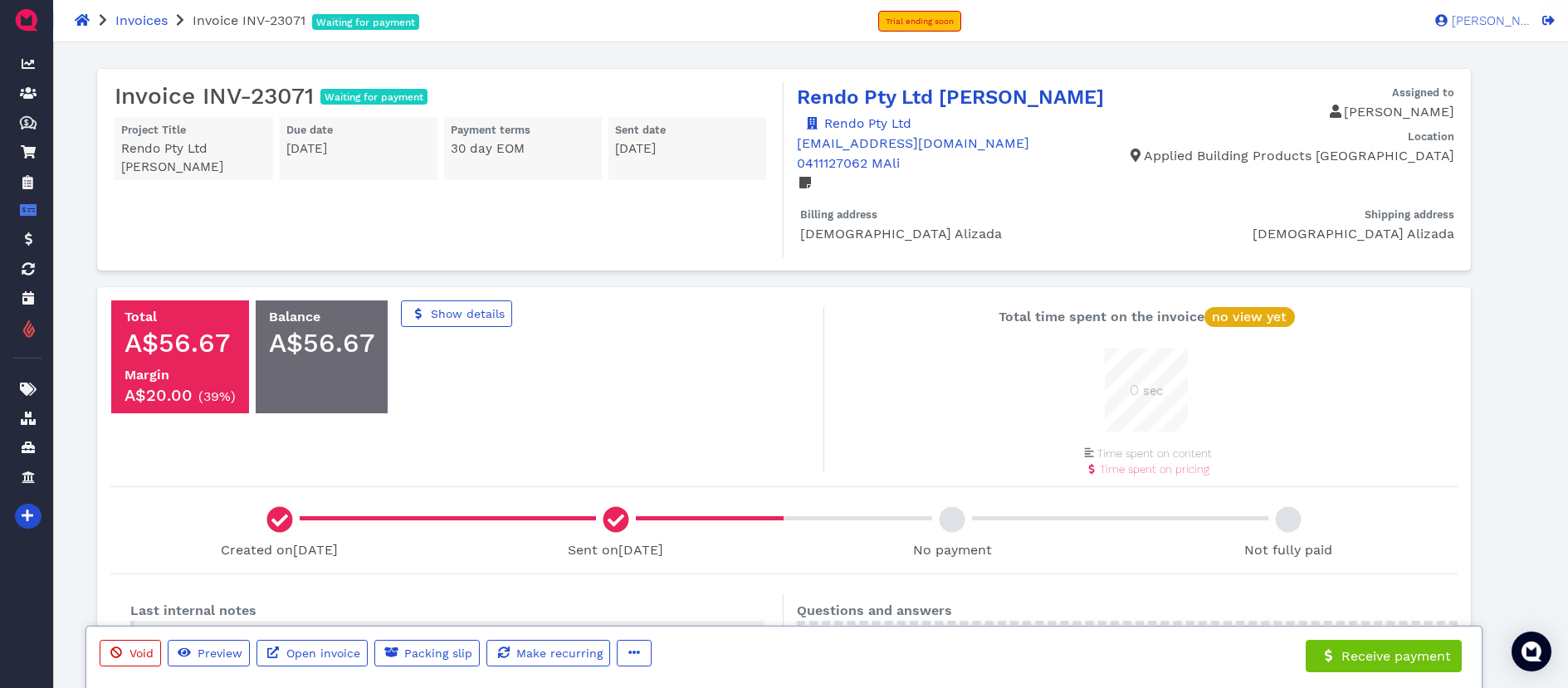
scroll to position [83, 83]
click at [323, 653] on span "Open invoice" at bounding box center [321, 654] width 76 height 13
click at [624, 653] on span "button" at bounding box center [633, 654] width 17 height 18
click at [655, 565] on span "Edit" at bounding box center [666, 566] width 26 height 16
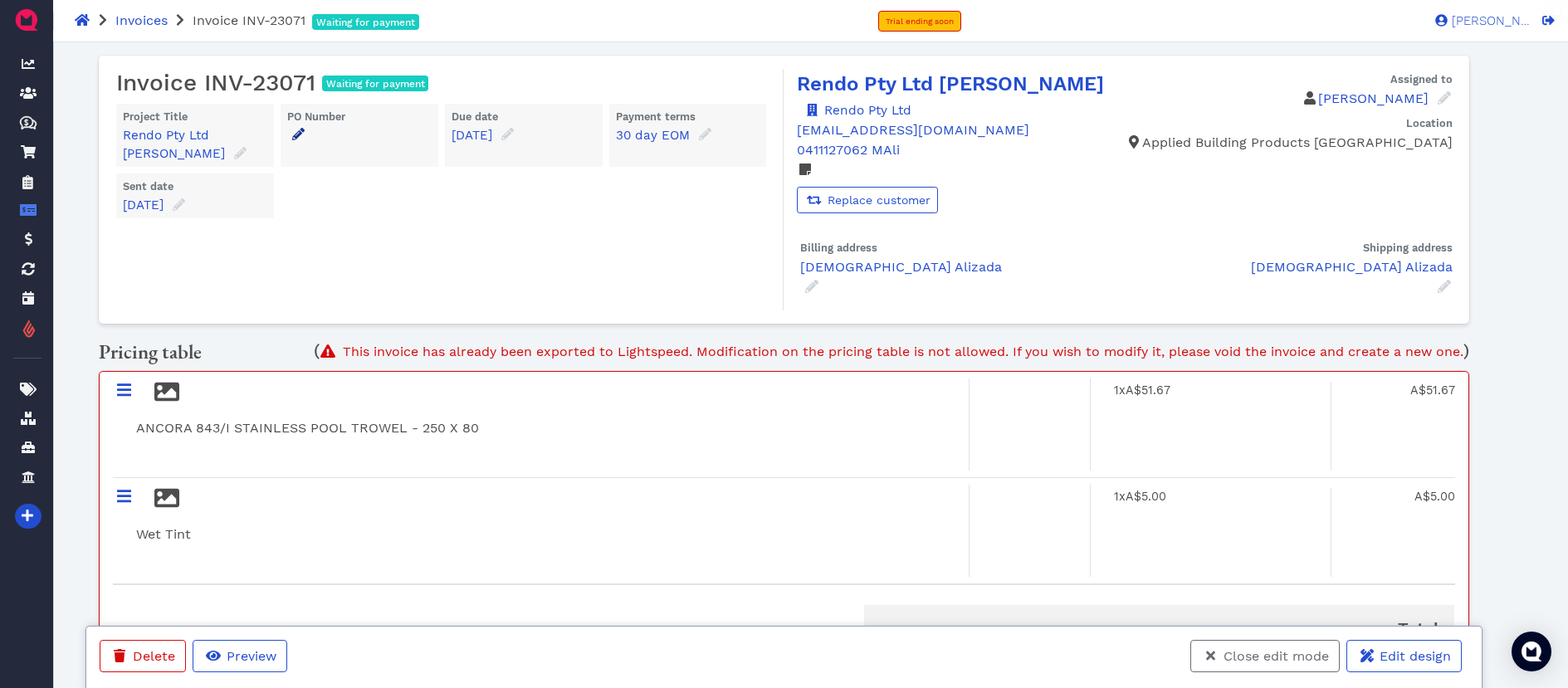
click at [296, 133] on icon at bounding box center [298, 134] width 13 height 13
click at [338, 198] on input "text" at bounding box center [423, 205] width 249 height 32
click at [397, 203] on input "text" at bounding box center [423, 205] width 249 height 32
type input "Picked up by [PERSON_NAME]"
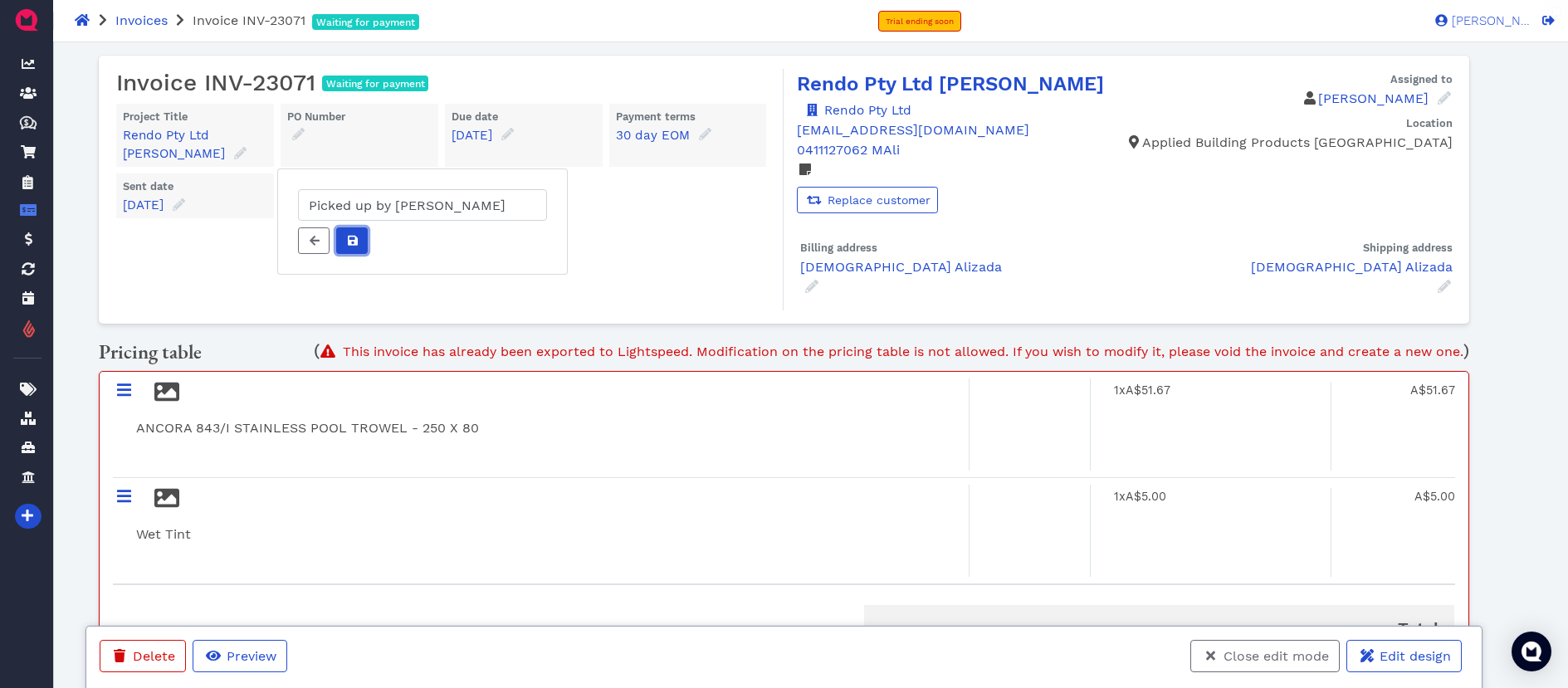
click at [357, 241] on icon at bounding box center [353, 241] width 10 height 10
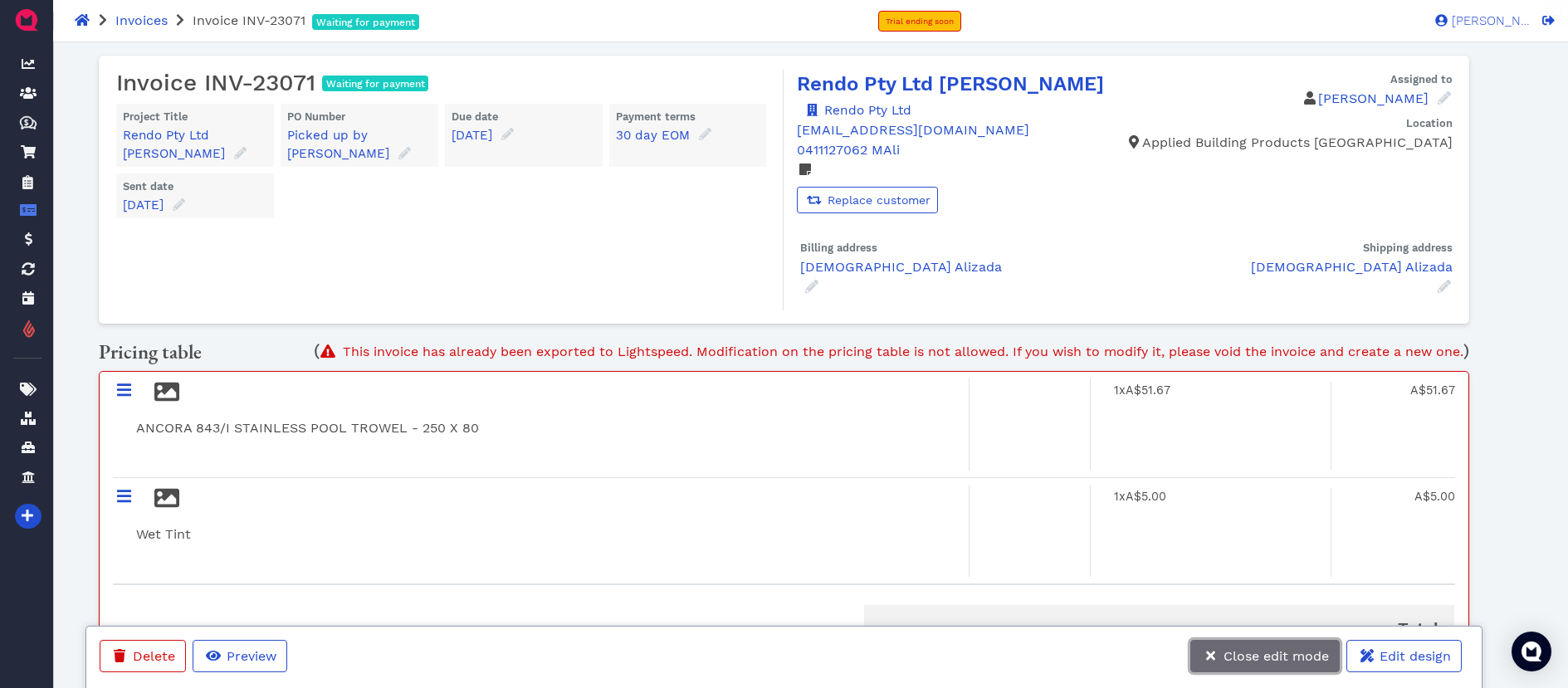
click at [1258, 655] on span "Close edit mode" at bounding box center [1274, 656] width 108 height 16
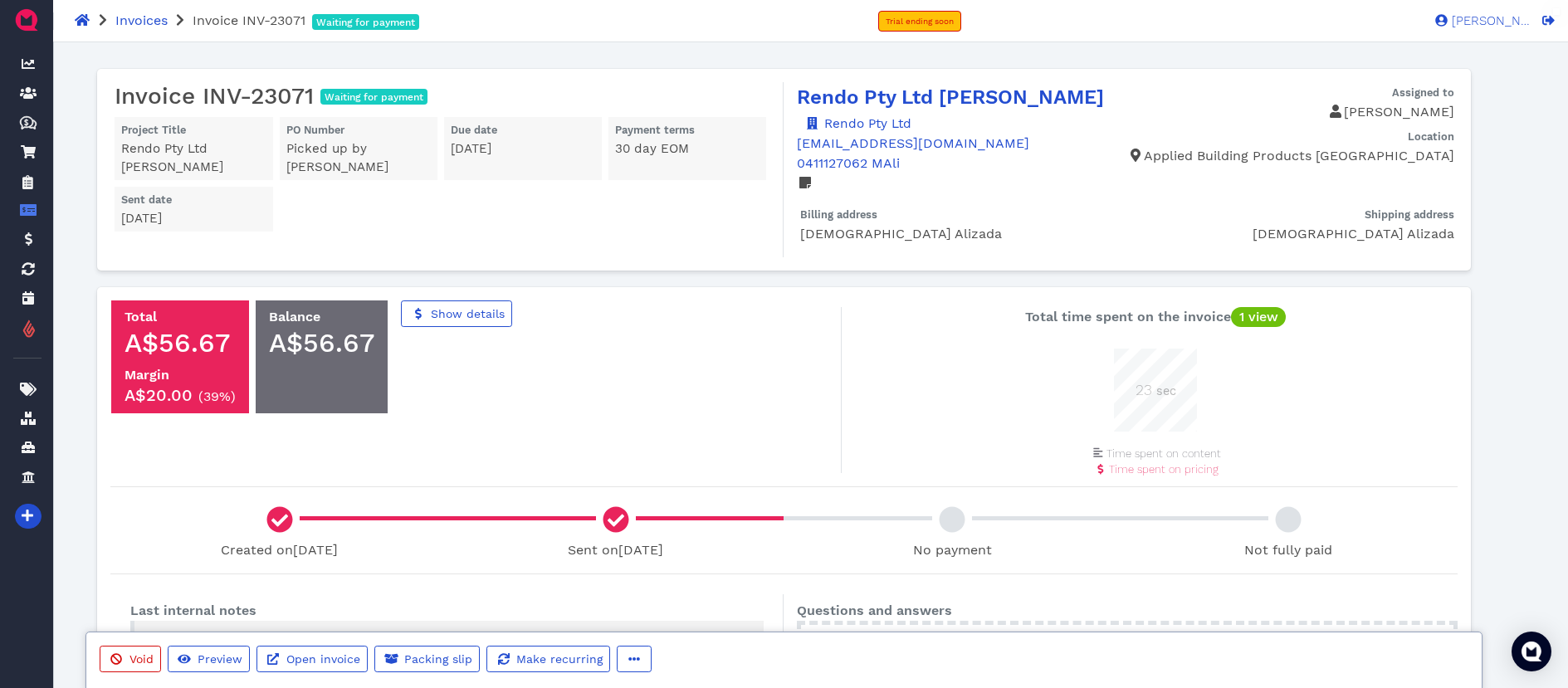
scroll to position [83, 83]
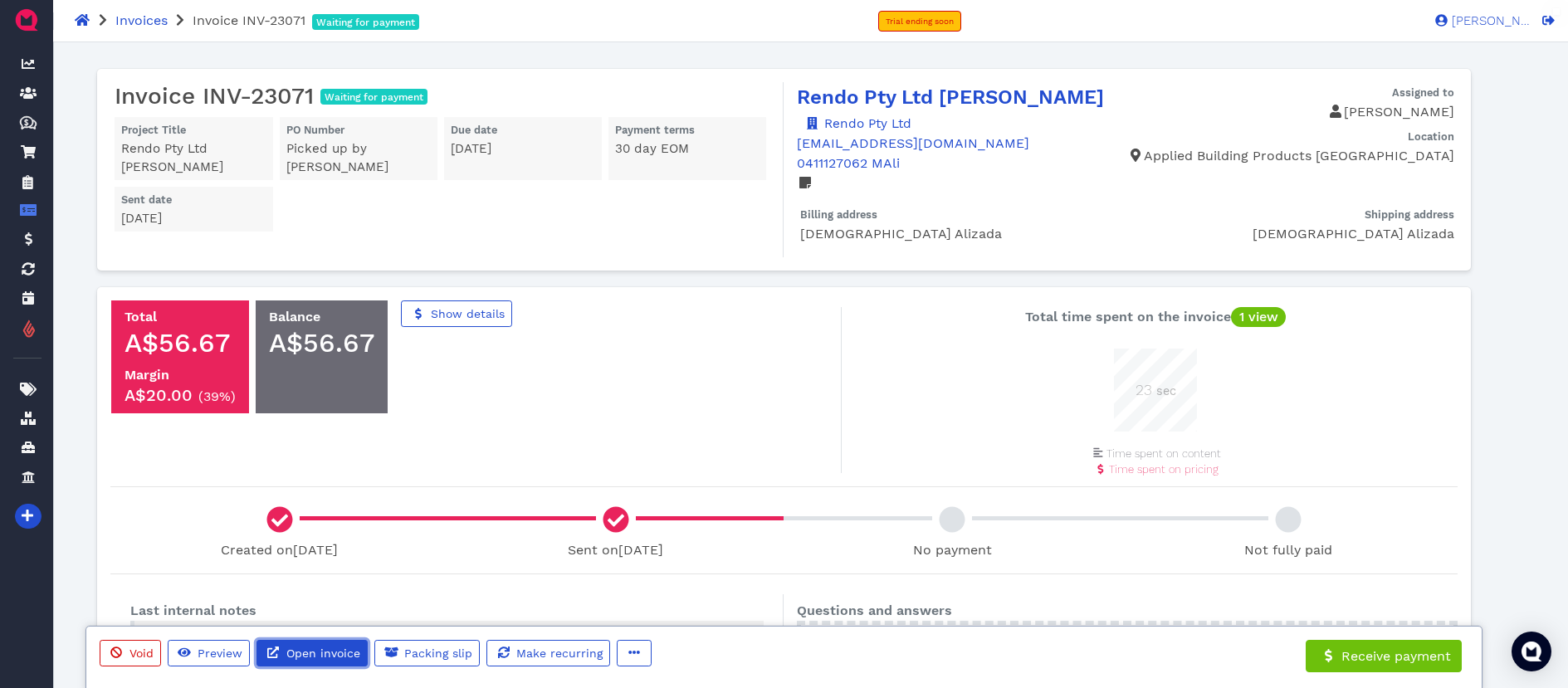
click at [307, 646] on link "Open invoice" at bounding box center [312, 654] width 111 height 27
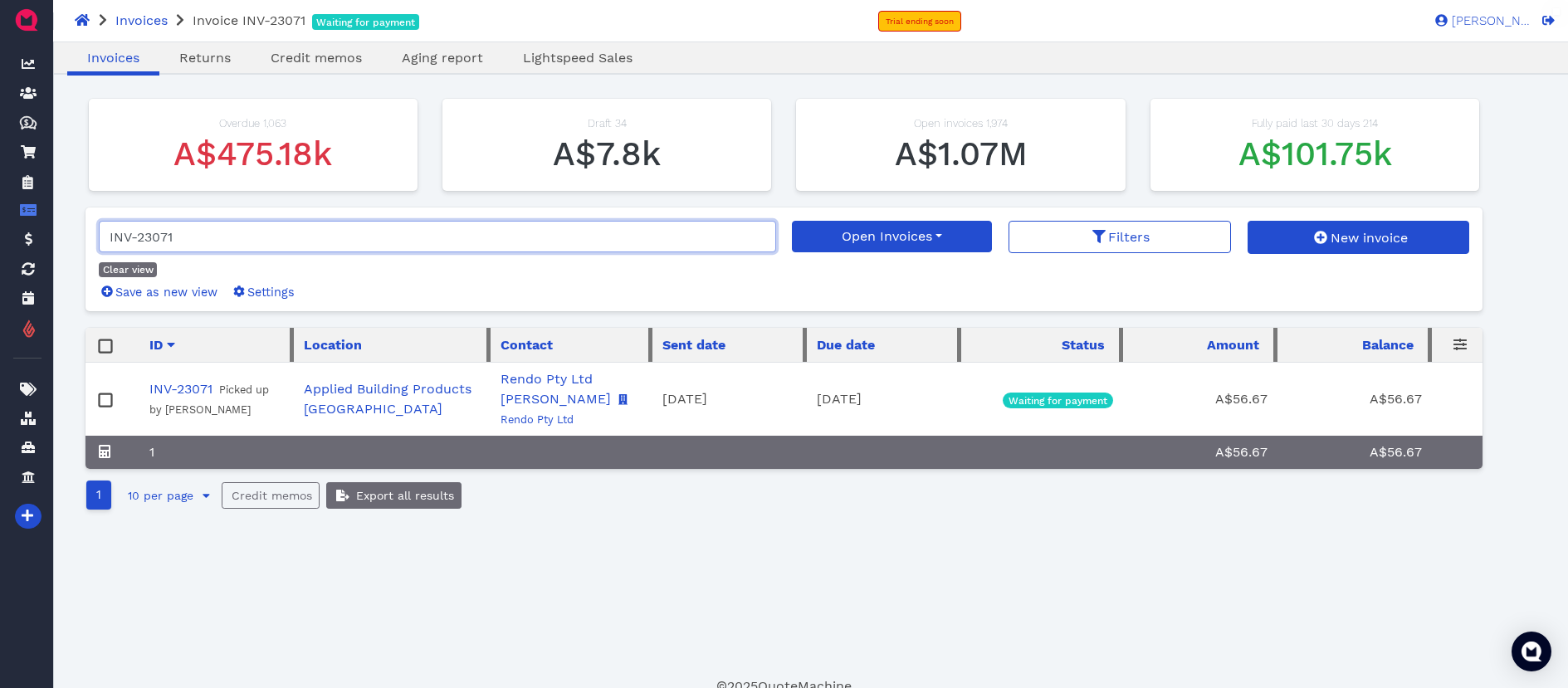
click at [187, 239] on input "INV-23071" at bounding box center [438, 237] width 678 height 32
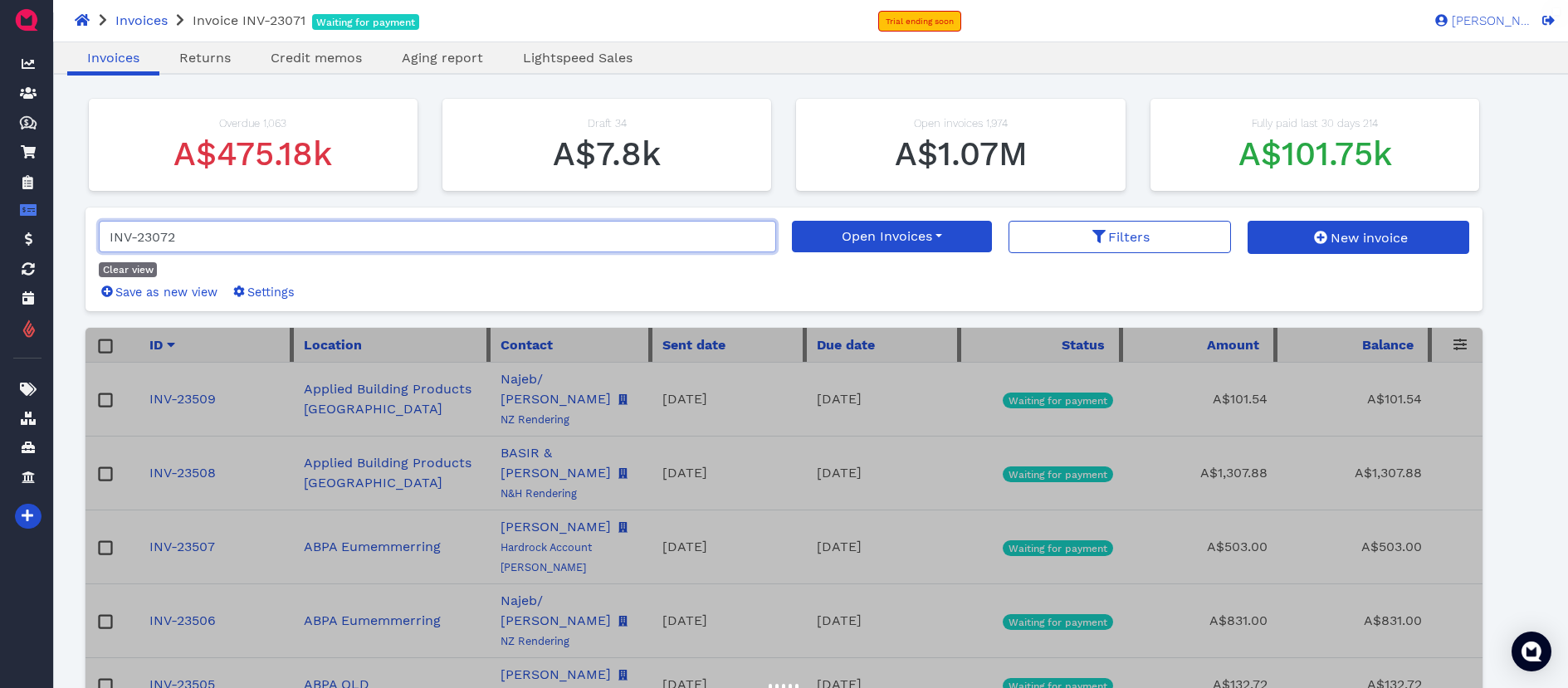
type input "INV-23072"
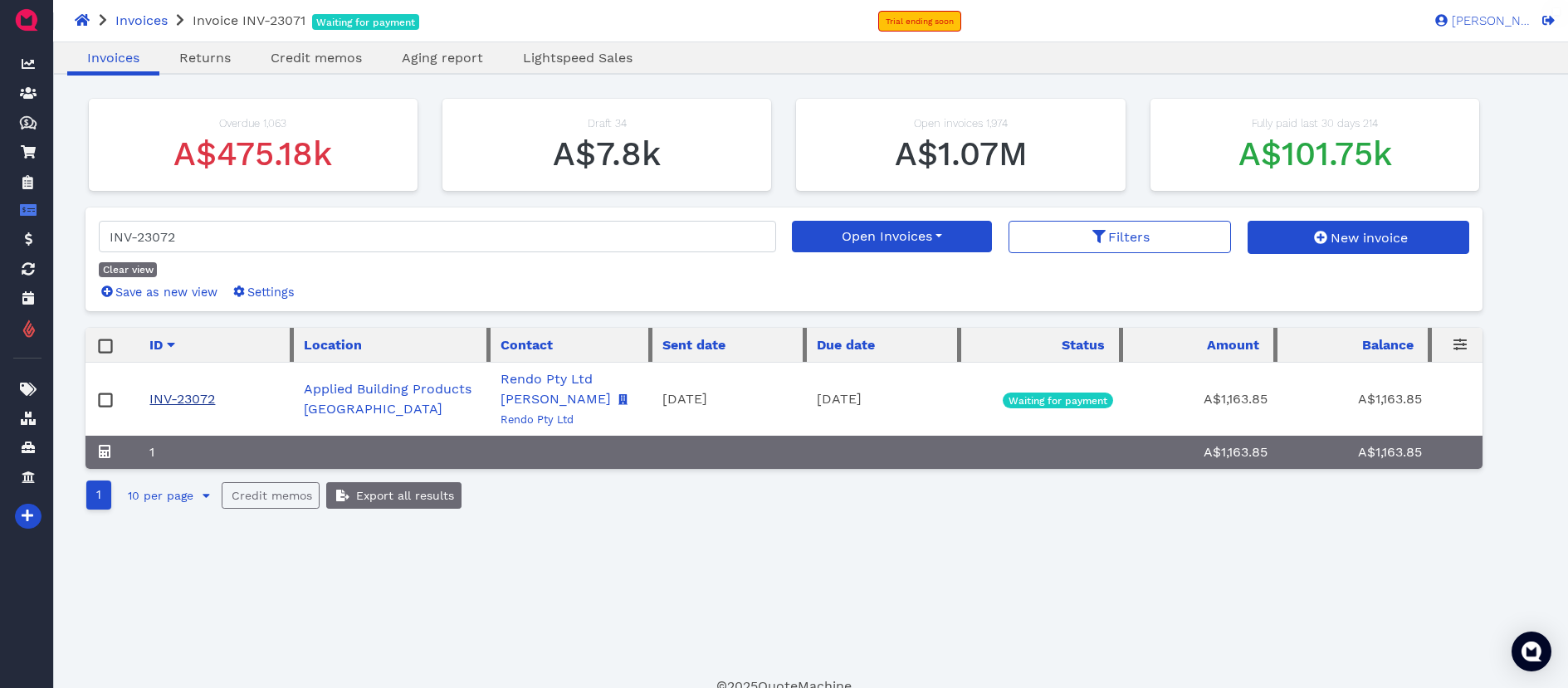
click at [207, 395] on link "INV-23072" at bounding box center [182, 398] width 65 height 16
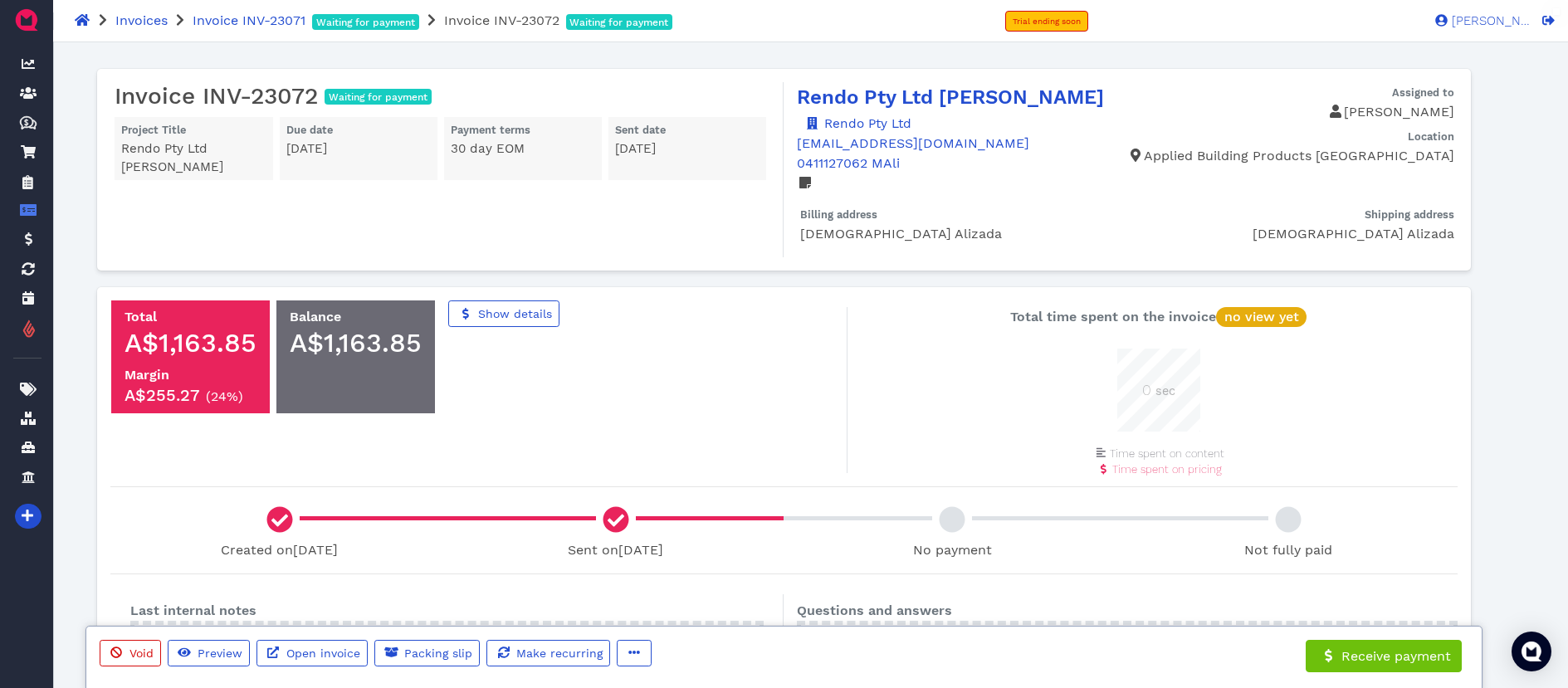
scroll to position [83, 83]
click at [333, 646] on link "Open invoice" at bounding box center [312, 654] width 111 height 27
click at [634, 650] on icon "button" at bounding box center [634, 653] width 12 height 12
click at [679, 567] on link "Edit" at bounding box center [693, 567] width 159 height 27
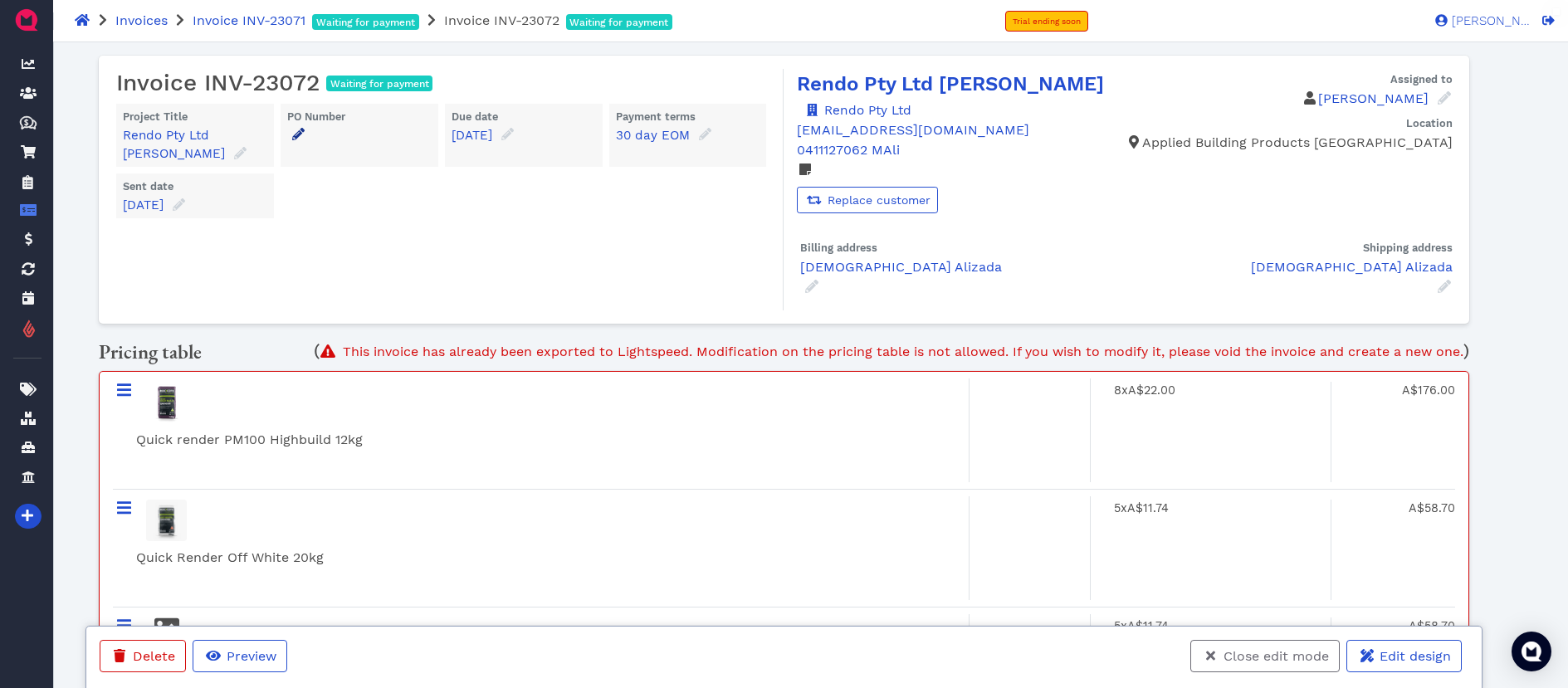
click at [303, 131] on icon at bounding box center [298, 134] width 13 height 13
click at [356, 197] on input "text" at bounding box center [423, 205] width 249 height 32
type input "S"
click at [423, 209] on input "text" at bounding box center [423, 205] width 249 height 32
paste input "Delivery Charge Normal (Small Truck)Sandringham Site"
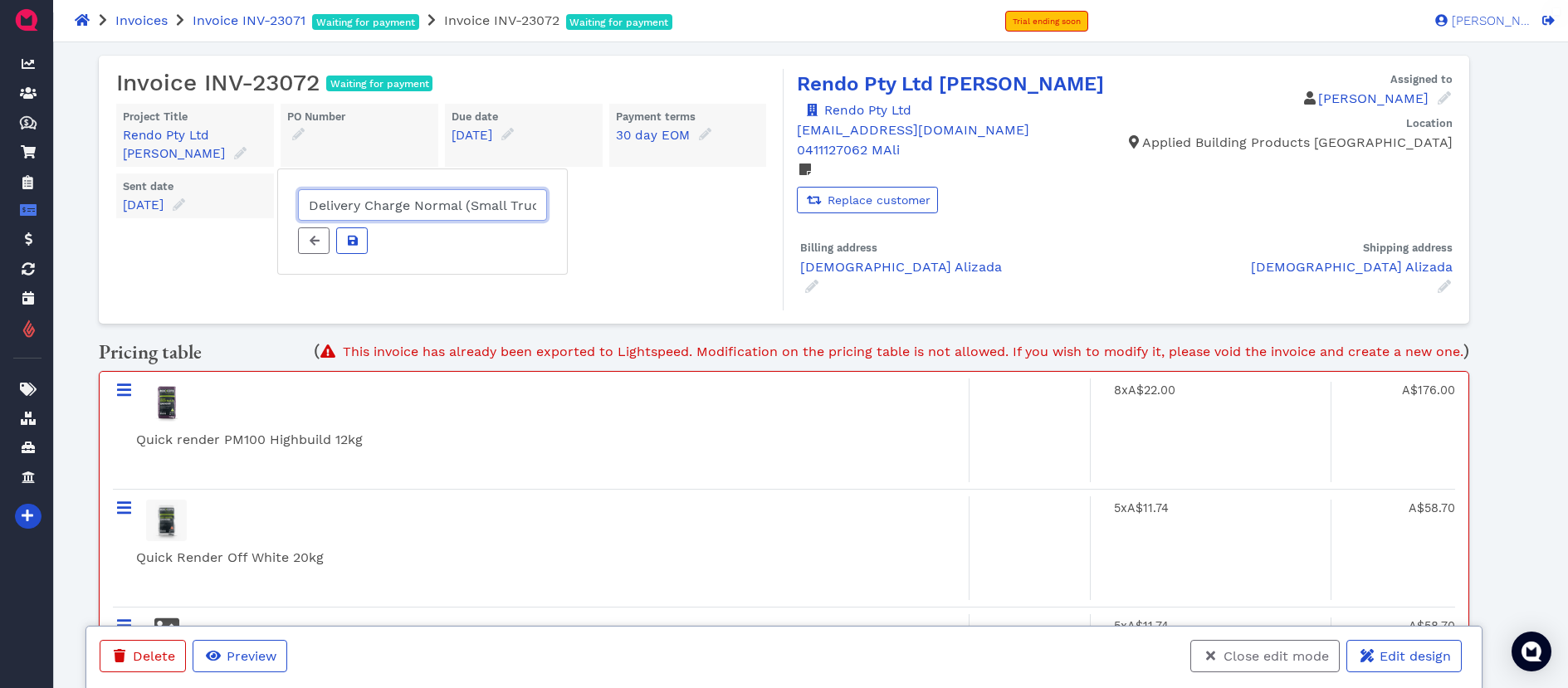
scroll to position [0, 128]
type input "Delivery Charge Normal (Small Truck)Sandringham Site"
click at [351, 236] on icon at bounding box center [353, 241] width 10 height 10
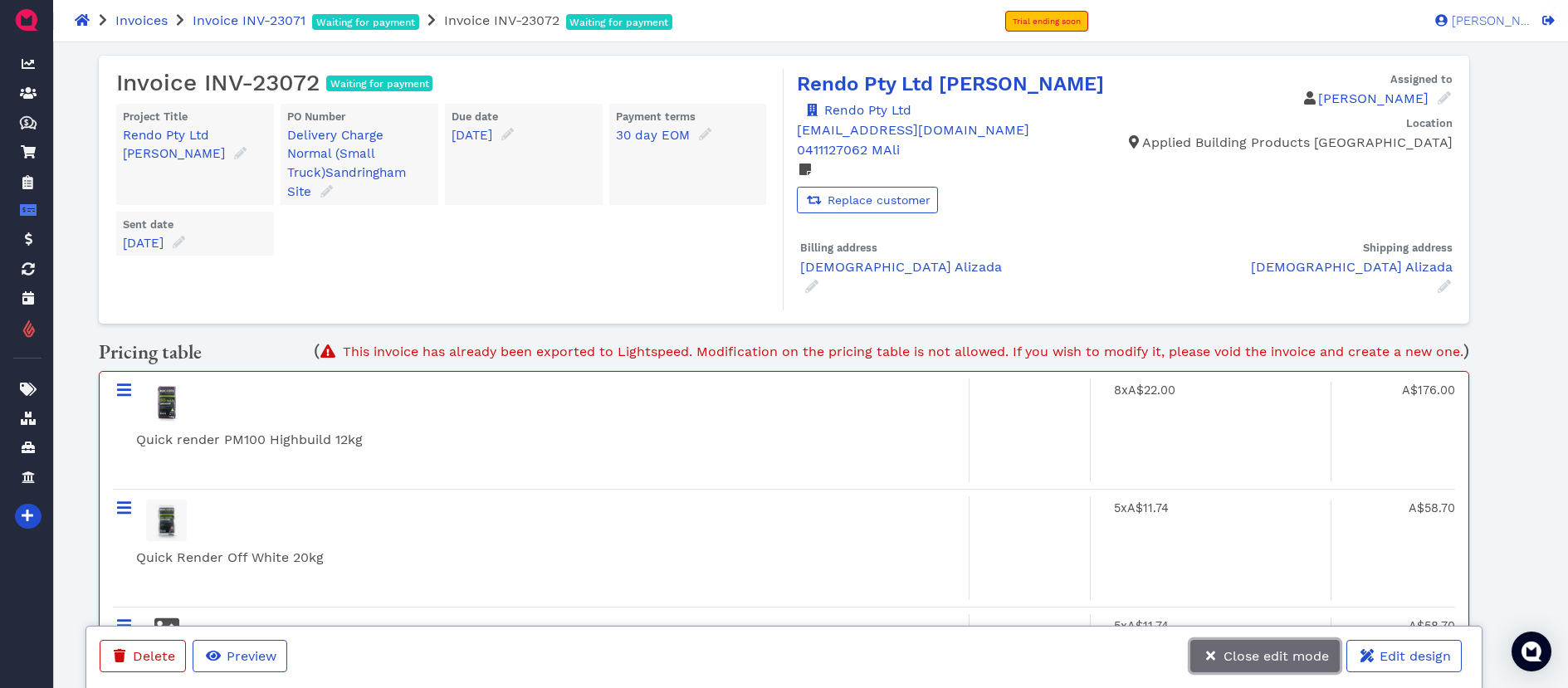
click at [1263, 648] on button "Close edit mode" at bounding box center [1265, 656] width 150 height 33
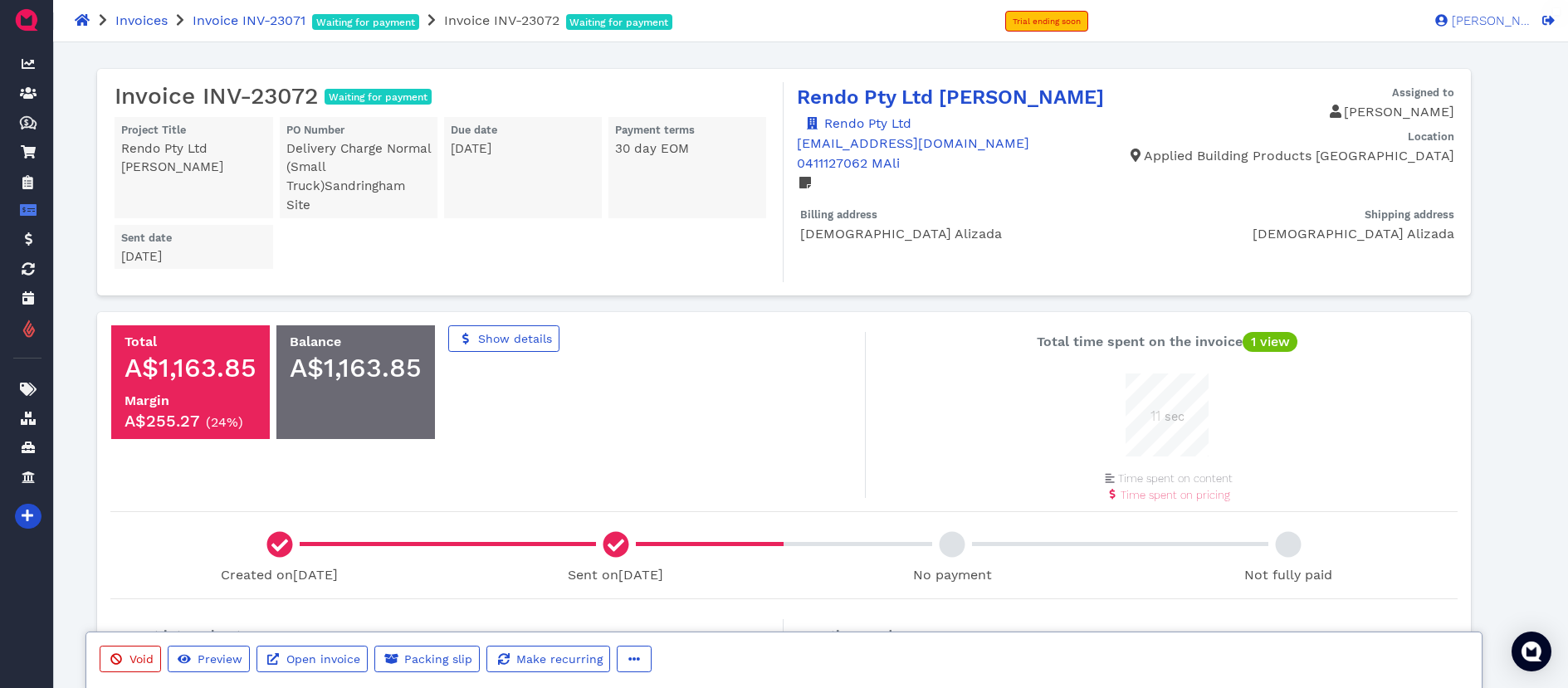
scroll to position [83, 83]
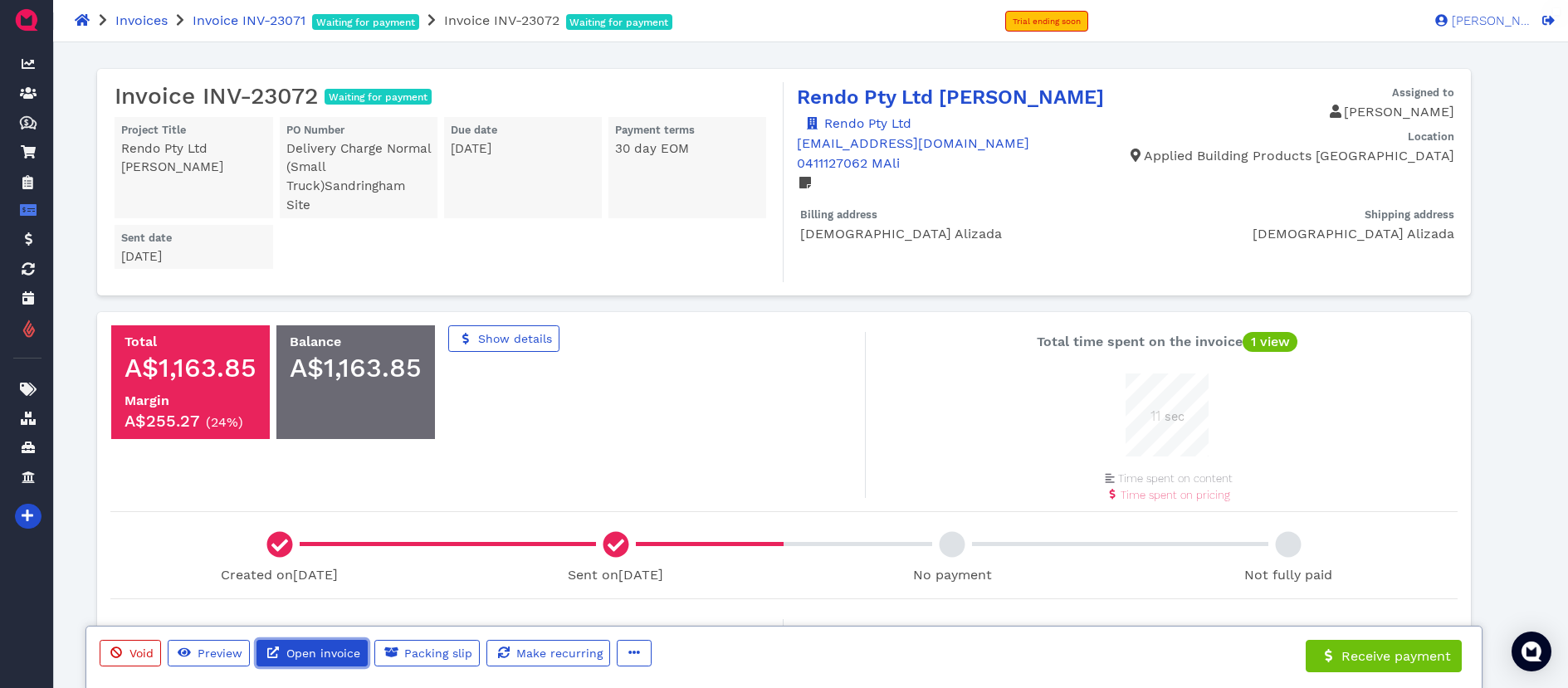
click at [347, 649] on span "Open invoice" at bounding box center [321, 654] width 76 height 13
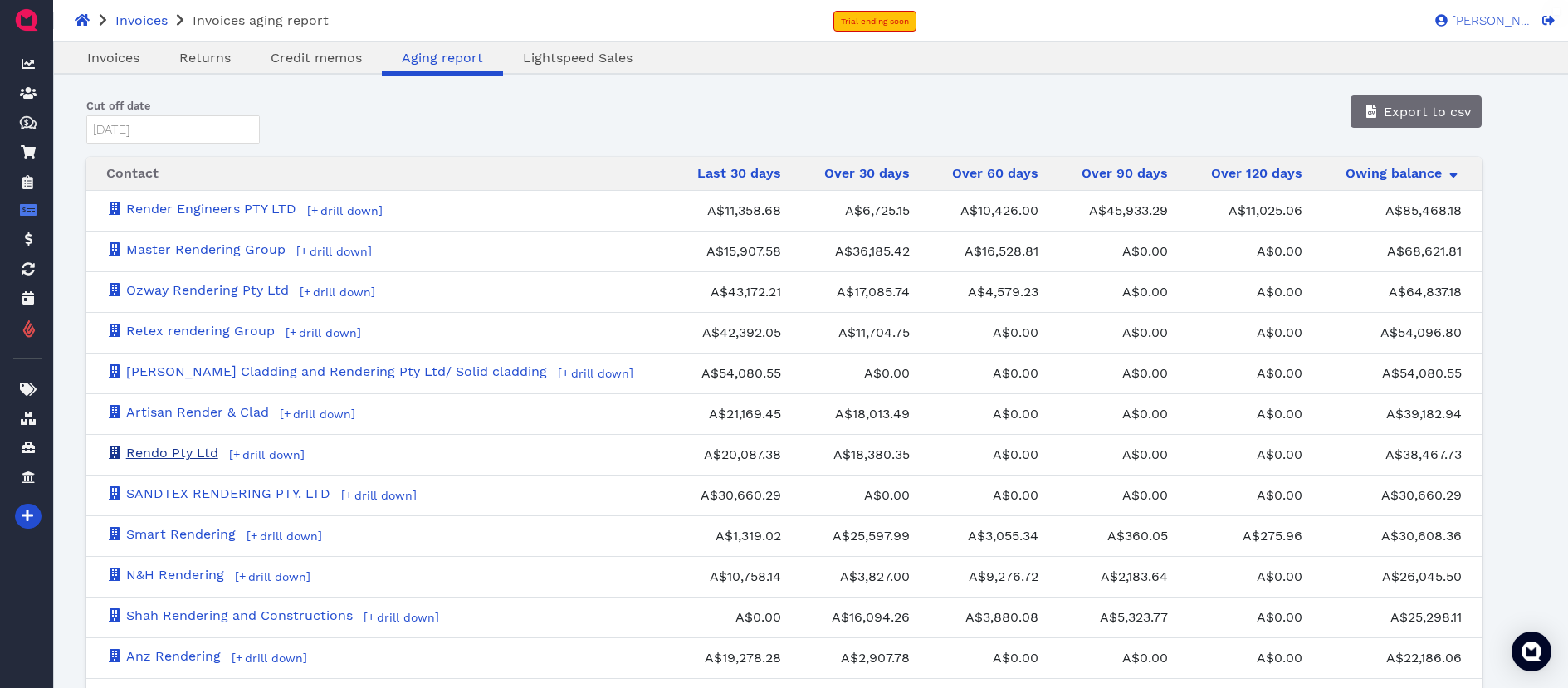
click at [190, 455] on link "Rendo Pty Ltd" at bounding box center [162, 453] width 112 height 16
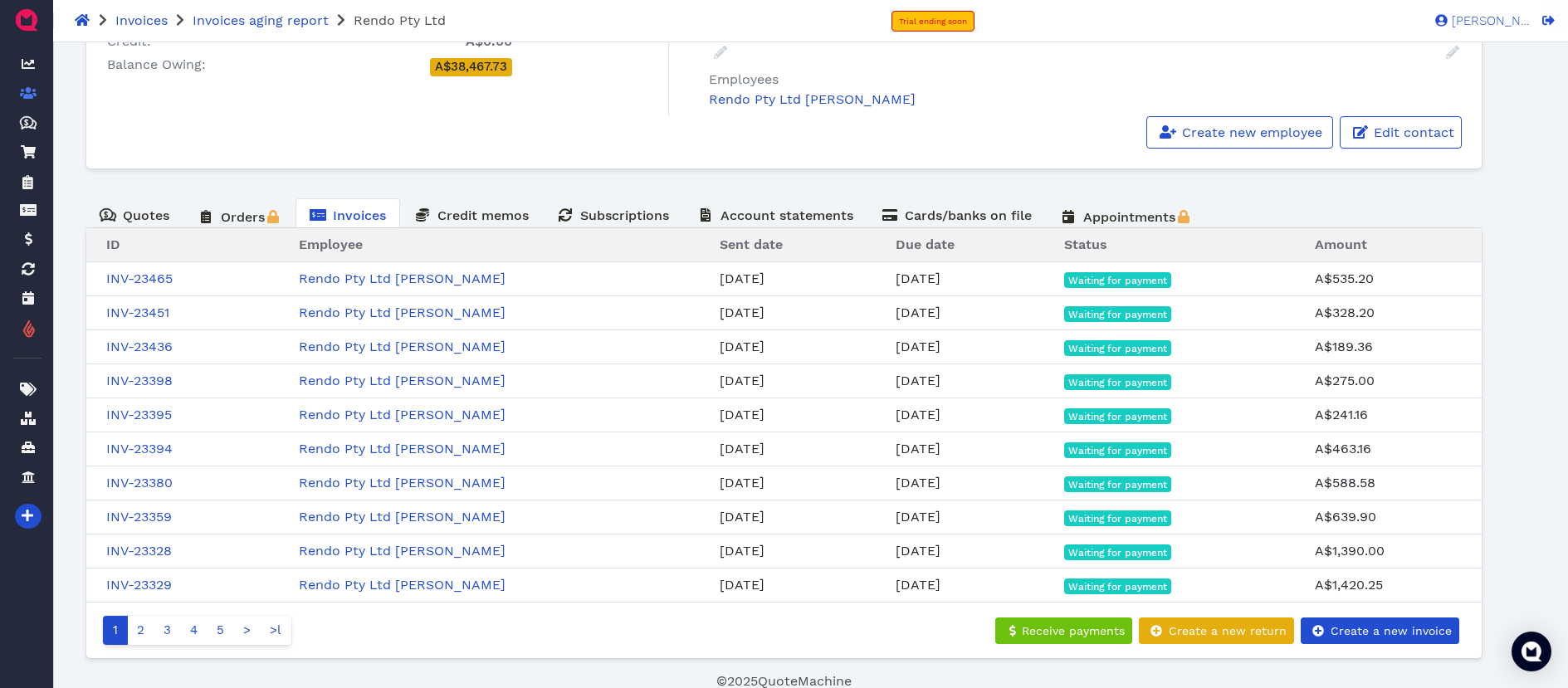
scroll to position [268, 0]
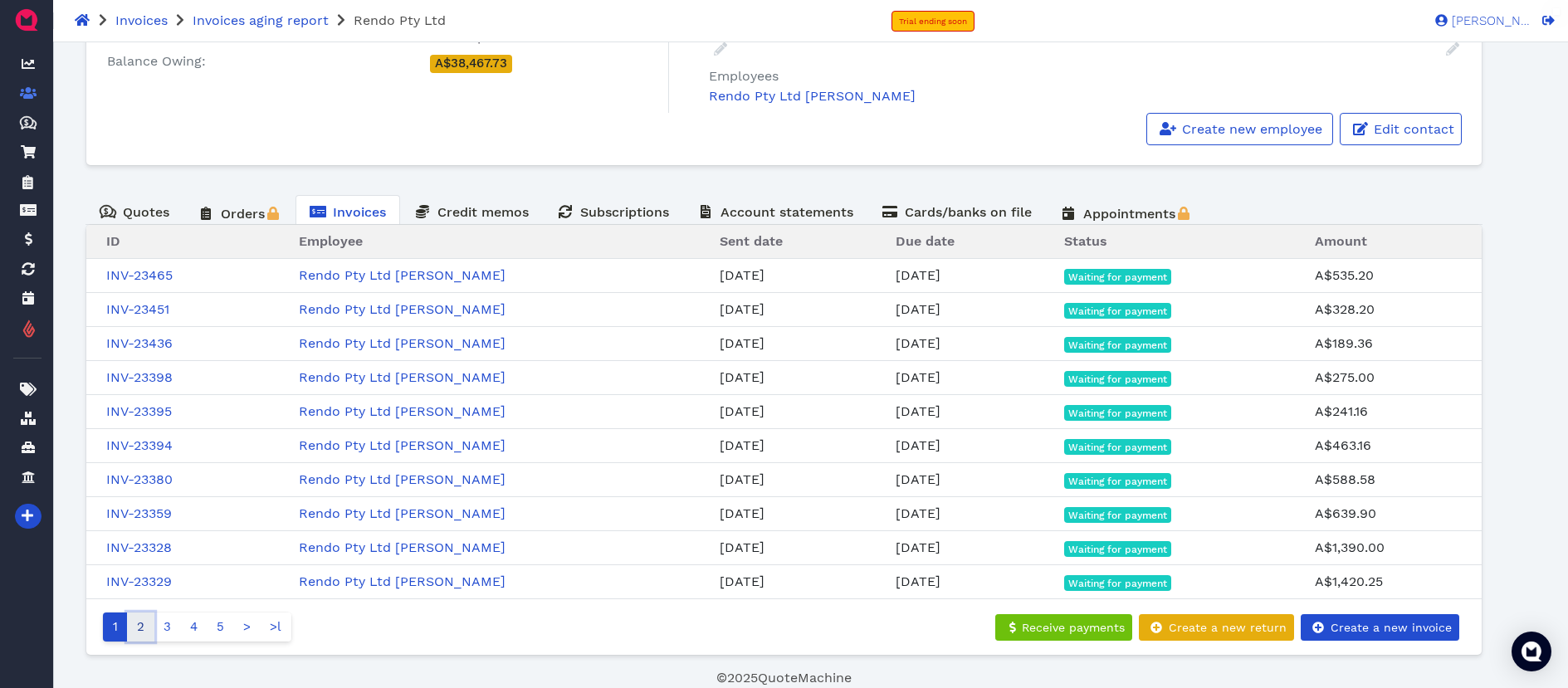
click at [138, 633] on link "2" at bounding box center [141, 627] width 28 height 29
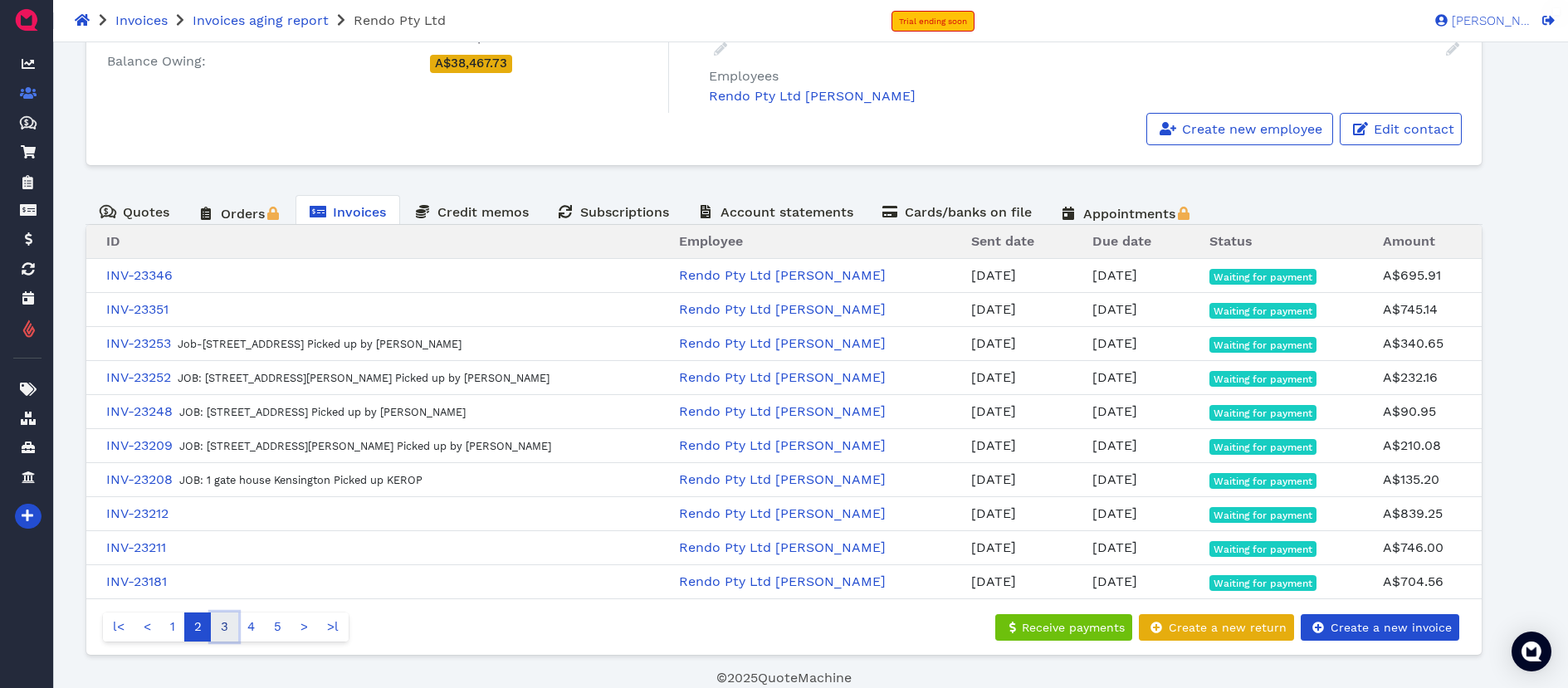
click at [221, 629] on link "3" at bounding box center [224, 627] width 28 height 29
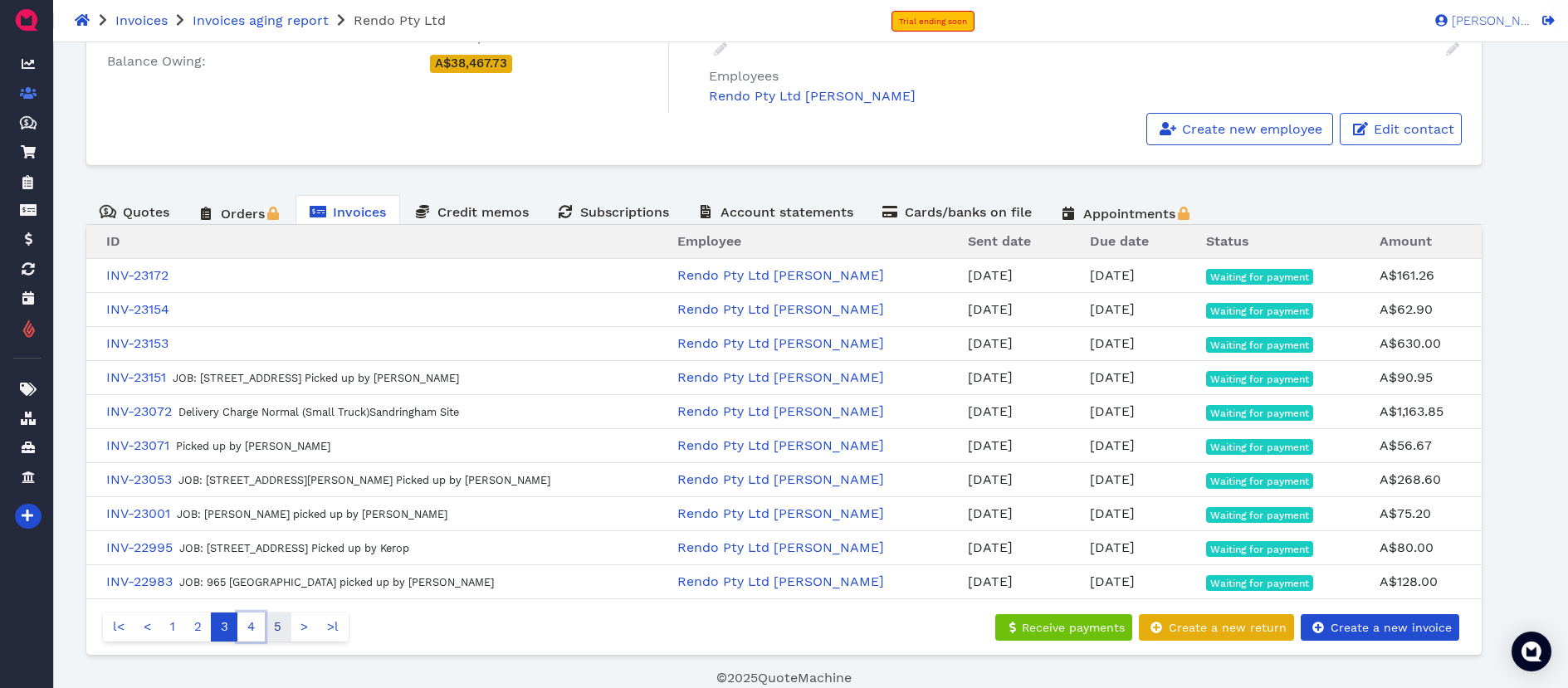
click at [253, 629] on link "4" at bounding box center [251, 627] width 28 height 29
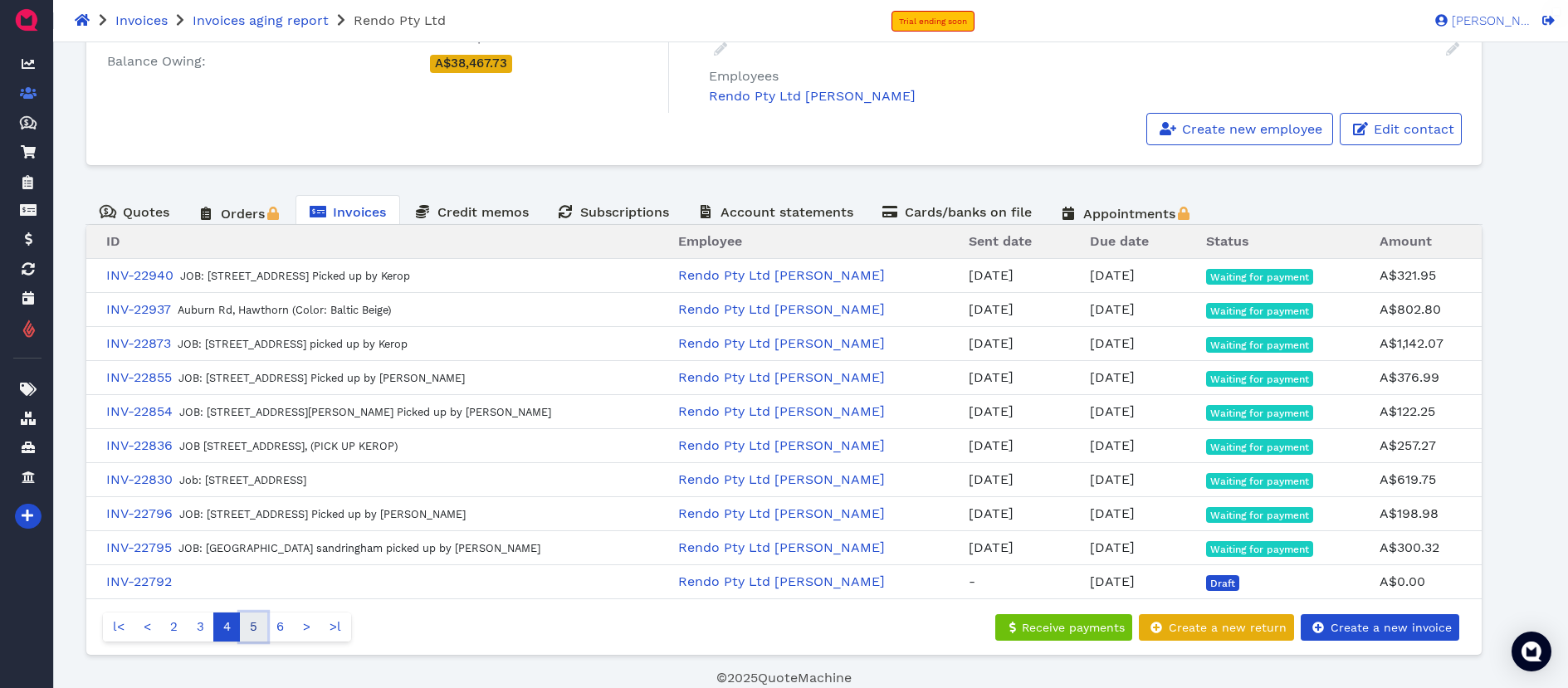
click at [259, 629] on link "5" at bounding box center [254, 627] width 28 height 29
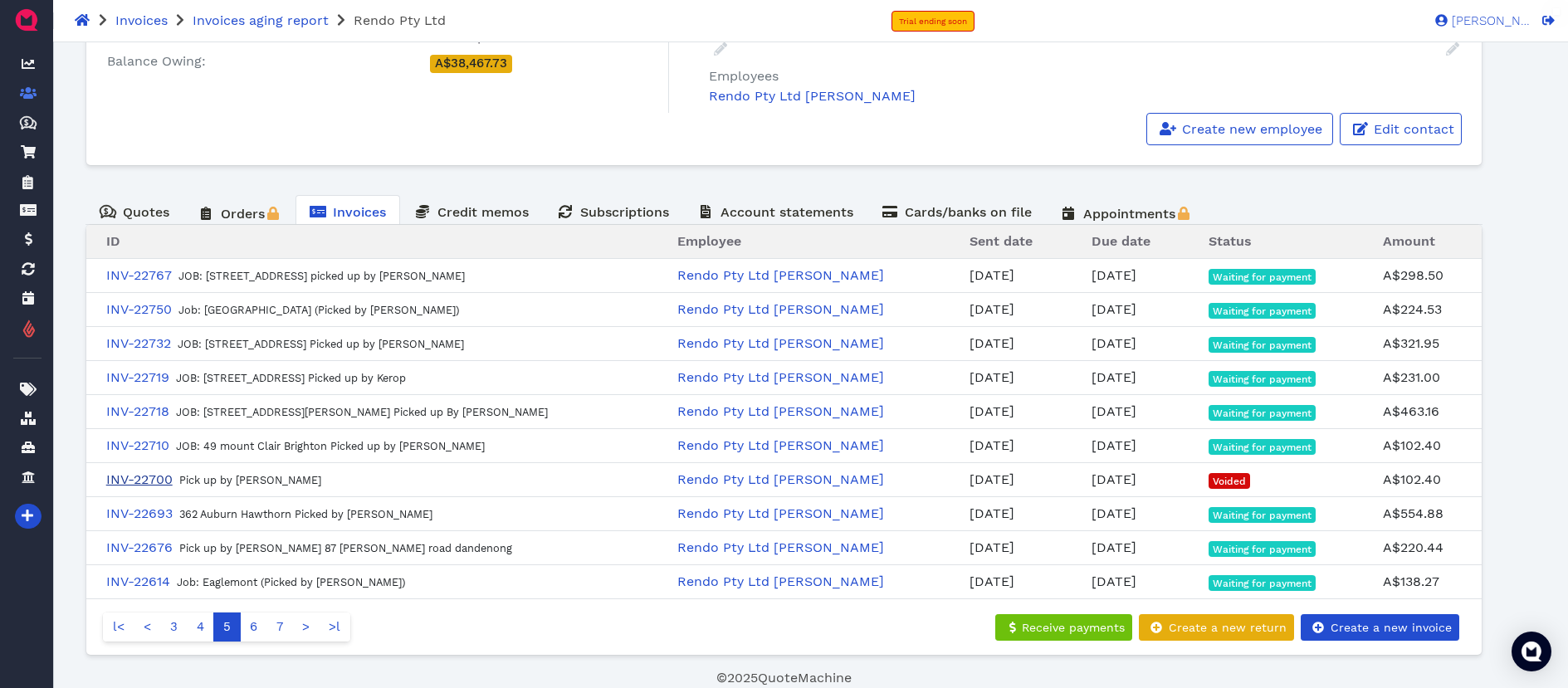
click at [160, 477] on link "INV-22700" at bounding box center [139, 480] width 66 height 16
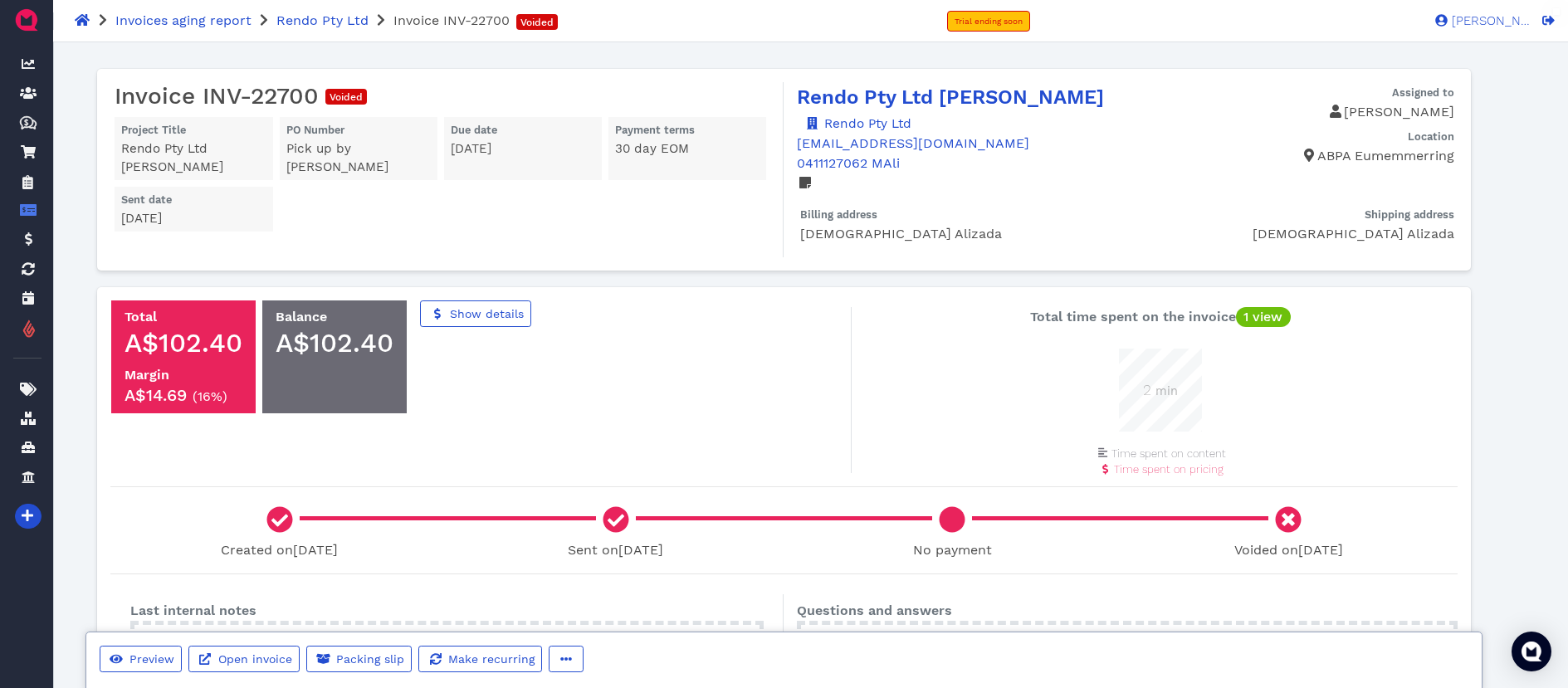
scroll to position [83, 83]
click at [566, 659] on icon "button" at bounding box center [566, 660] width 12 height 3
click at [592, 624] on span "Delete" at bounding box center [606, 624] width 43 height 16
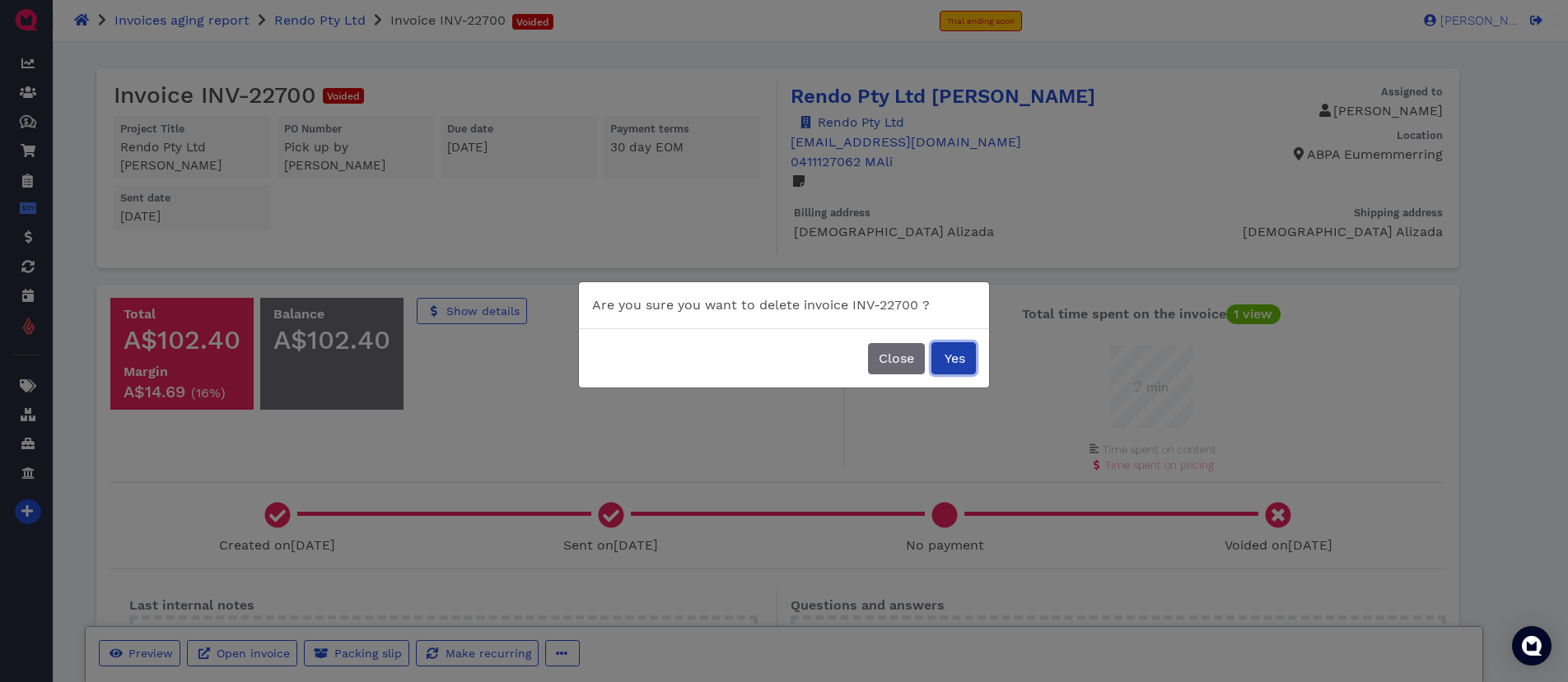
click at [962, 363] on span "Yes" at bounding box center [954, 358] width 23 height 16
click at [957, 358] on span "Yes" at bounding box center [954, 358] width 23 height 16
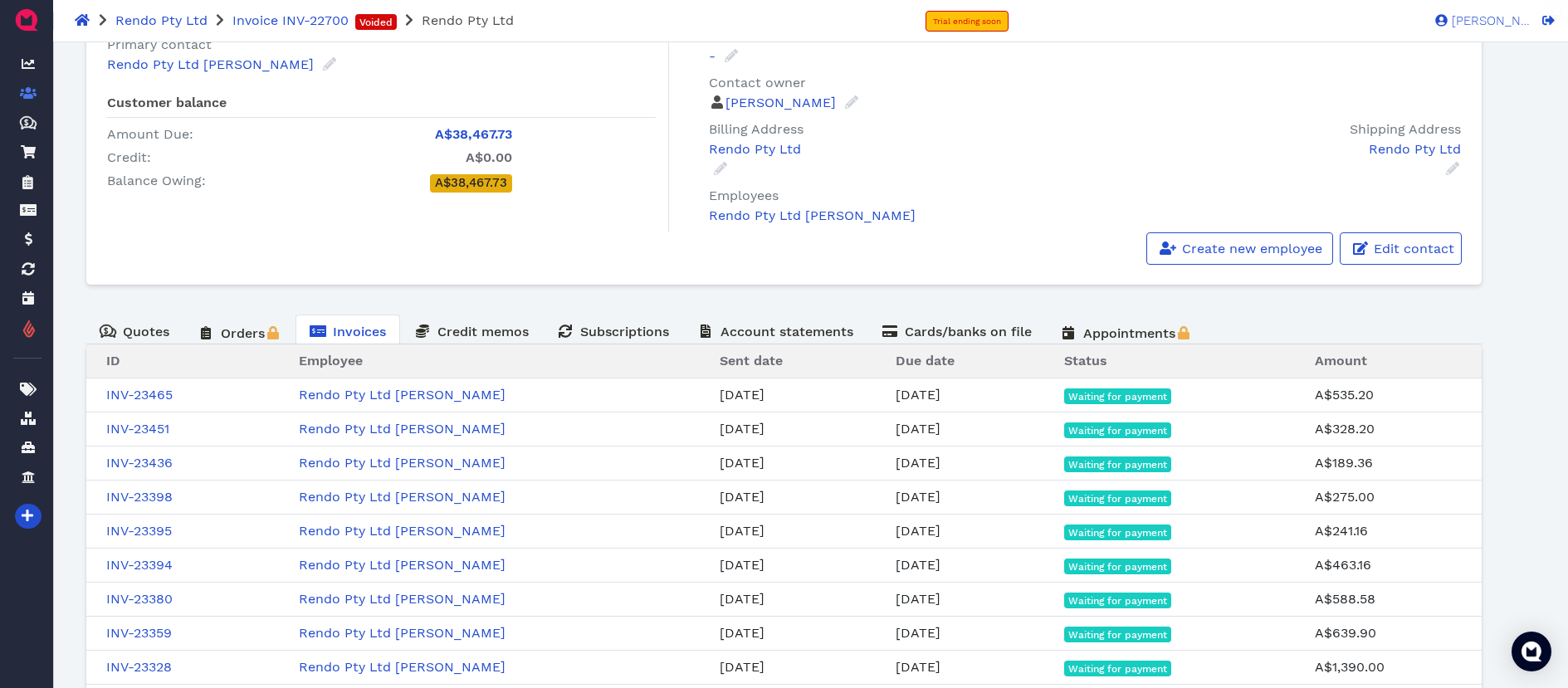
scroll to position [268, 0]
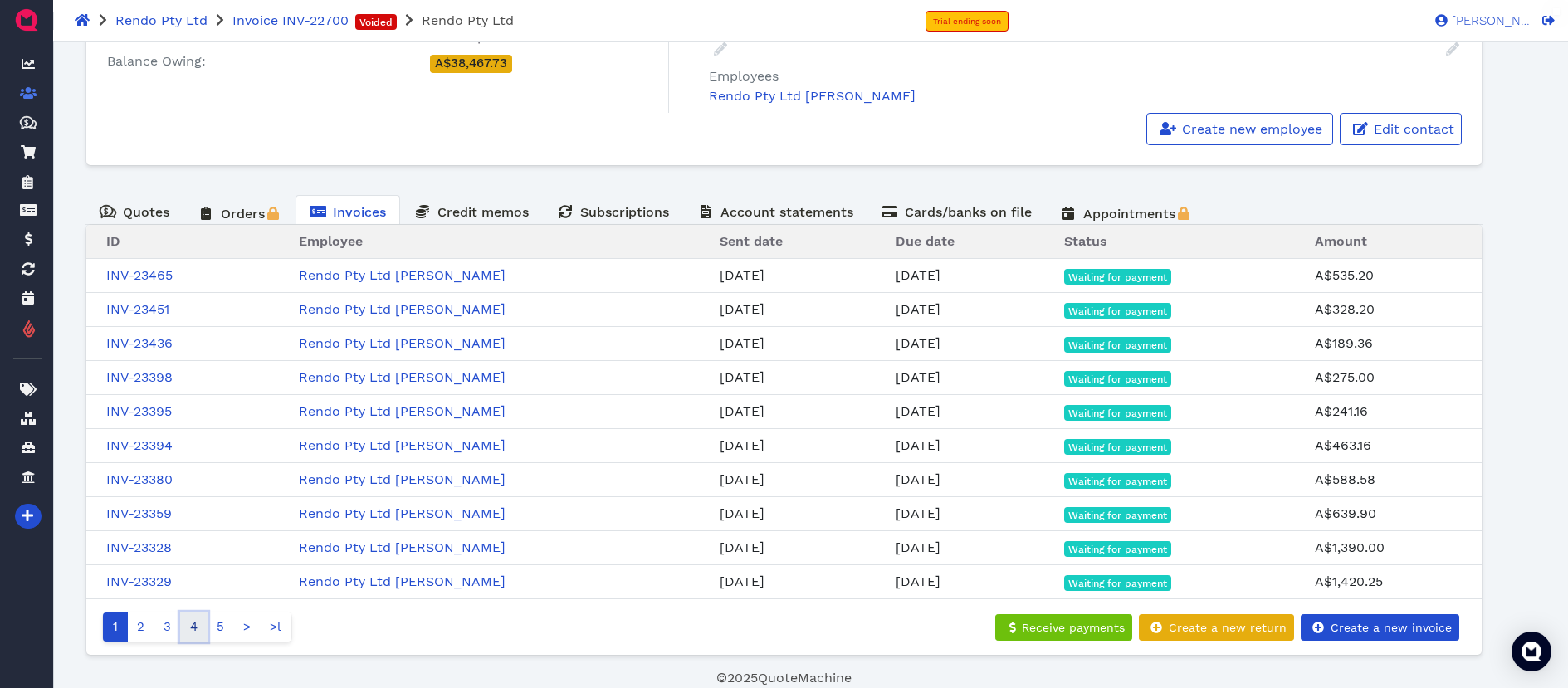
click at [192, 627] on link "4" at bounding box center [193, 627] width 28 height 29
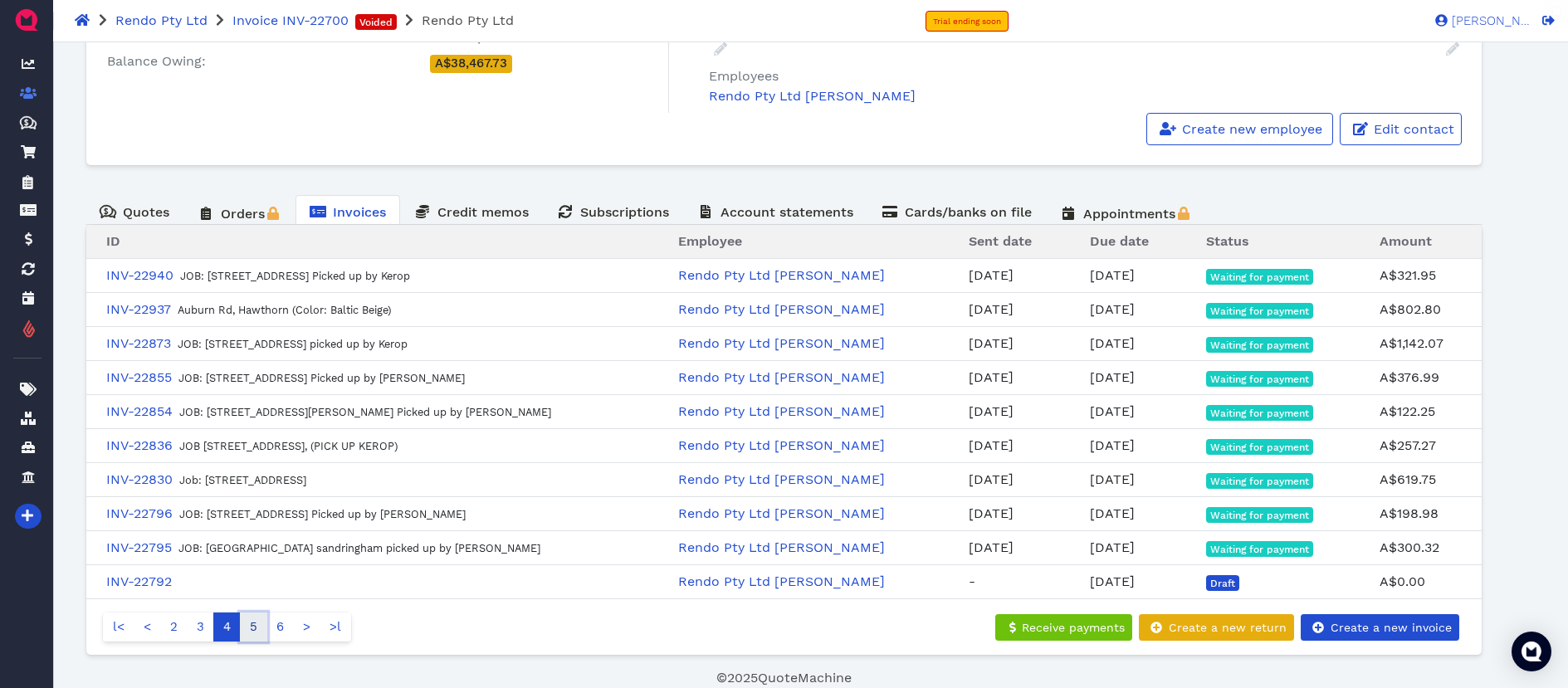
click at [251, 631] on link "5" at bounding box center [254, 627] width 28 height 29
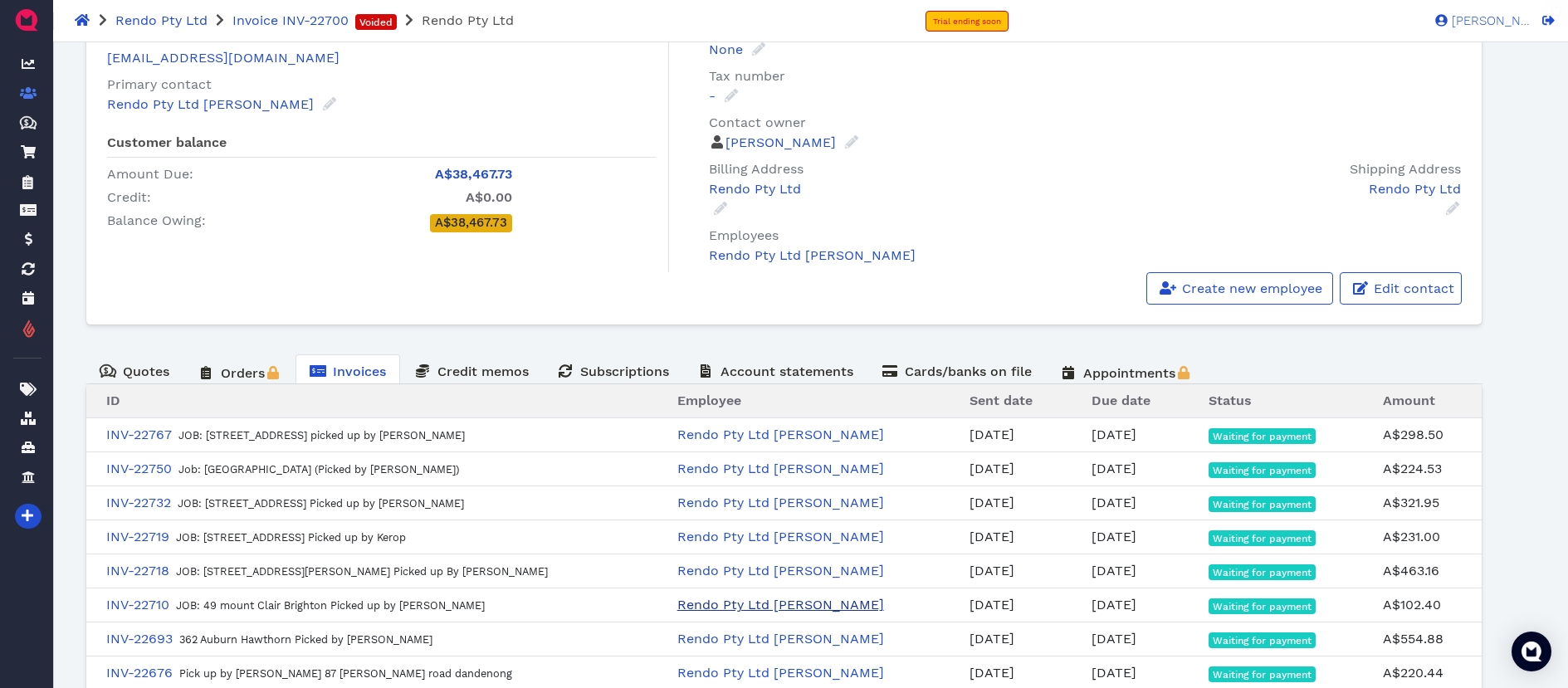
scroll to position [102, 0]
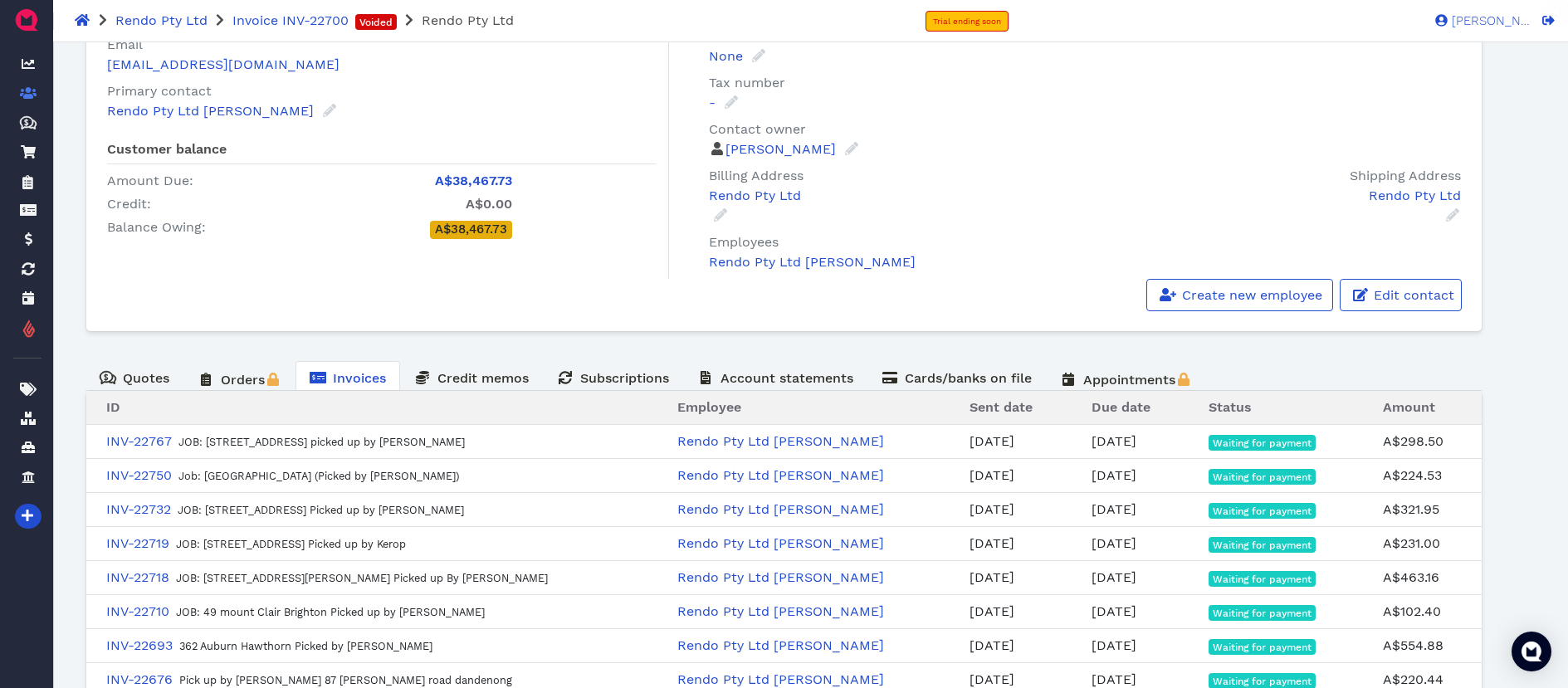
click at [298, 287] on p "Create new employee Edit contact" at bounding box center [784, 295] width 1370 height 33
